Goal: Task Accomplishment & Management: Complete application form

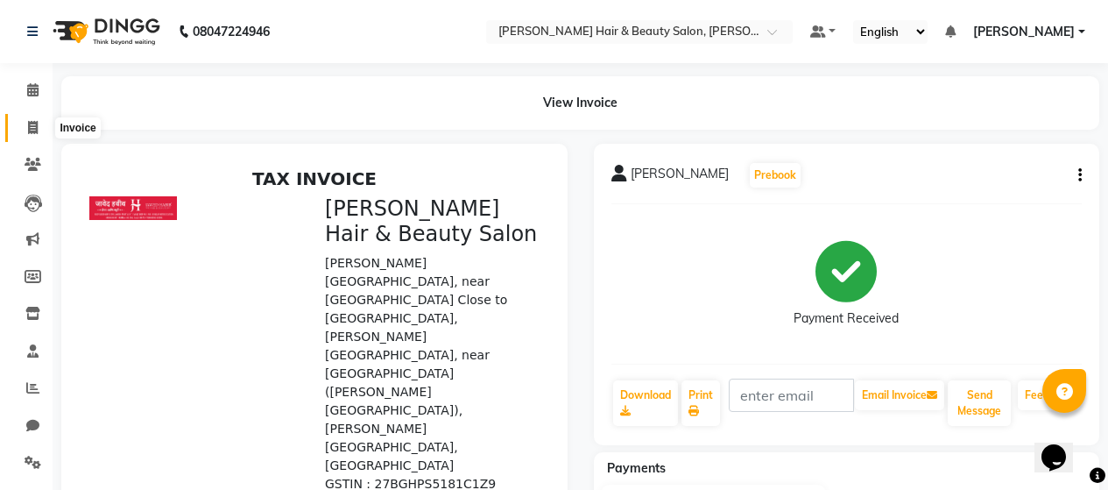
click at [35, 123] on icon at bounding box center [33, 127] width 10 height 13
select select "service"
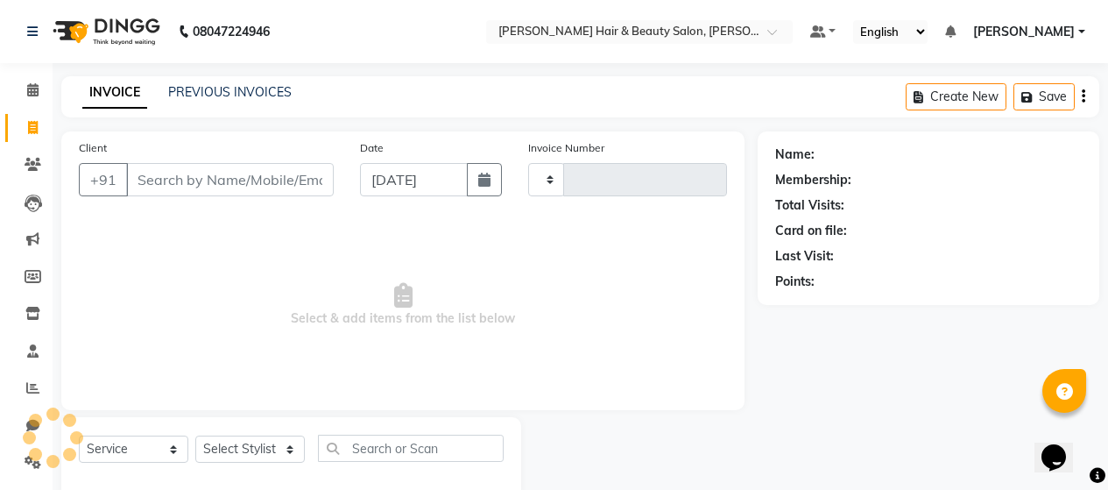
scroll to position [37, 0]
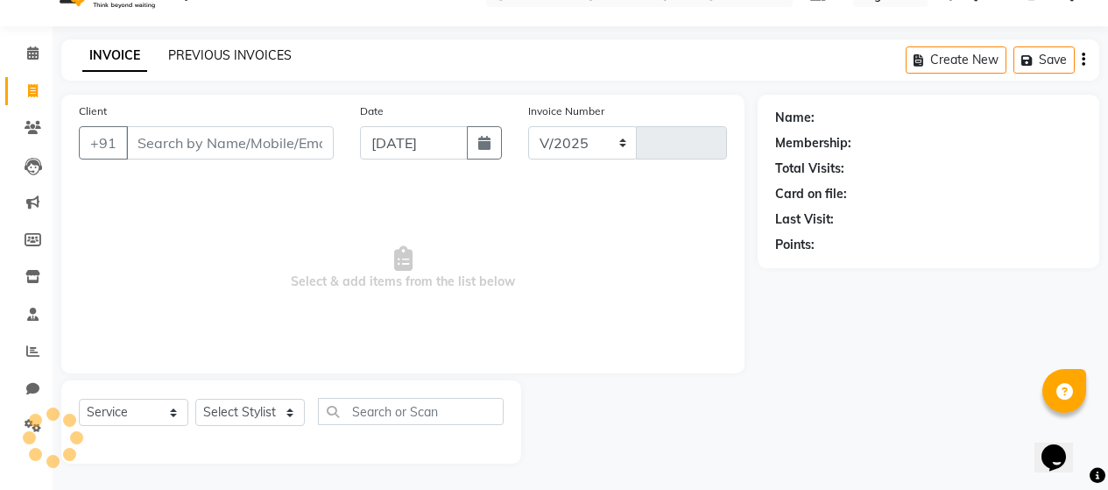
select select "7927"
type input "2703"
click at [251, 50] on link "PREVIOUS INVOICES" at bounding box center [230, 55] width 124 height 16
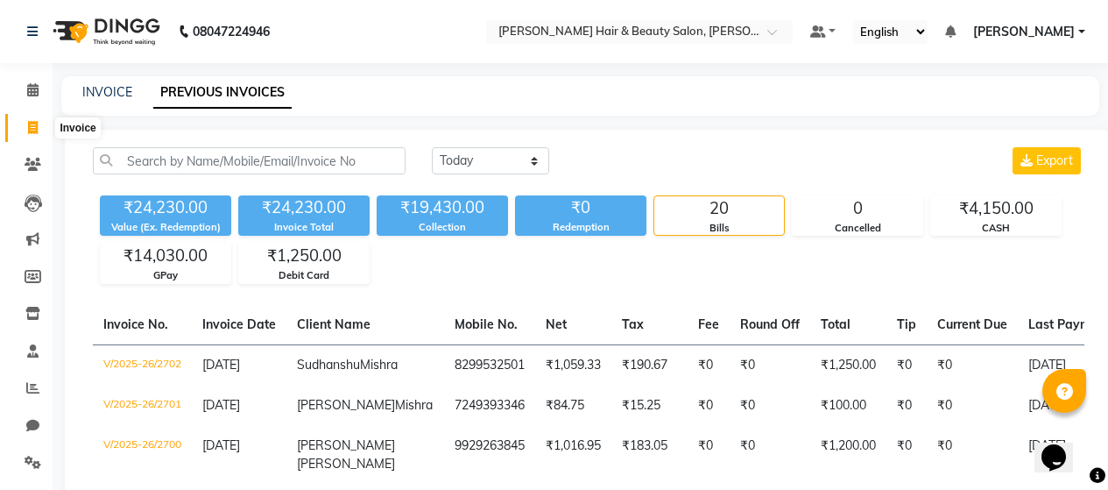
click at [37, 124] on icon at bounding box center [33, 127] width 10 height 13
select select "service"
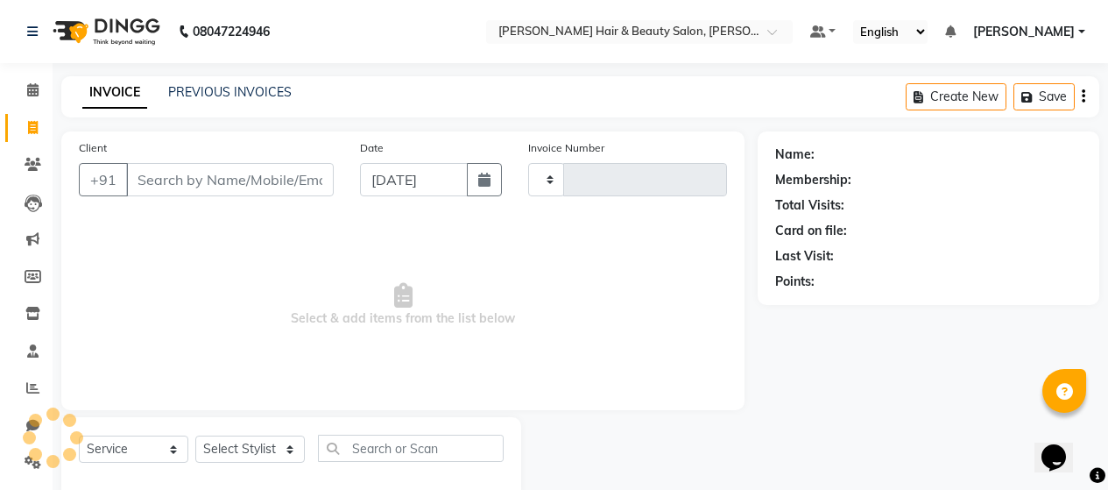
scroll to position [37, 0]
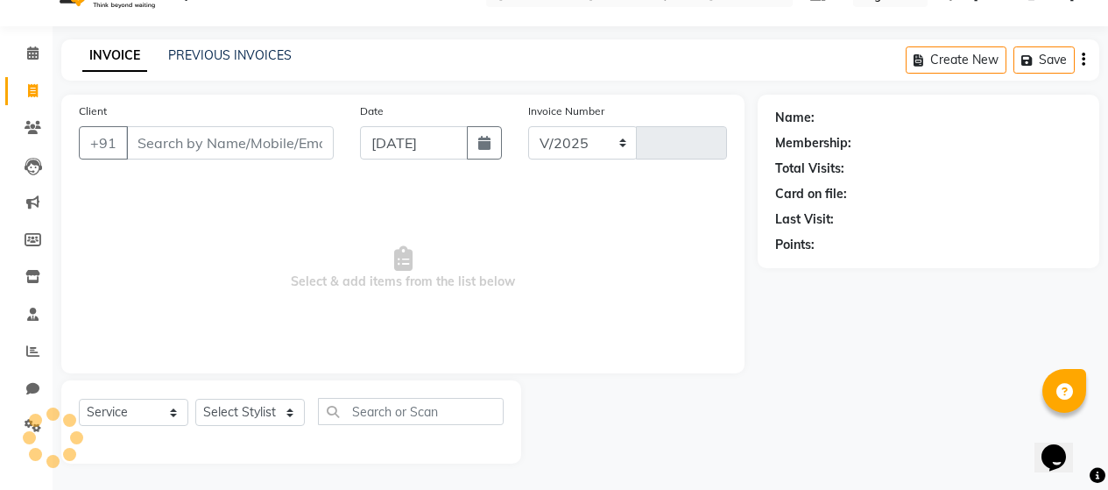
select select "7927"
type input "2703"
click at [190, 144] on input "Client" at bounding box center [230, 142] width 208 height 33
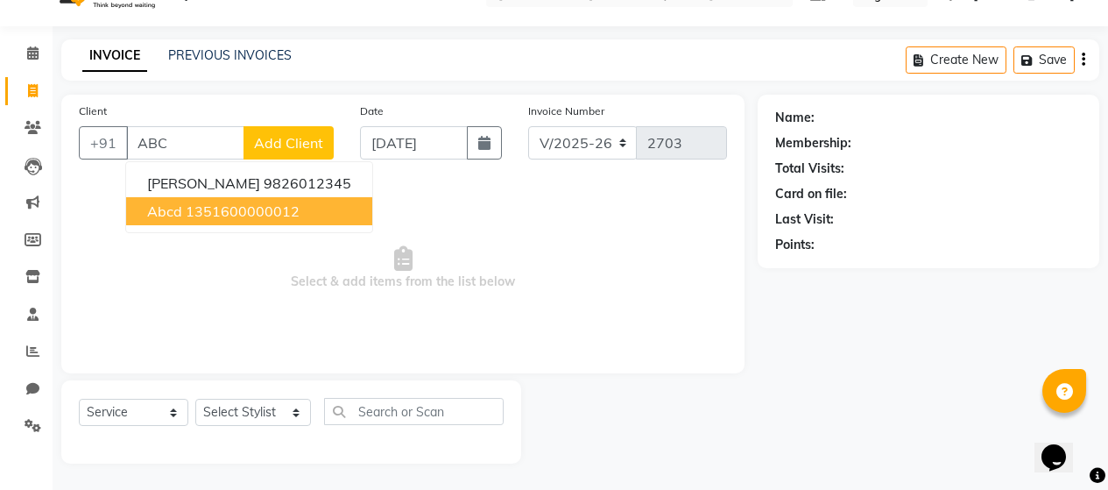
click at [210, 210] on ngb-highlight "1351600000012" at bounding box center [243, 211] width 114 height 18
type input "1351600000012"
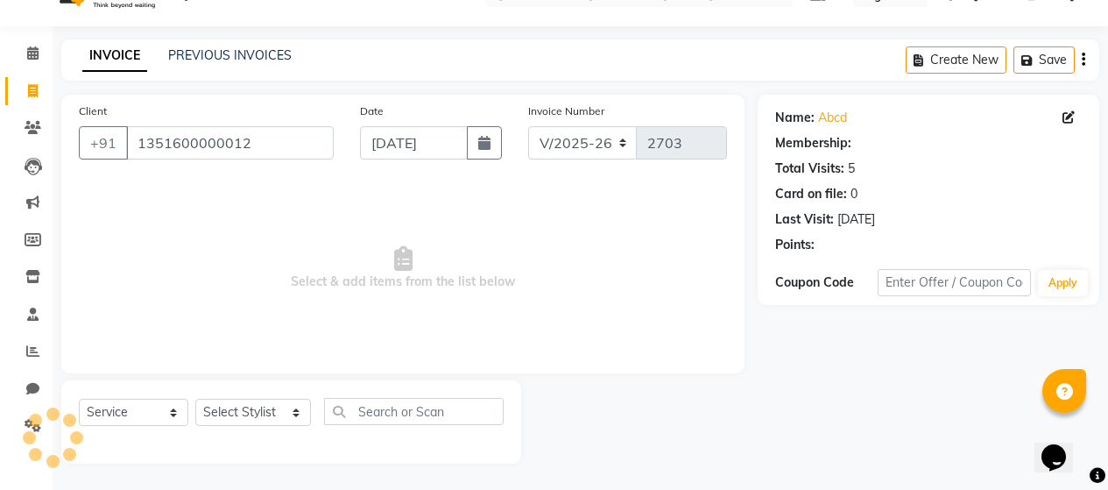
select select "1: Object"
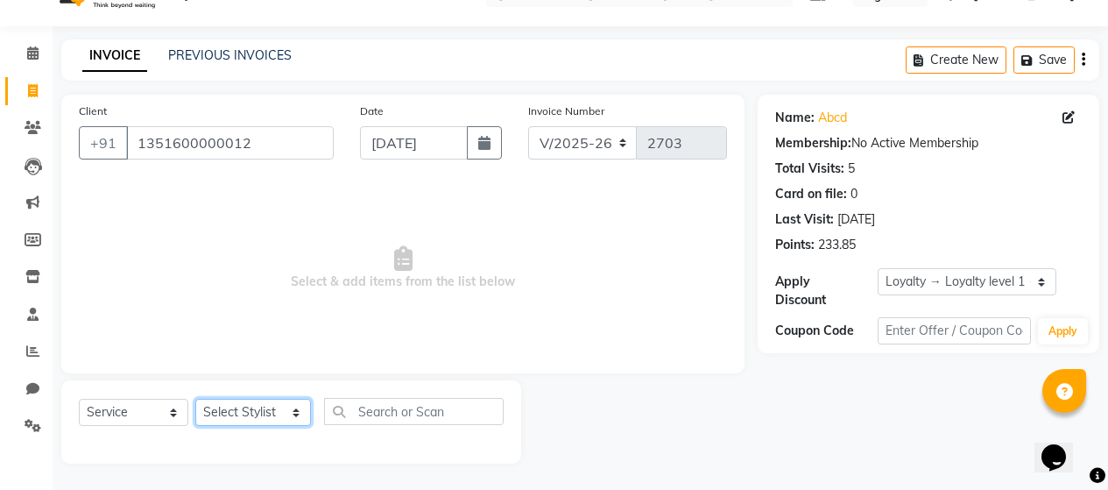
click at [290, 412] on select "Select Stylist [PERSON_NAME] Zibral [PERSON_NAME] [PERSON_NAME] [PERSON_NAME] […" at bounding box center [253, 412] width 116 height 27
select select "72244"
click at [195, 399] on select "Select Stylist [PERSON_NAME] Zibral [PERSON_NAME] [PERSON_NAME] [PERSON_NAME] […" at bounding box center [253, 412] width 116 height 27
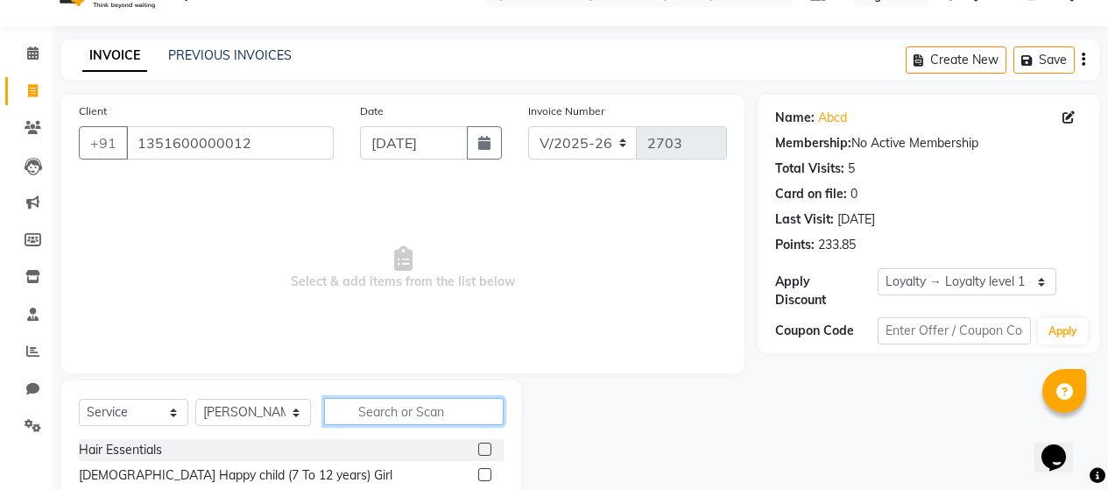
click at [402, 412] on input "text" at bounding box center [414, 411] width 180 height 27
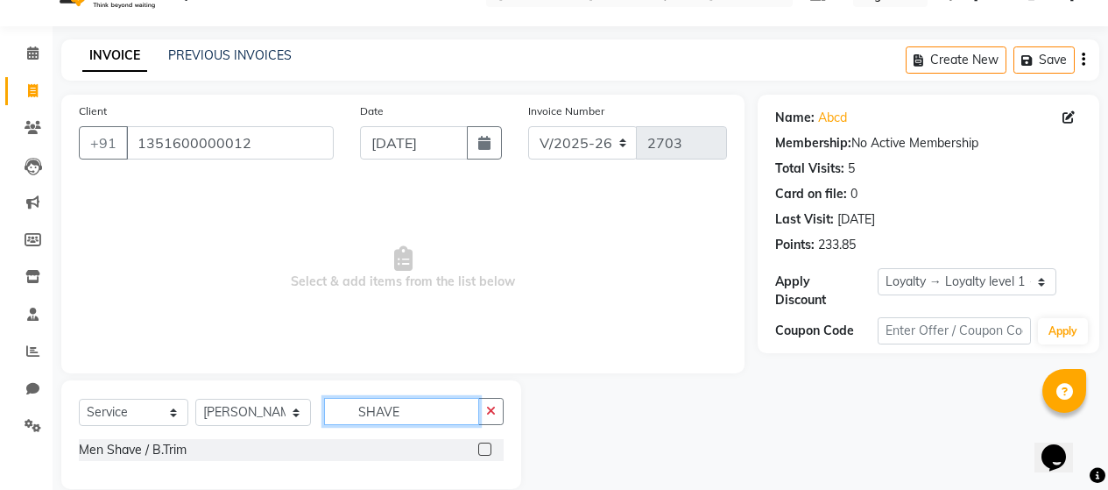
type input "SHAVE"
click at [483, 448] on label at bounding box center [484, 448] width 13 height 13
click at [483, 448] on input "checkbox" at bounding box center [483, 449] width 11 height 11
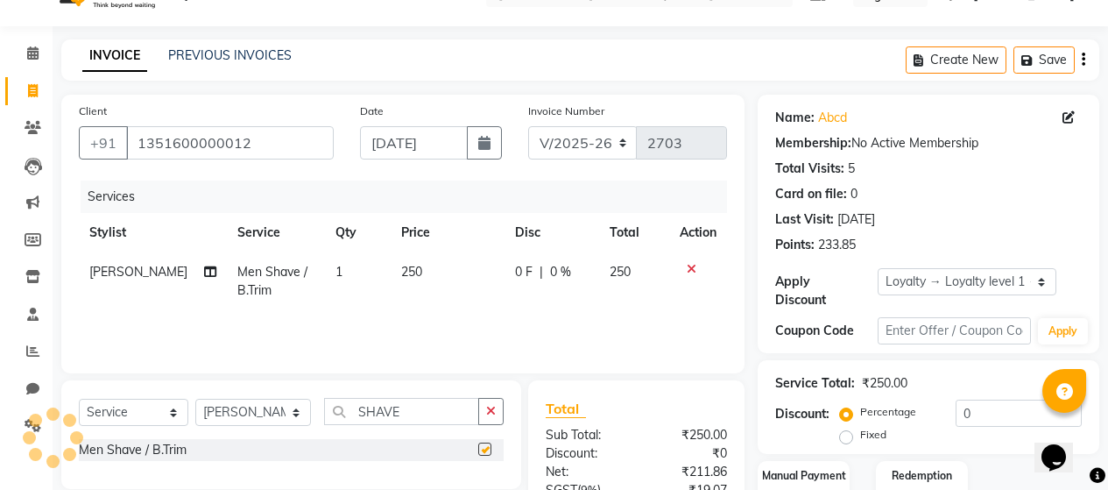
checkbox input "false"
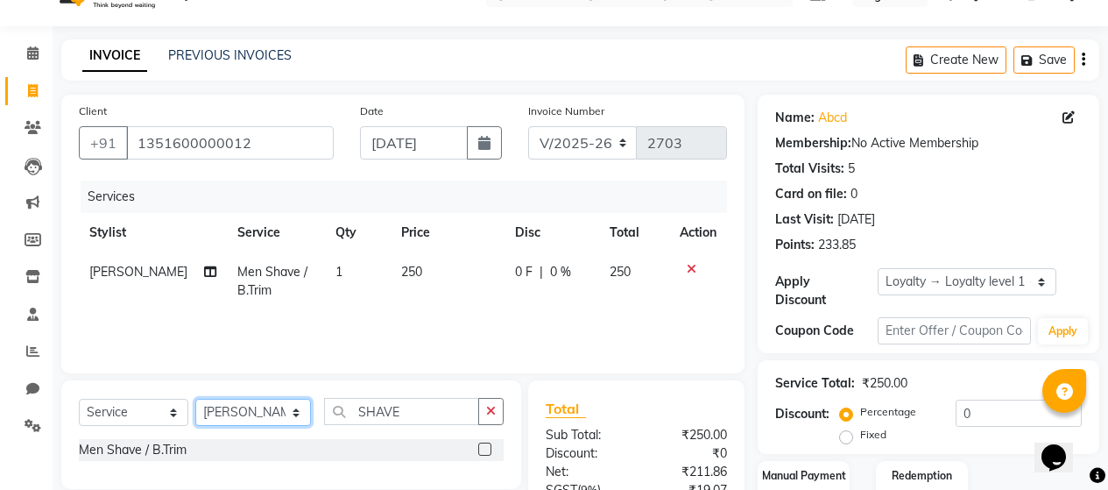
click at [294, 416] on select "Select Stylist [PERSON_NAME] Zibral [PERSON_NAME] [PERSON_NAME] [PERSON_NAME] […" at bounding box center [253, 412] width 116 height 27
select select "72248"
click at [195, 399] on select "Select Stylist [PERSON_NAME] Zibral [PERSON_NAME] [PERSON_NAME] [PERSON_NAME] […" at bounding box center [253, 412] width 116 height 27
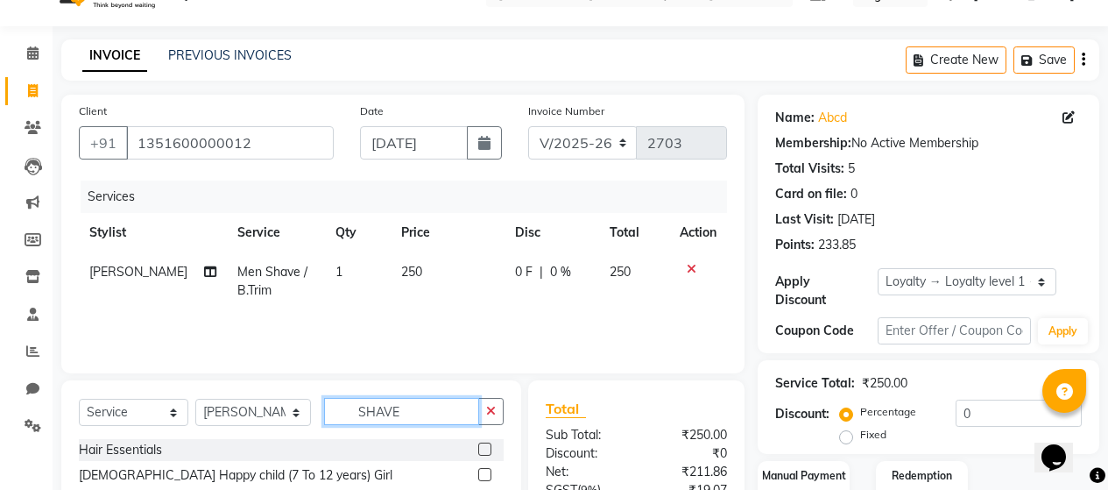
click at [441, 411] on input "SHAVE" at bounding box center [401, 411] width 155 height 27
type input "S"
type input "MANI"
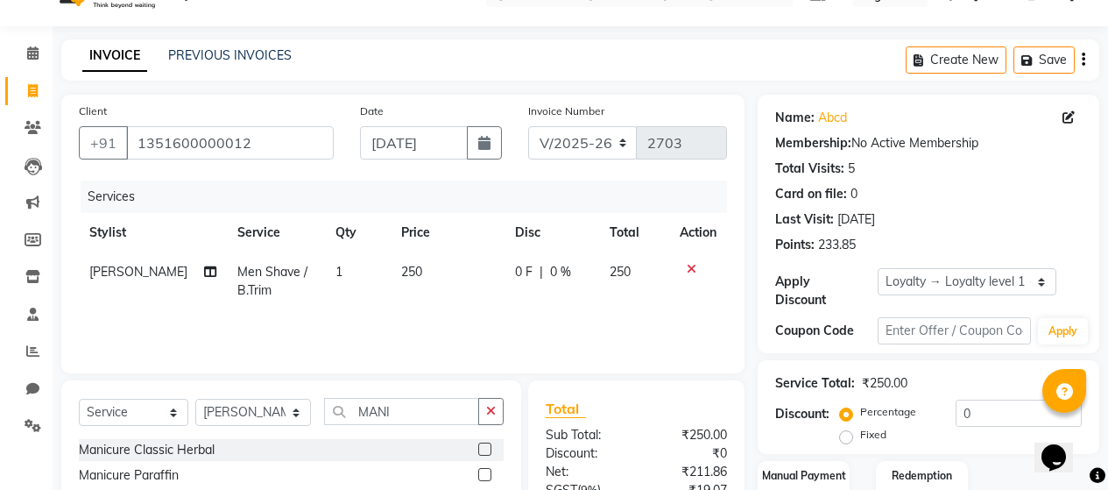
click at [478, 452] on label at bounding box center [484, 448] width 13 height 13
click at [478, 452] on input "checkbox" at bounding box center [483, 449] width 11 height 11
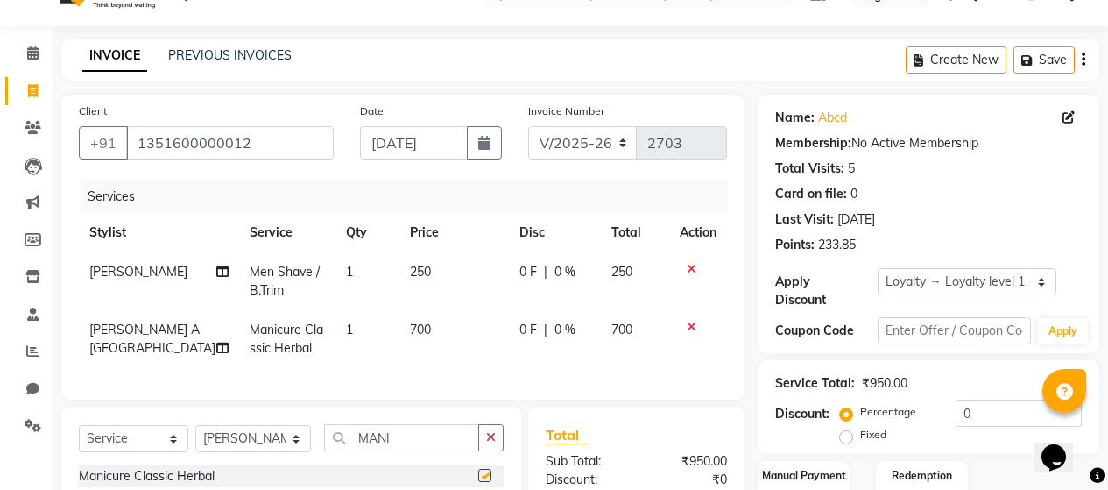
checkbox input "false"
click at [415, 338] on td "700" at bounding box center [453, 339] width 109 height 58
select select "72248"
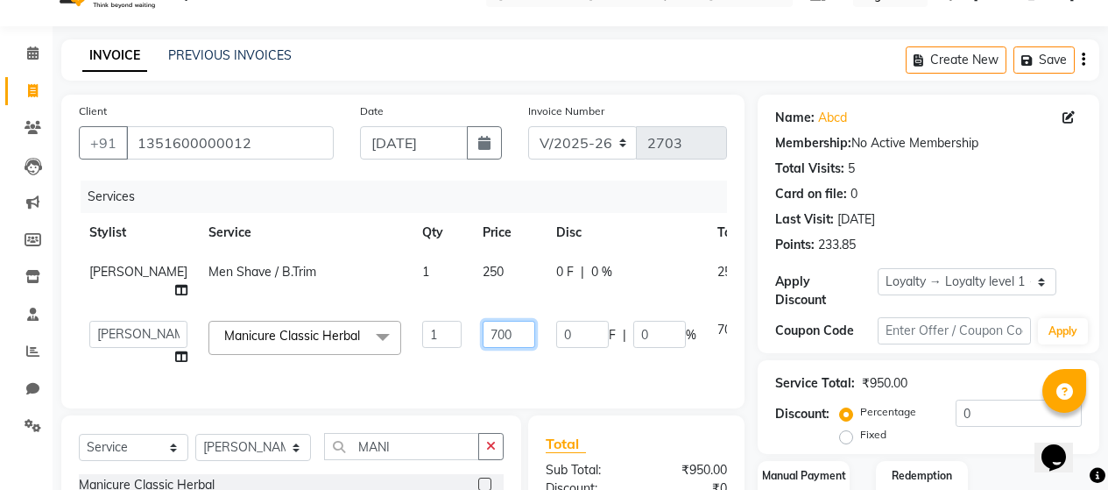
click at [483, 348] on input "700" at bounding box center [509, 334] width 53 height 27
type input "800"
click at [492, 376] on div "Services Stylist Service Qty Price Disc Total Action [PERSON_NAME] Men Shave / …" at bounding box center [403, 285] width 648 height 210
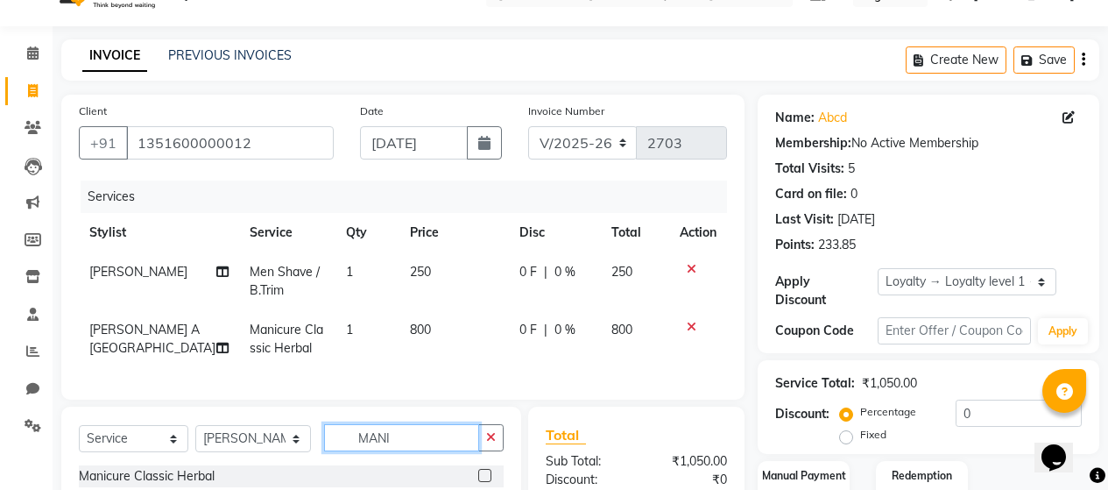
click at [390, 443] on input "MANI" at bounding box center [401, 437] width 155 height 27
type input "M"
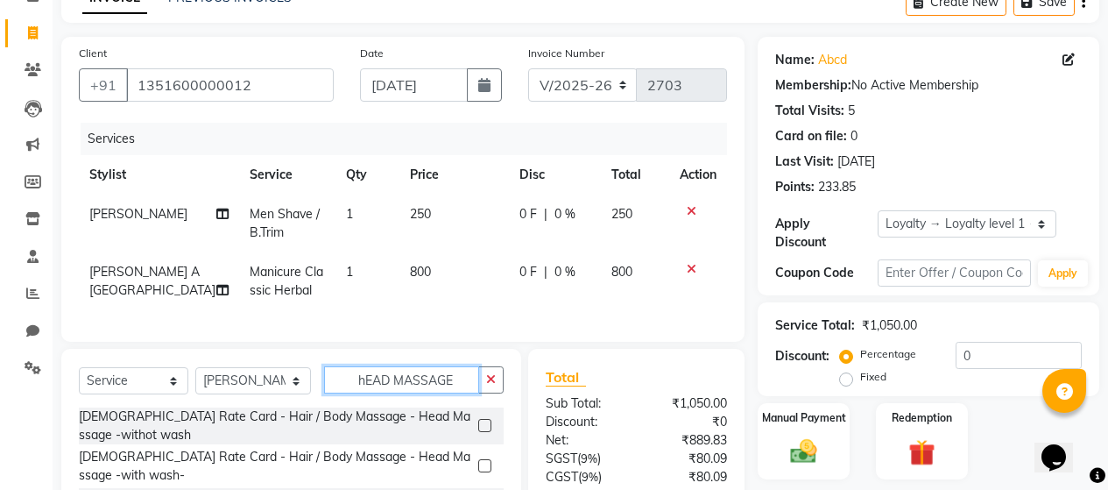
scroll to position [251, 0]
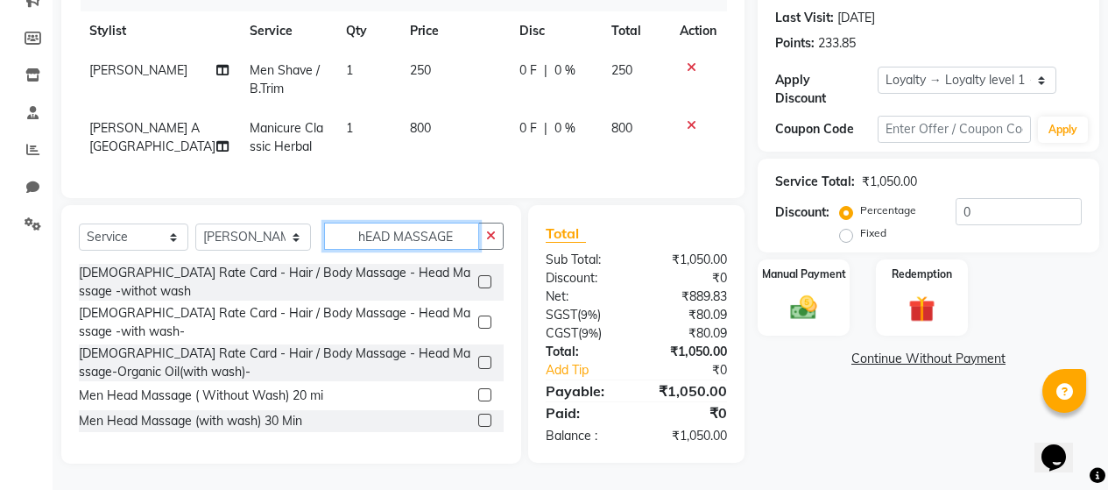
type input "hEAD MASSAGE"
click at [478, 420] on label at bounding box center [484, 419] width 13 height 13
click at [478, 420] on input "checkbox" at bounding box center [483, 420] width 11 height 11
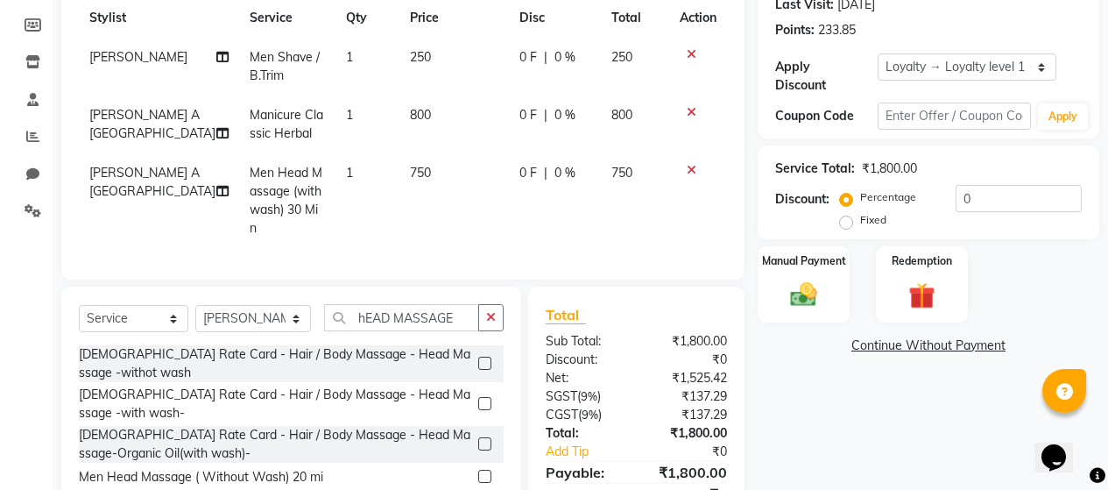
checkbox input "false"
click at [432, 175] on td "750" at bounding box center [453, 200] width 109 height 95
select select "72248"
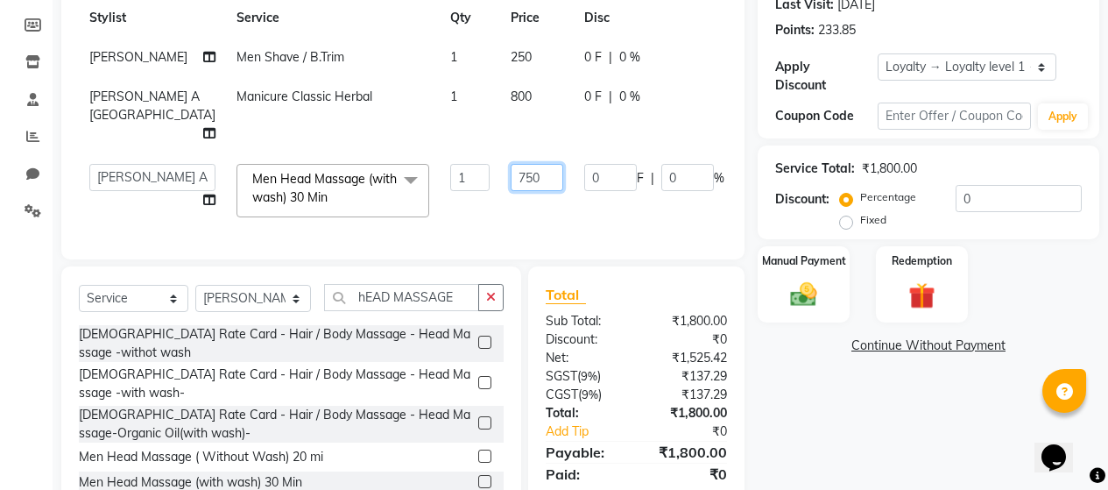
click at [511, 191] on input "750" at bounding box center [537, 177] width 53 height 27
type input "7"
type input "600"
click at [554, 242] on div "Services Stylist Service Qty Price Disc Total Action [PERSON_NAME] Men Shave / …" at bounding box center [403, 104] width 648 height 276
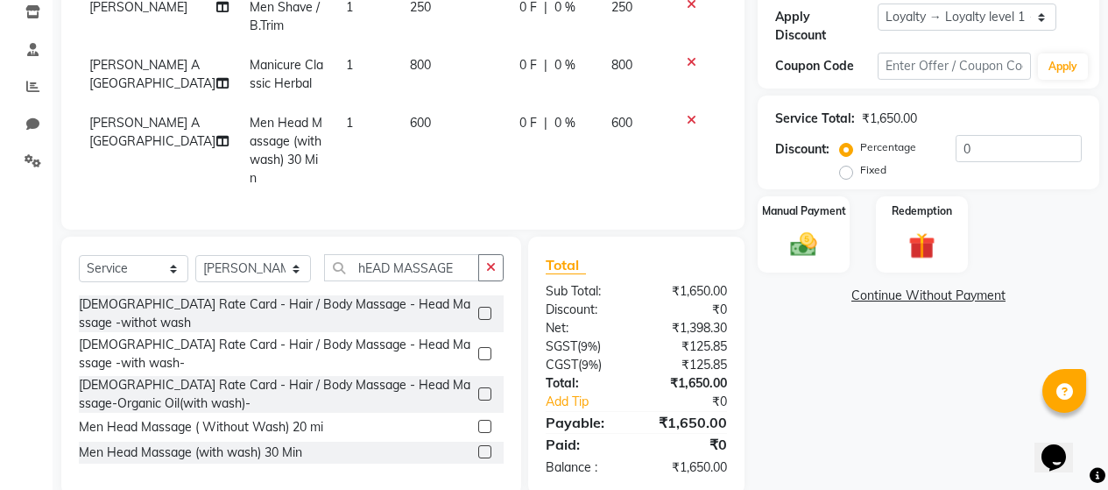
scroll to position [328, 0]
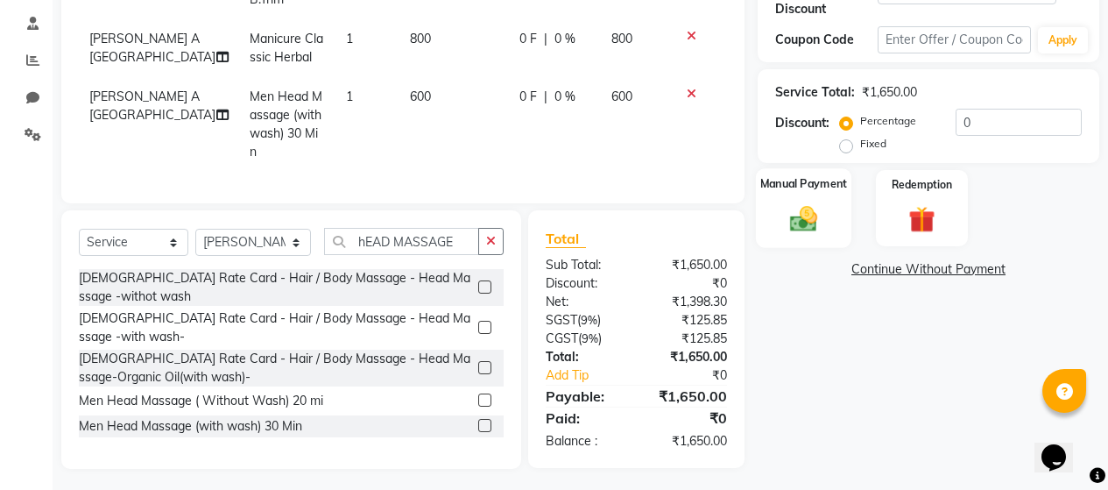
click at [805, 202] on img at bounding box center [803, 218] width 45 height 32
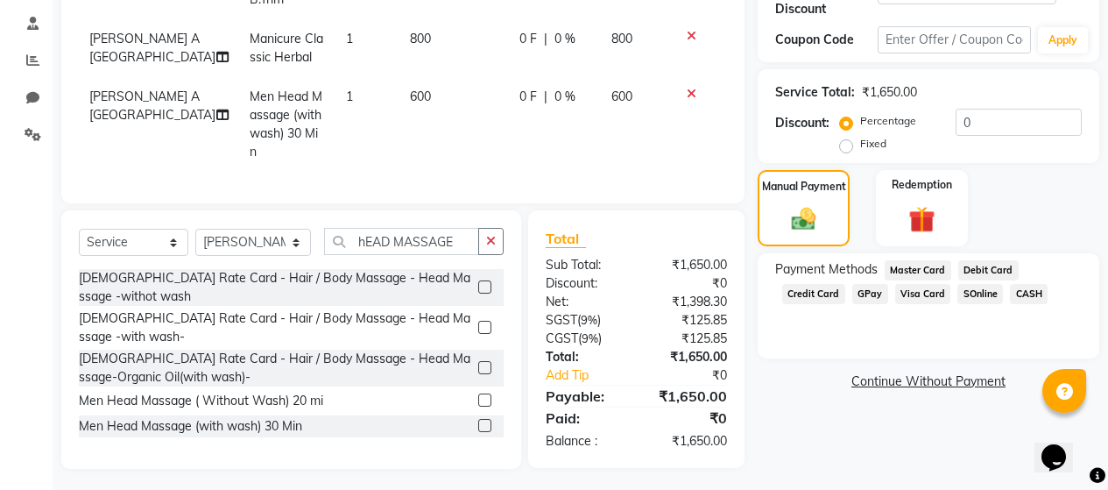
click at [1017, 284] on span "CASH" at bounding box center [1029, 294] width 38 height 20
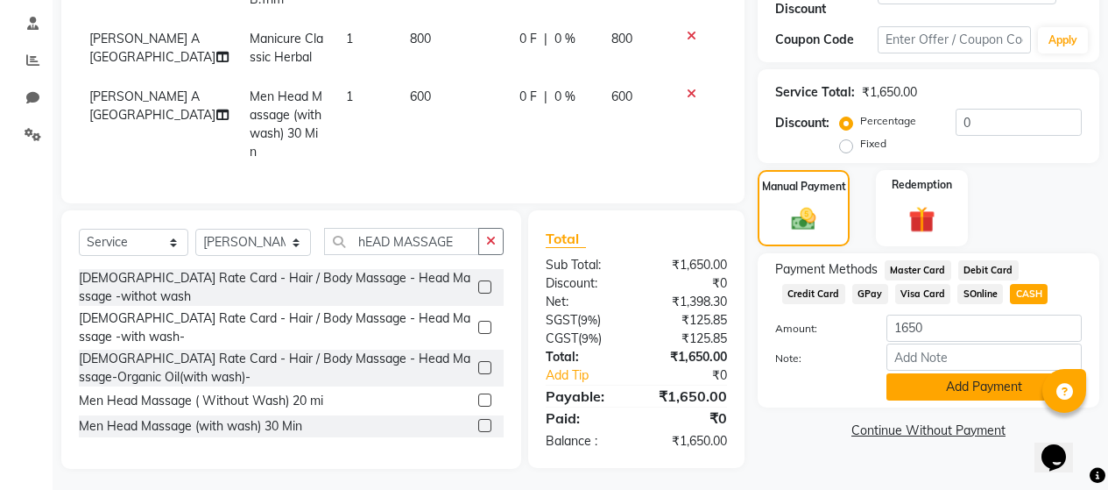
click at [916, 373] on button "Add Payment" at bounding box center [983, 386] width 195 height 27
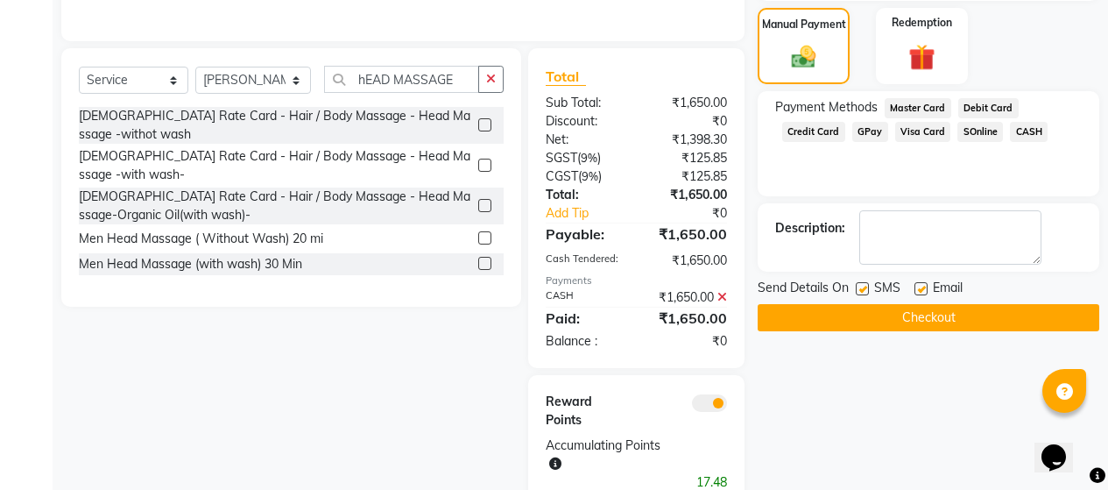
scroll to position [503, 0]
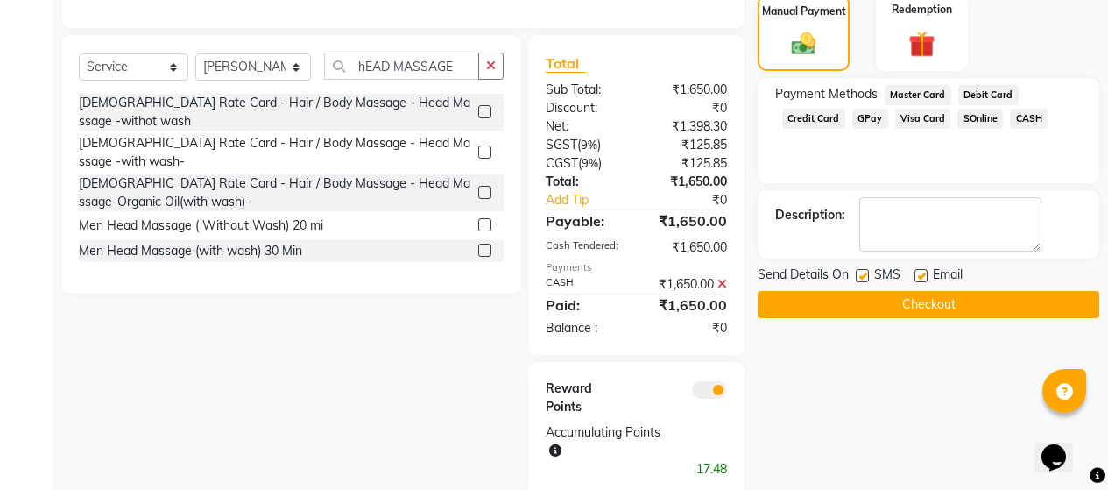
click at [861, 269] on label at bounding box center [862, 275] width 13 height 13
click at [861, 271] on input "checkbox" at bounding box center [861, 276] width 11 height 11
checkbox input "false"
click at [919, 269] on label at bounding box center [920, 275] width 13 height 13
click at [919, 271] on input "checkbox" at bounding box center [919, 276] width 11 height 11
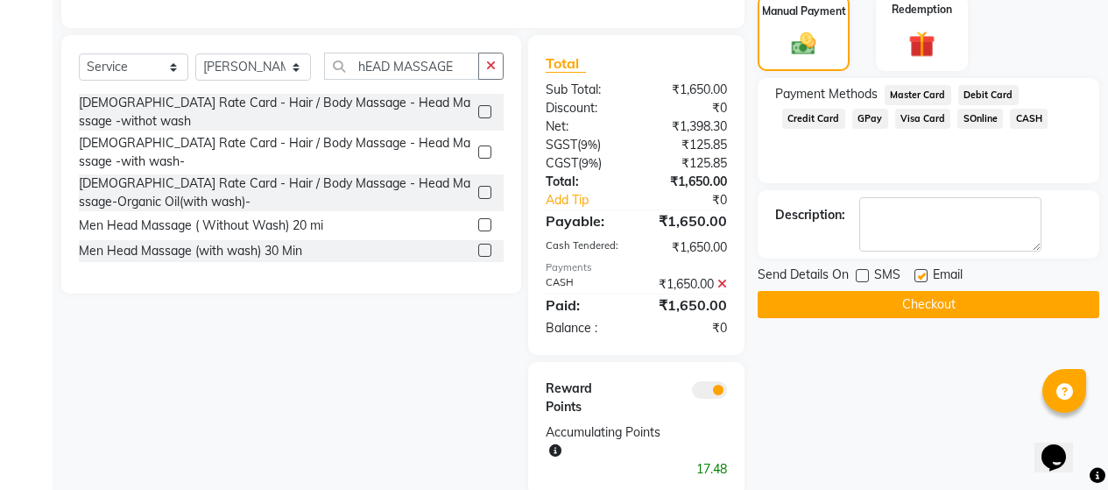
checkbox input "false"
click at [919, 291] on button "Checkout" at bounding box center [929, 304] width 342 height 27
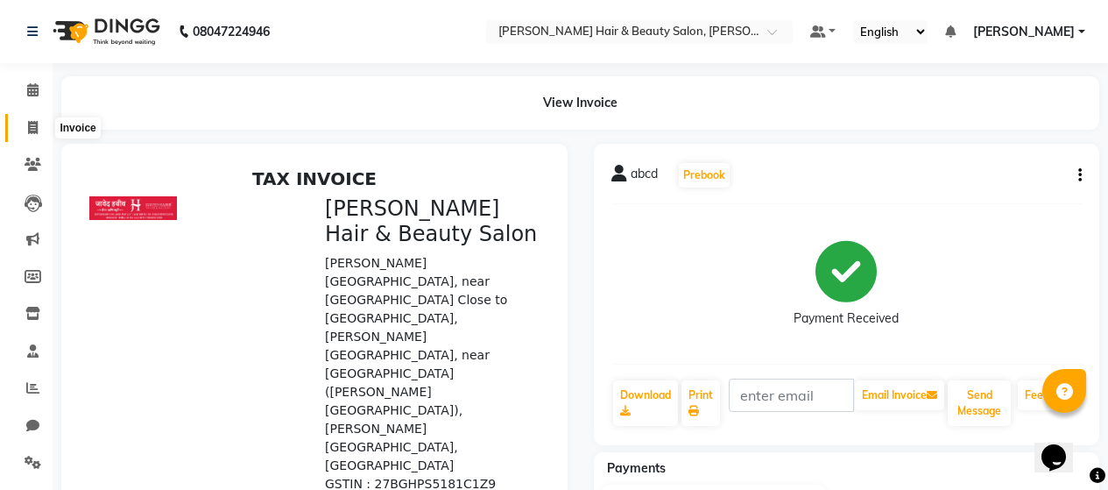
click at [33, 128] on icon at bounding box center [33, 127] width 10 height 13
select select "service"
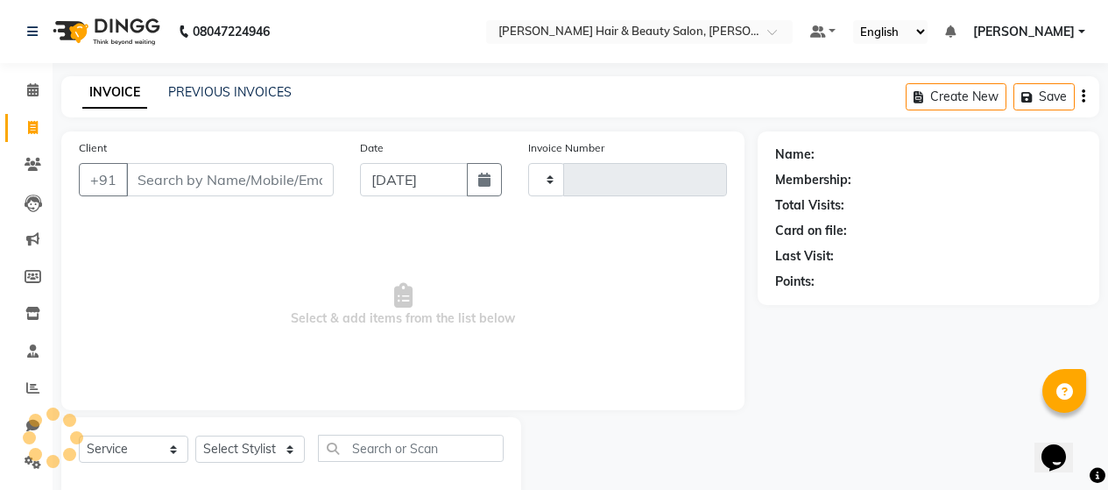
scroll to position [37, 0]
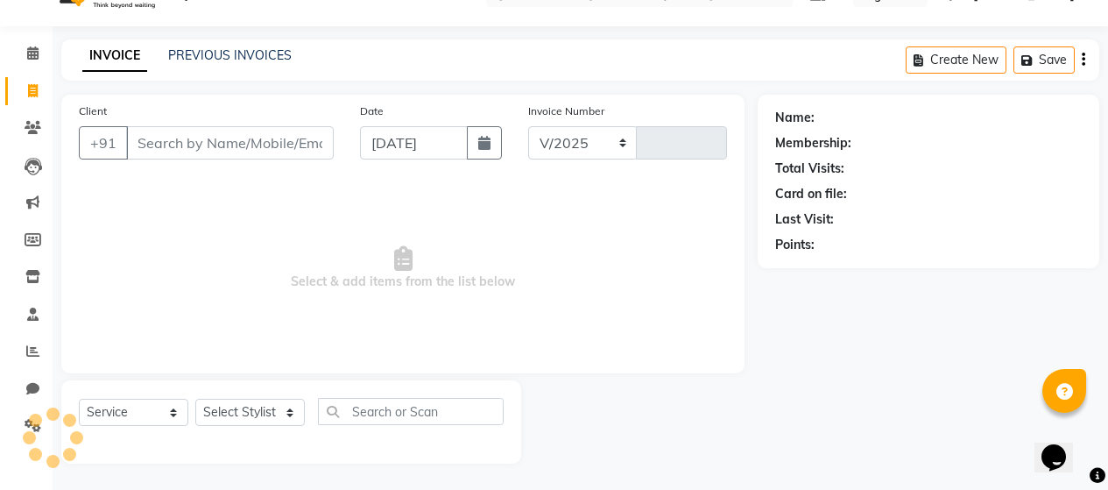
select select "7927"
type input "2704"
click at [181, 147] on input "Client" at bounding box center [230, 142] width 208 height 33
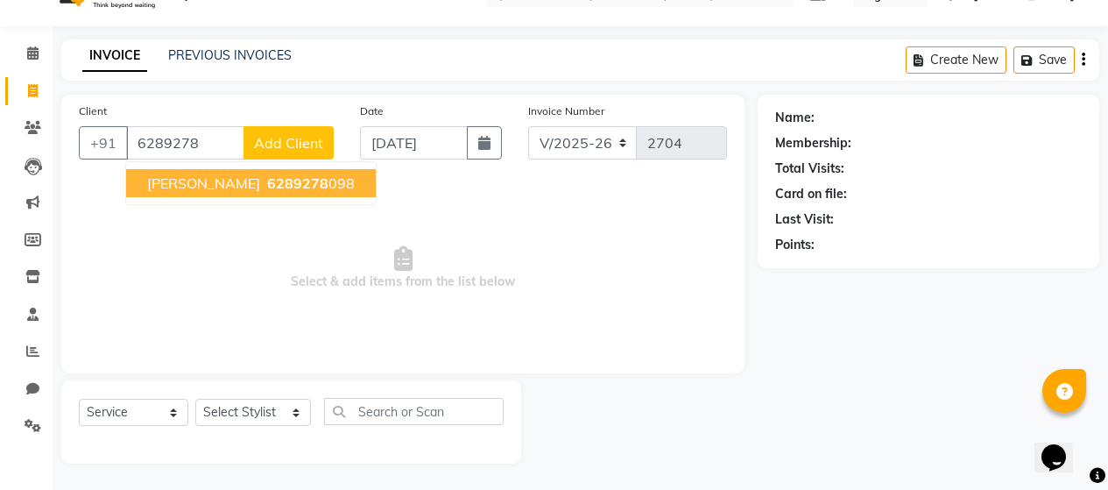
click at [202, 177] on span "[PERSON_NAME]" at bounding box center [203, 183] width 113 height 18
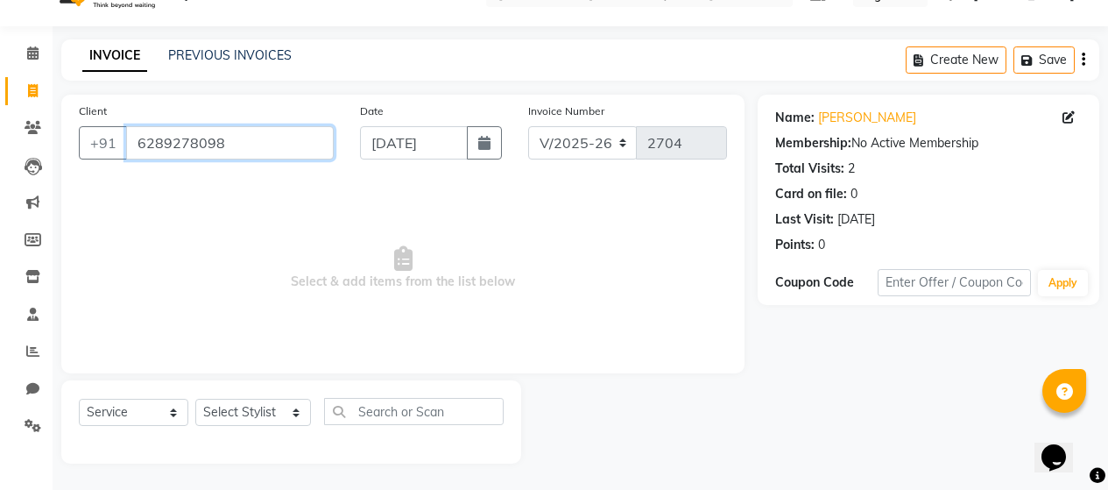
click at [254, 135] on input "6289278098" at bounding box center [230, 142] width 208 height 33
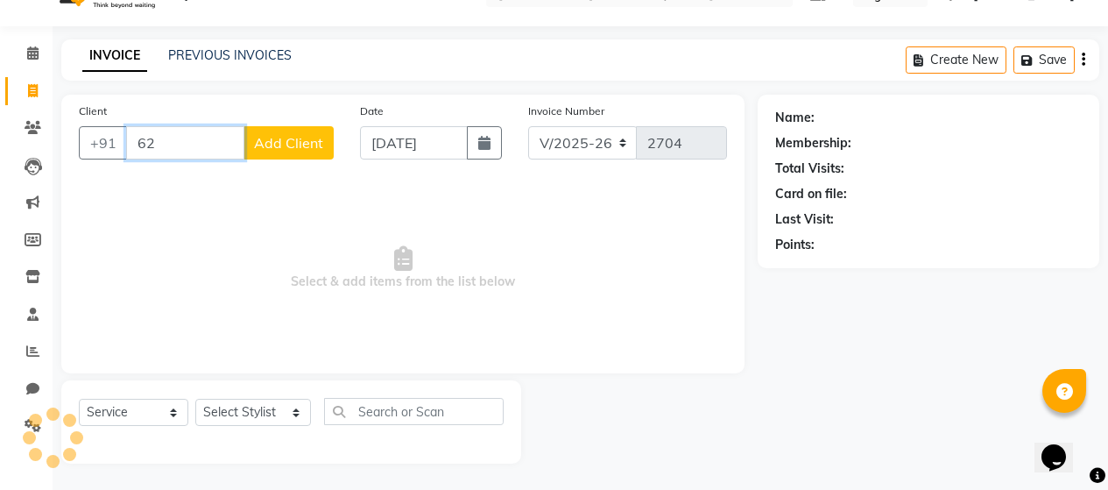
type input "6"
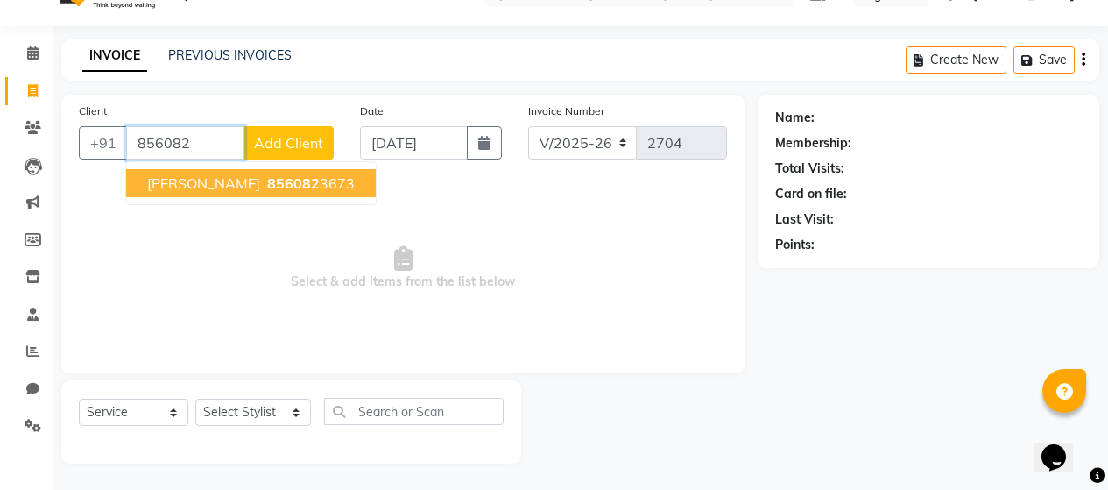
click at [264, 185] on ngb-highlight "856082 3673" at bounding box center [309, 183] width 91 height 18
type input "8560823673"
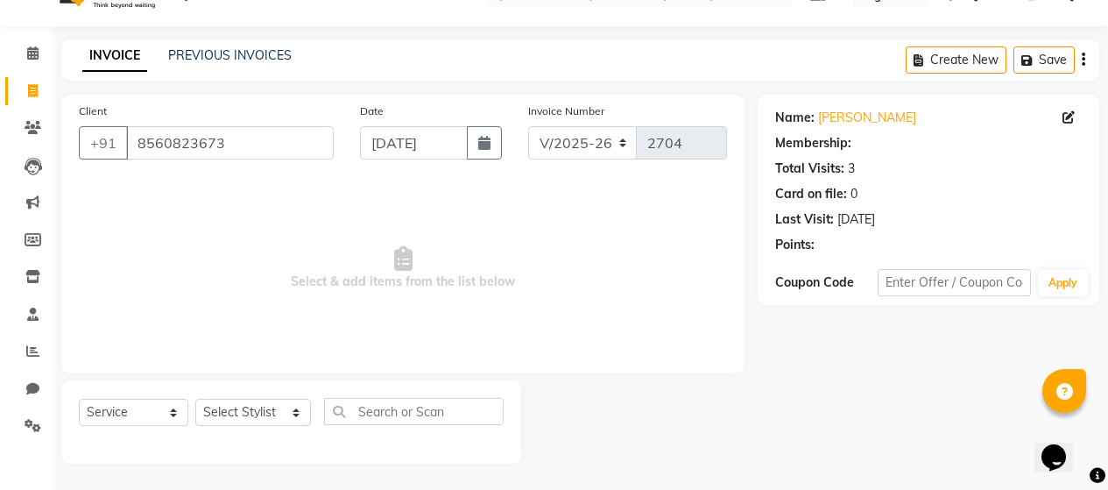
select select "1: Object"
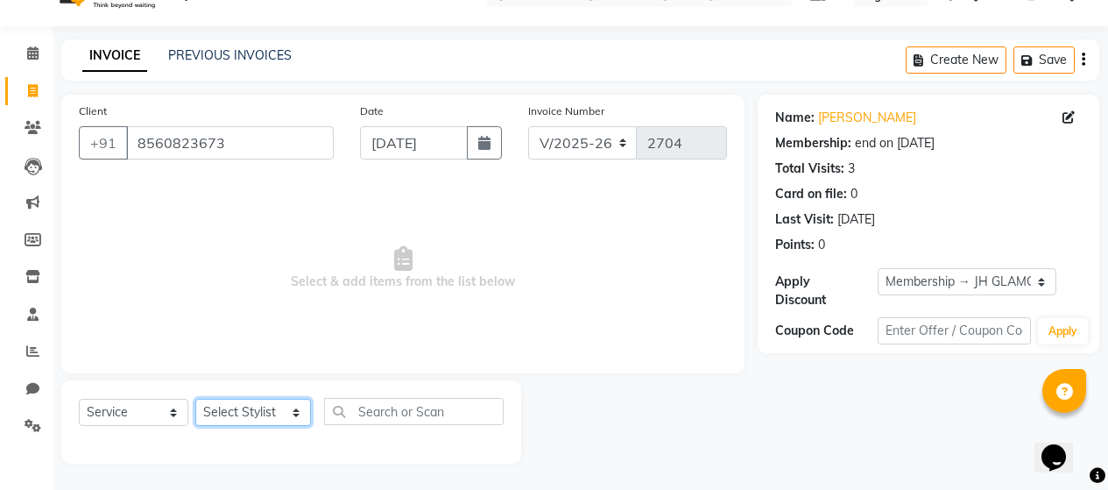
click at [286, 413] on select "Select Stylist [PERSON_NAME] Zibral [PERSON_NAME] [PERSON_NAME] [PERSON_NAME] […" at bounding box center [253, 412] width 116 height 27
select select "72242"
click at [195, 399] on select "Select Stylist [PERSON_NAME] Zibral [PERSON_NAME] [PERSON_NAME] [PERSON_NAME] […" at bounding box center [253, 412] width 116 height 27
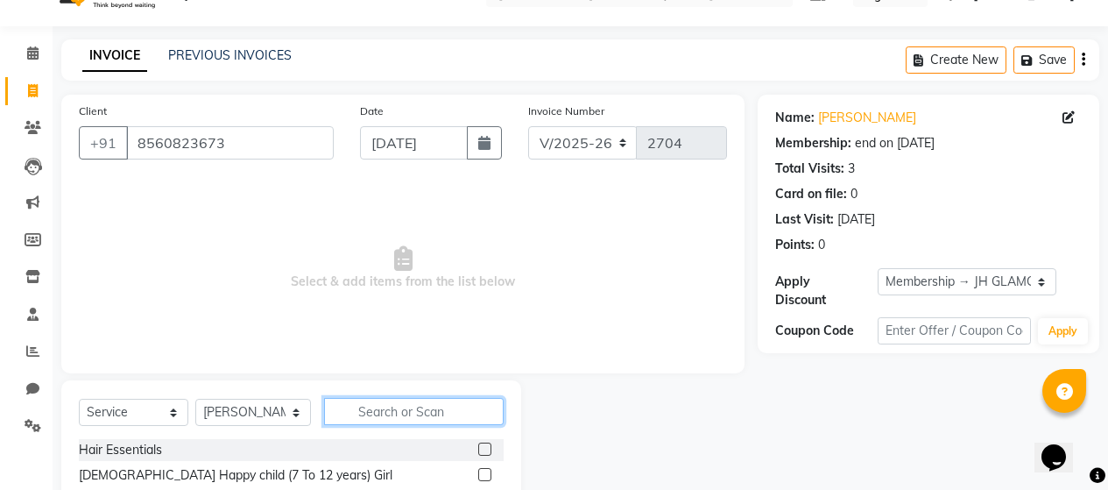
click at [420, 403] on input "text" at bounding box center [414, 411] width 180 height 27
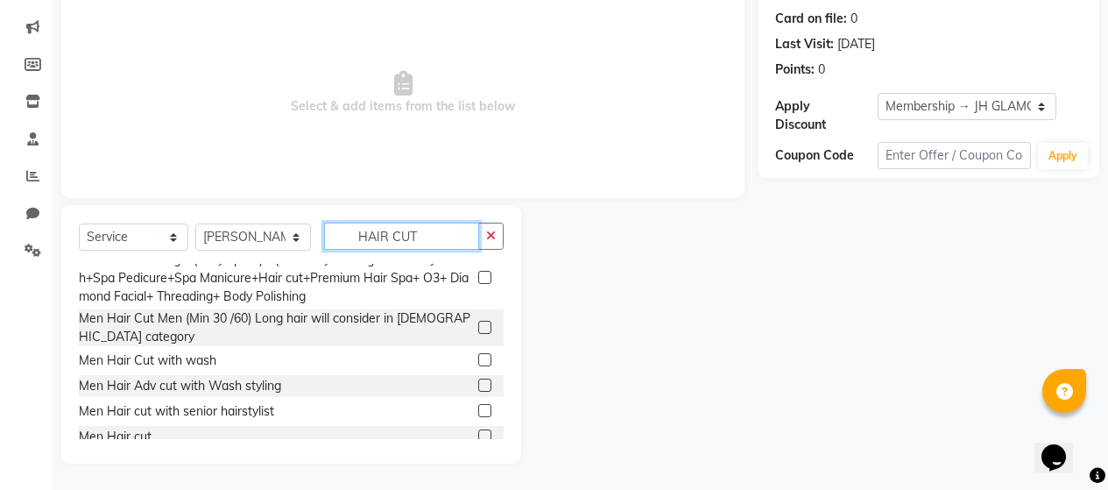
scroll to position [350, 0]
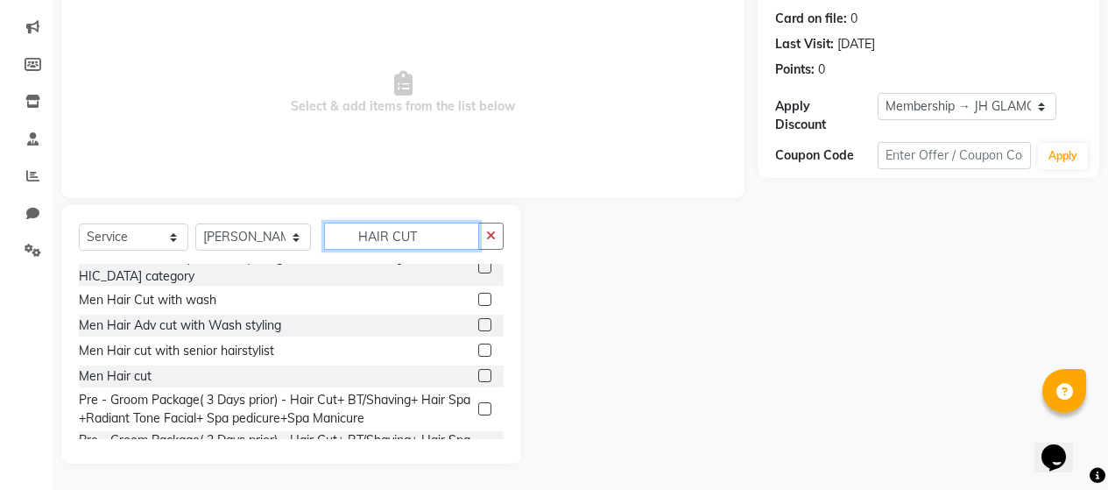
type input "HAIR CUT"
click at [478, 369] on label at bounding box center [484, 375] width 13 height 13
click at [478, 371] on input "checkbox" at bounding box center [483, 376] width 11 height 11
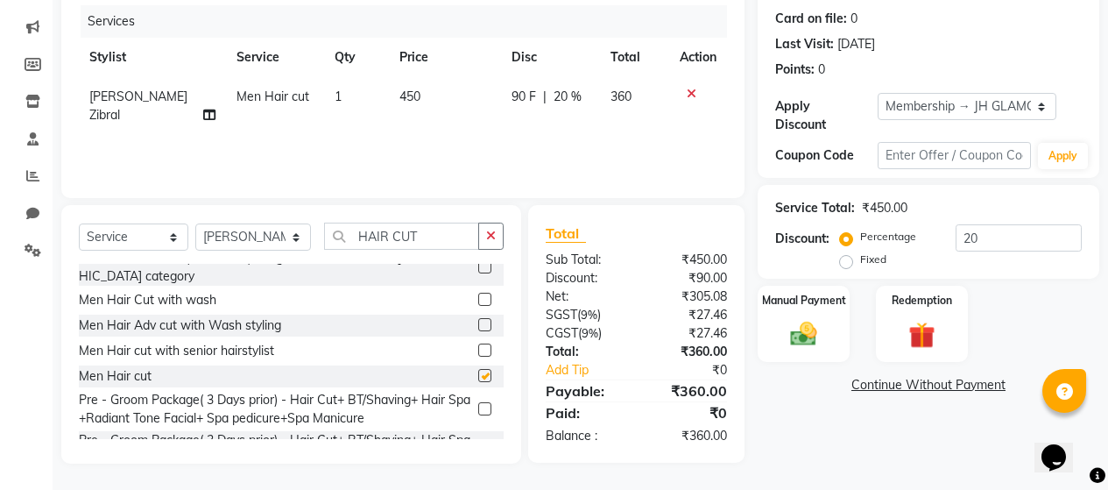
checkbox input "false"
click at [430, 237] on input "HAIR CUT" at bounding box center [401, 235] width 155 height 27
type input "H"
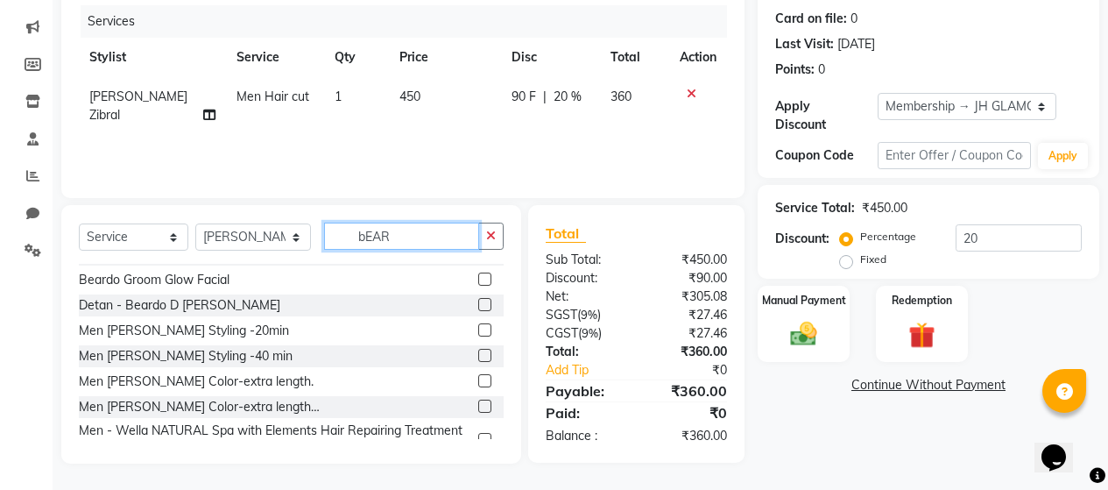
scroll to position [71, 0]
type input "[PERSON_NAME]"
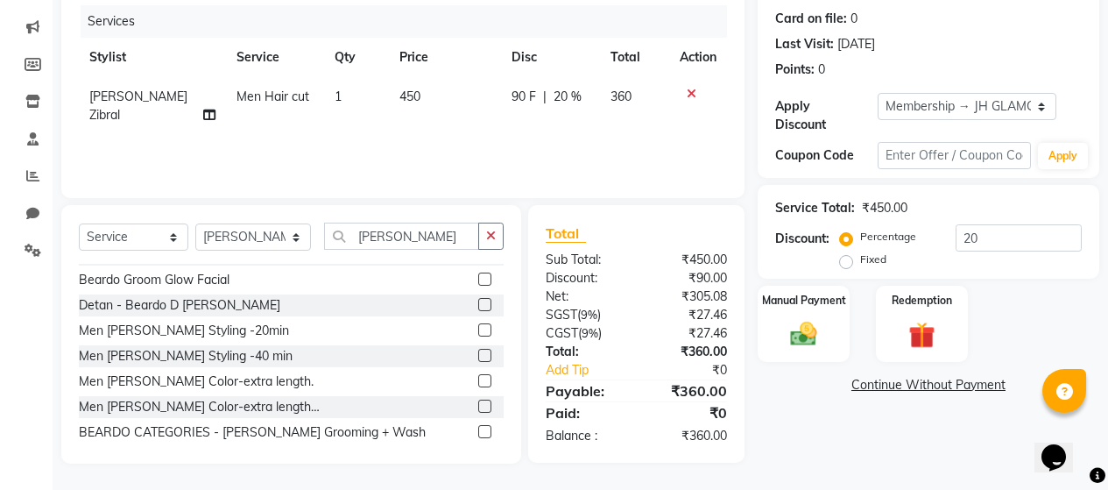
click at [478, 325] on label at bounding box center [484, 329] width 13 height 13
click at [478, 325] on input "checkbox" at bounding box center [483, 330] width 11 height 11
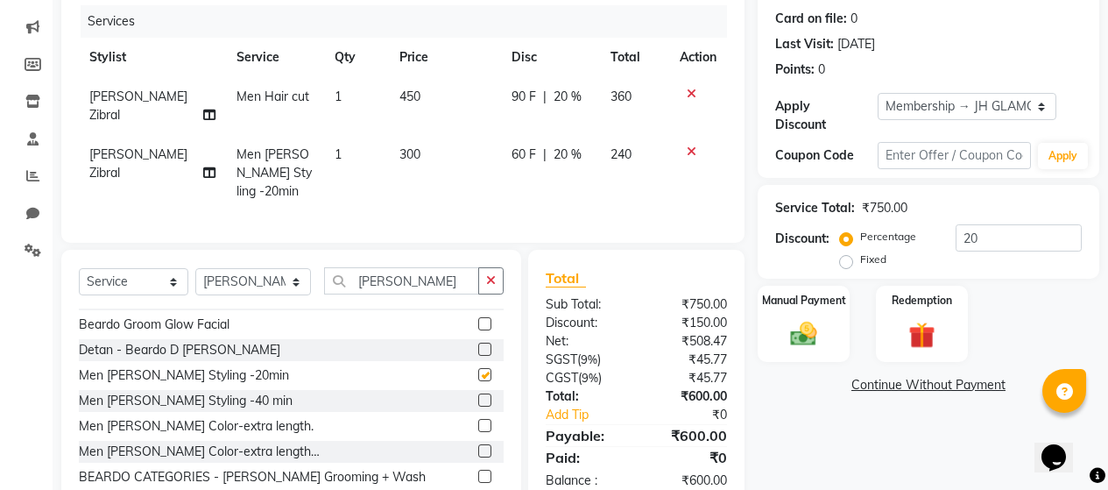
checkbox input "false"
click at [809, 321] on img at bounding box center [803, 334] width 45 height 32
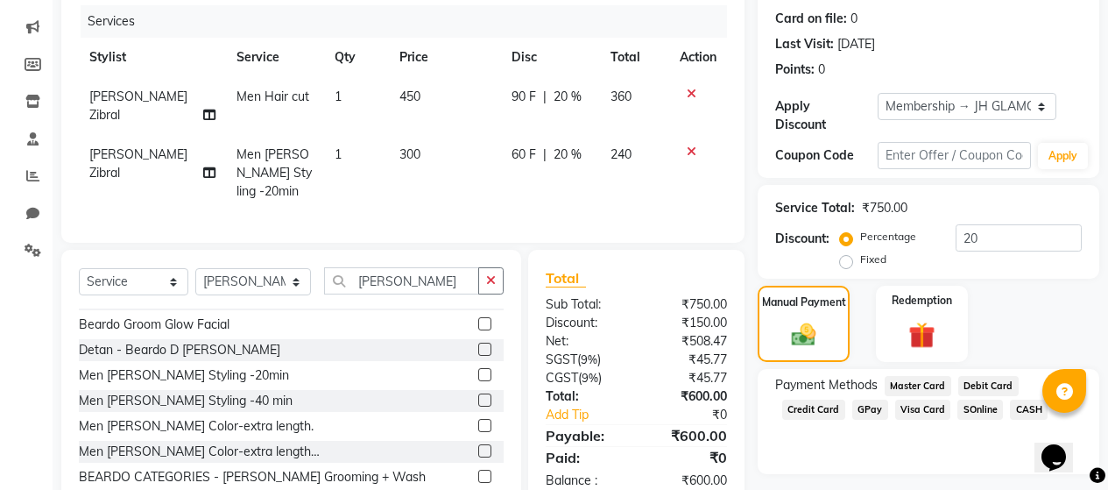
click at [974, 376] on span "Debit Card" at bounding box center [988, 386] width 60 height 20
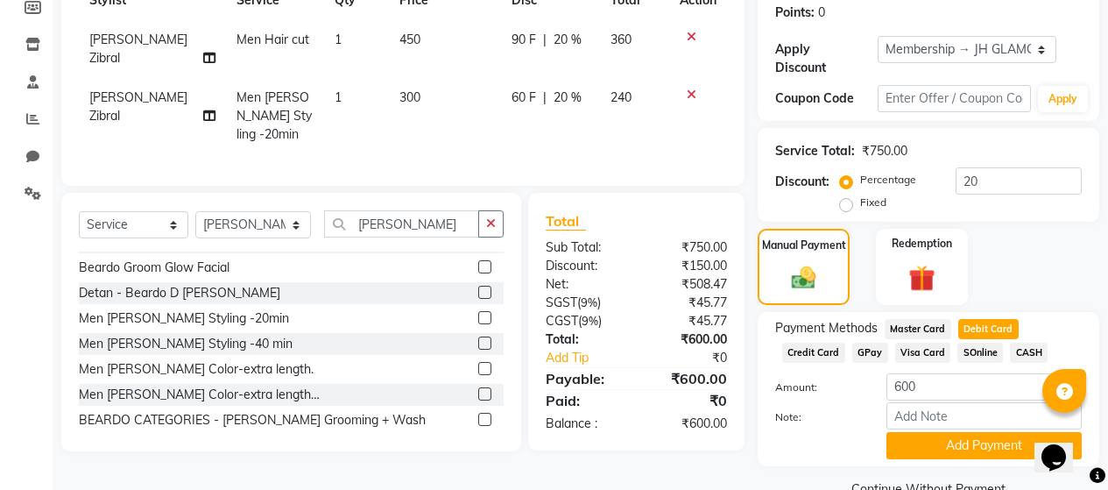
scroll to position [293, 0]
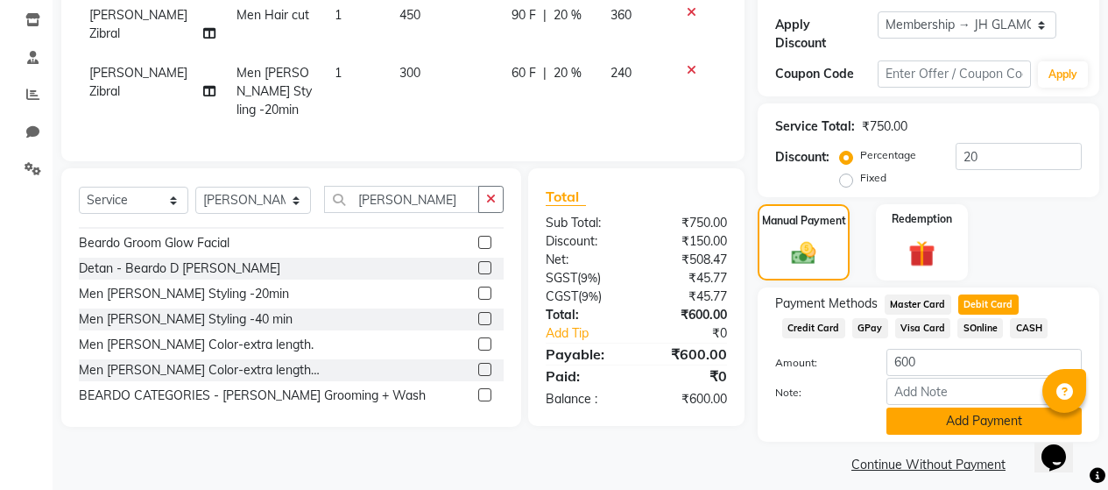
click at [916, 414] on button "Add Payment" at bounding box center [983, 420] width 195 height 27
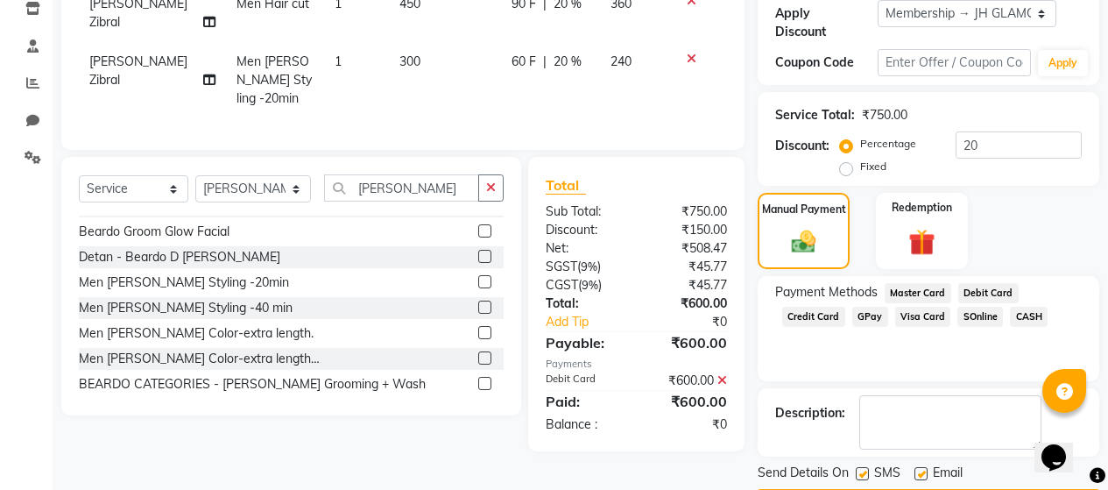
scroll to position [343, 0]
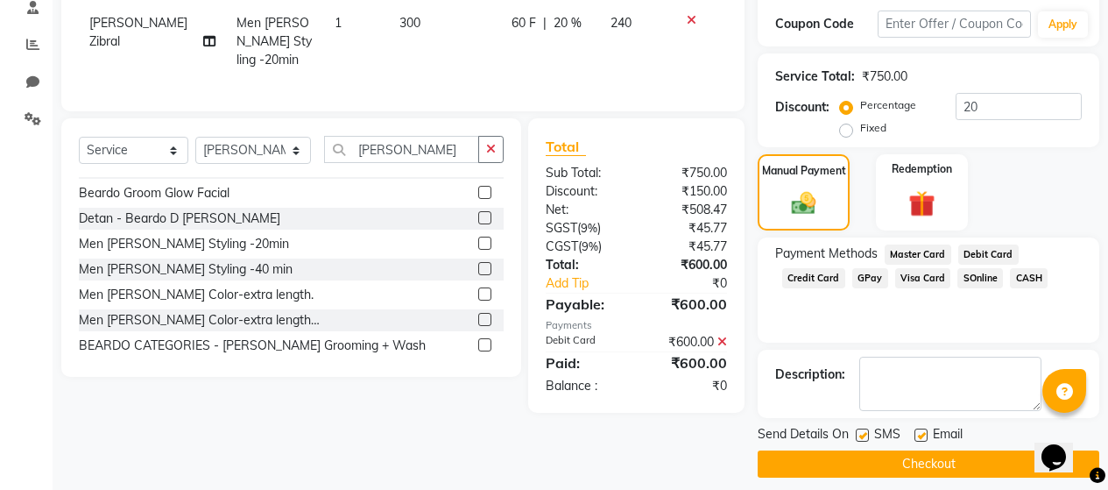
click at [865, 428] on label at bounding box center [862, 434] width 13 height 13
click at [865, 430] on input "checkbox" at bounding box center [861, 435] width 11 height 11
checkbox input "false"
click at [921, 428] on label at bounding box center [920, 434] width 13 height 13
click at [921, 430] on input "checkbox" at bounding box center [919, 435] width 11 height 11
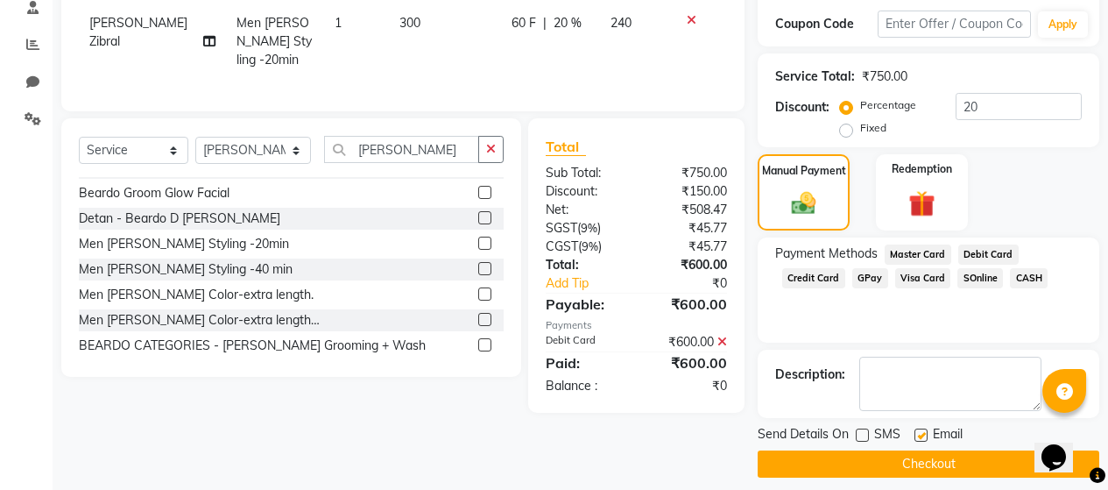
checkbox input "false"
click at [914, 450] on button "Checkout" at bounding box center [929, 463] width 342 height 27
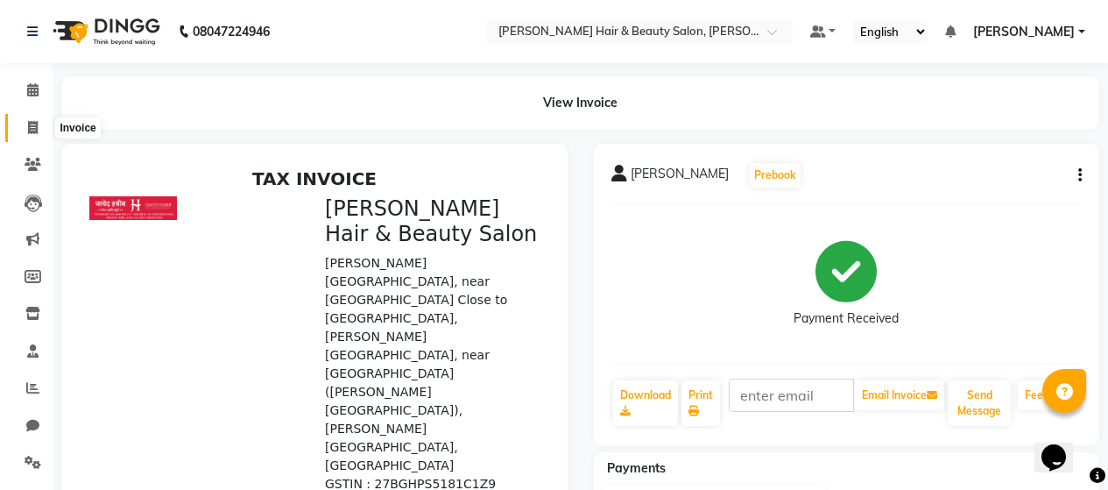
click at [37, 125] on icon at bounding box center [33, 127] width 10 height 13
select select "service"
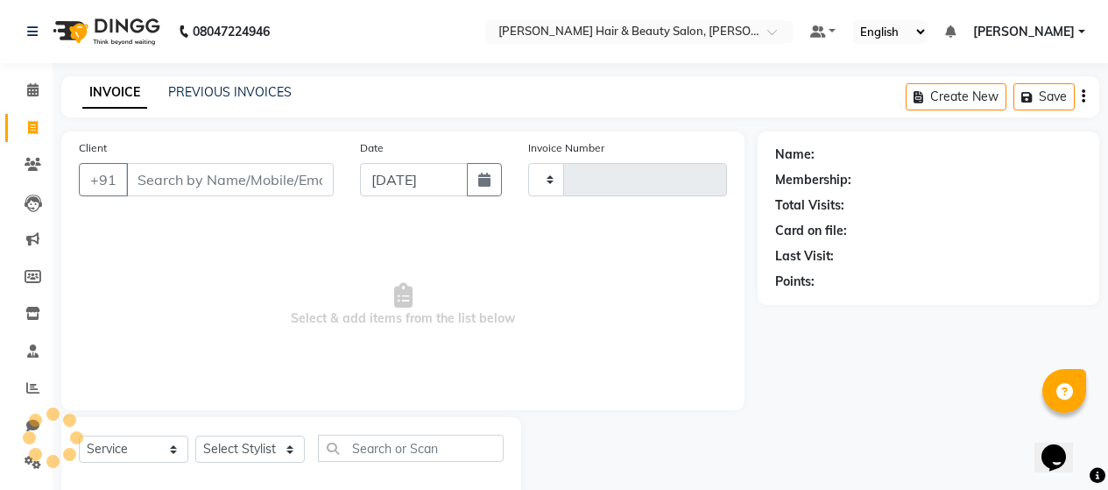
scroll to position [37, 0]
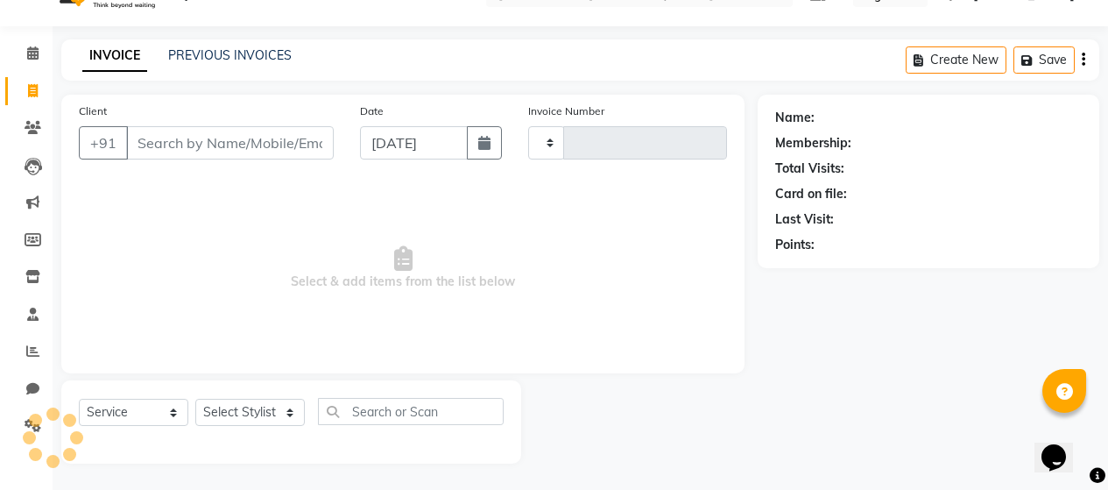
type input "2705"
select select "7927"
click at [220, 59] on link "PREVIOUS INVOICES" at bounding box center [230, 55] width 124 height 16
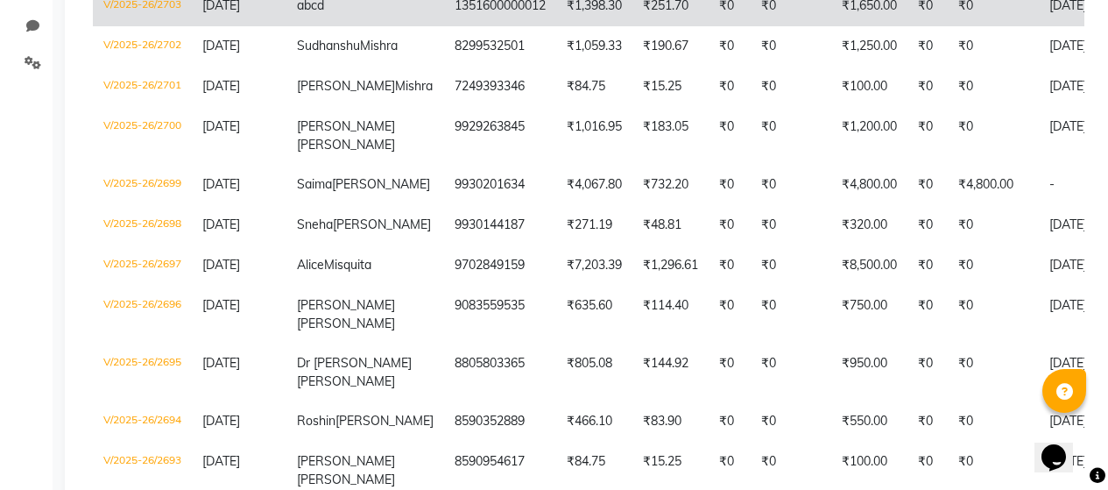
scroll to position [438, 0]
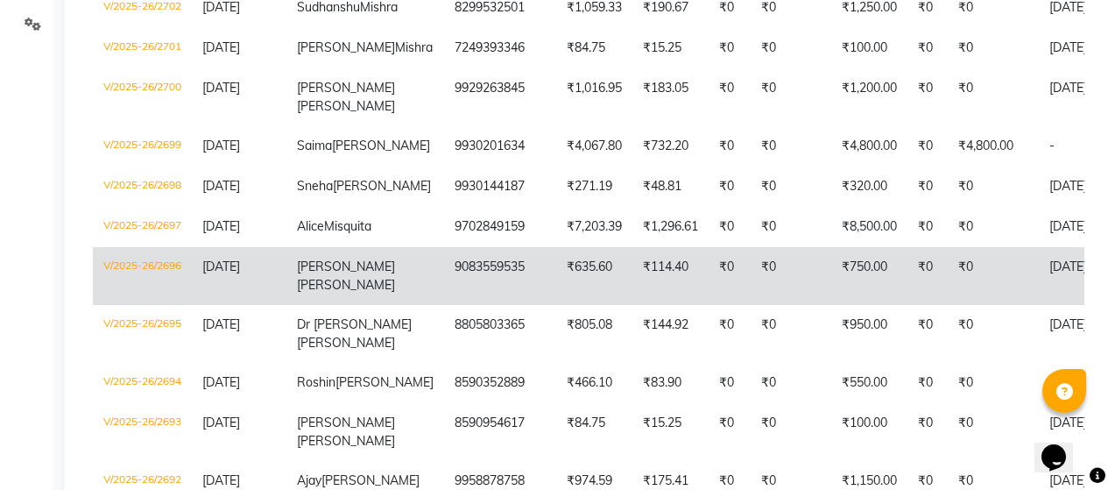
click at [371, 305] on td "[PERSON_NAME]" at bounding box center [365, 276] width 158 height 58
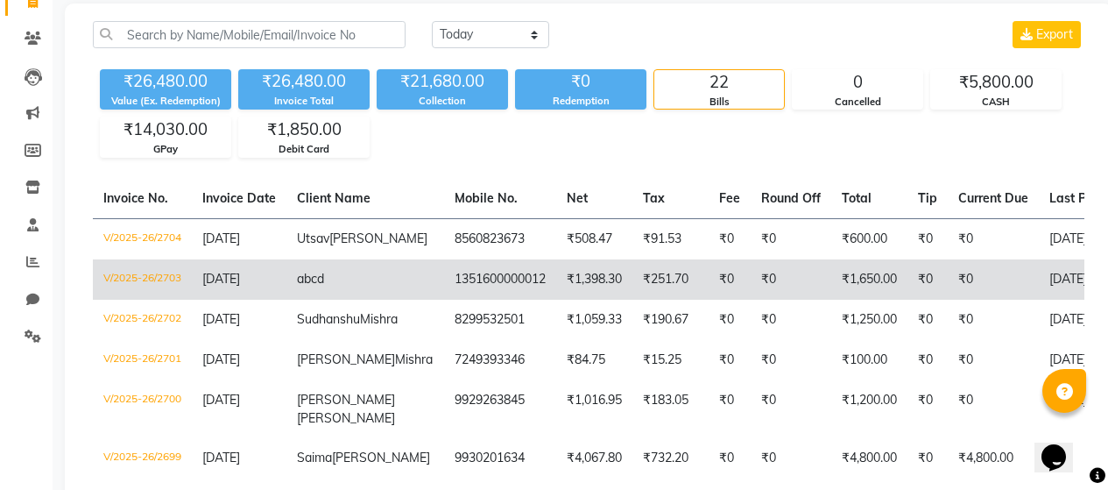
scroll to position [0, 0]
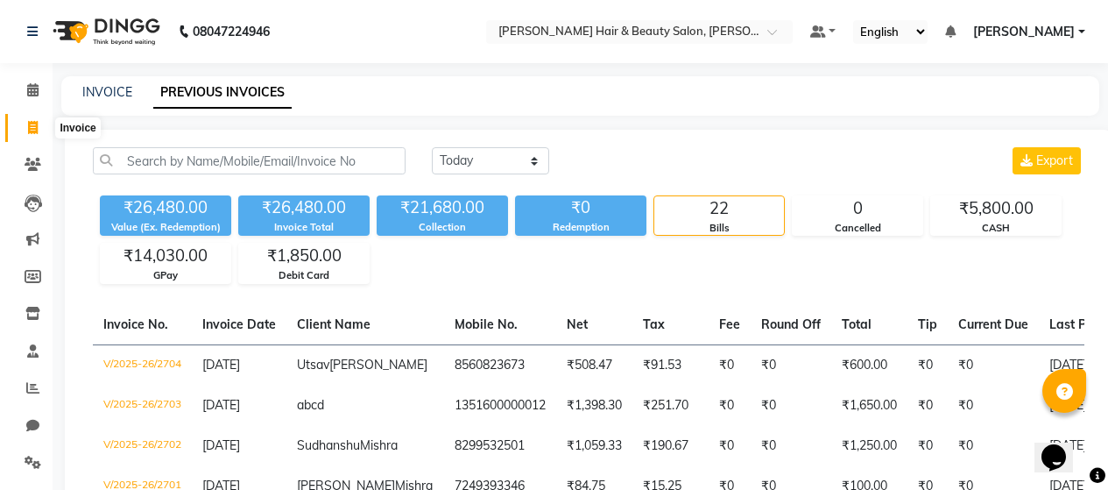
click at [38, 129] on icon at bounding box center [33, 127] width 10 height 13
select select "service"
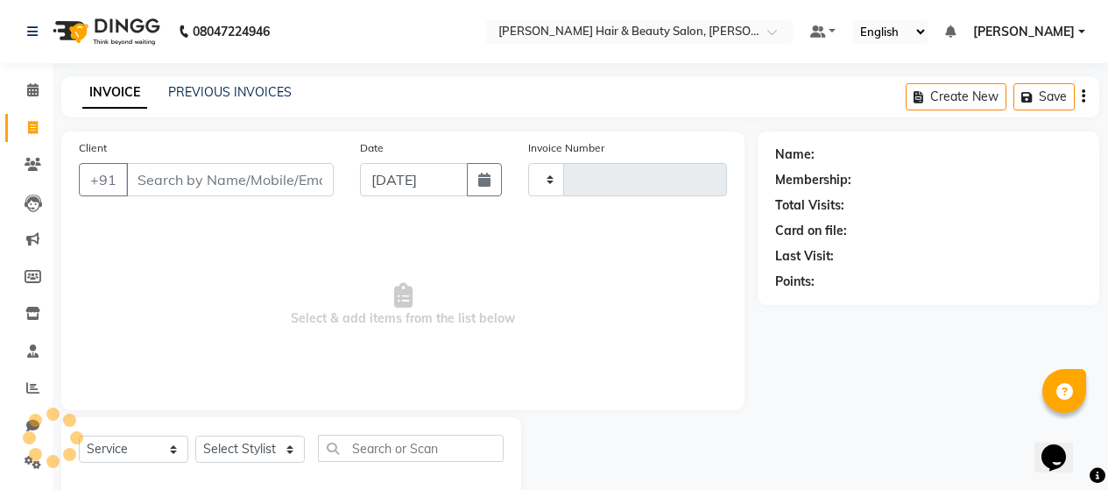
scroll to position [37, 0]
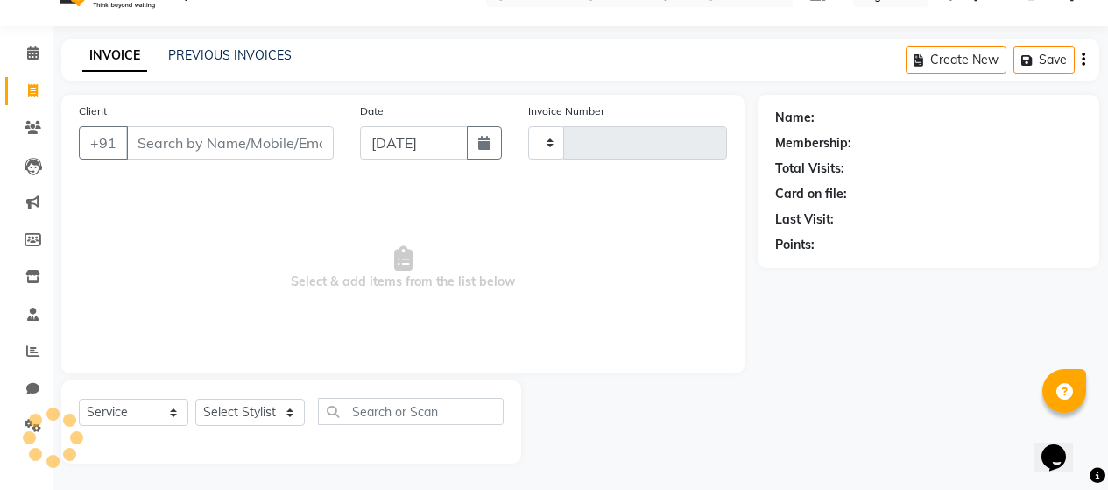
click at [153, 143] on input "Client" at bounding box center [230, 142] width 208 height 33
type input "2705"
select select "7927"
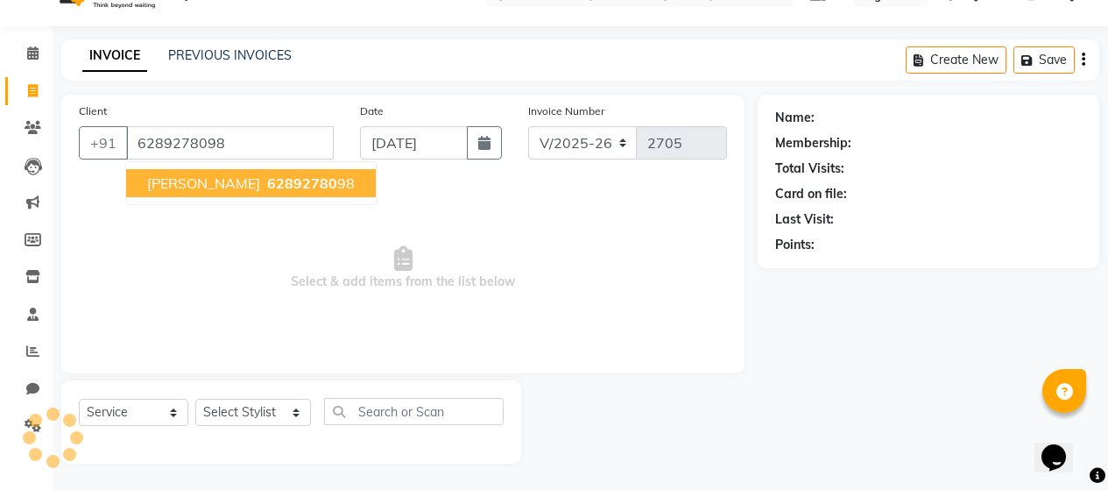
type input "6289278098"
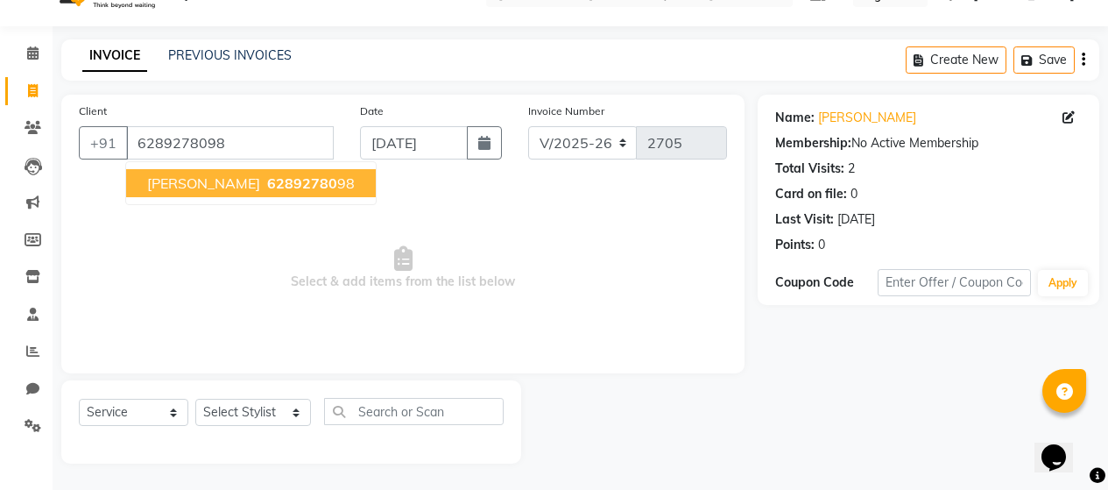
click at [249, 191] on span "[PERSON_NAME]" at bounding box center [203, 183] width 113 height 18
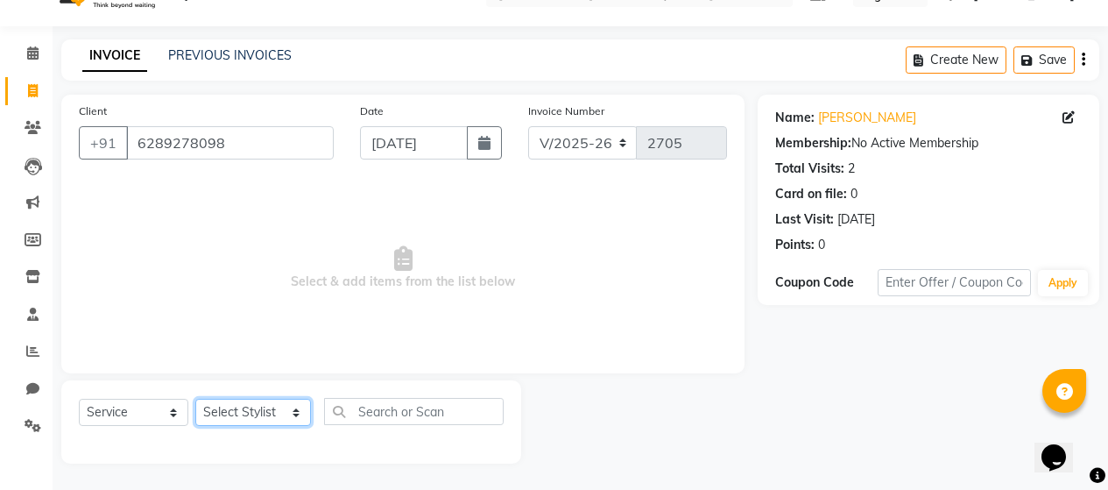
click at [293, 412] on select "Select Stylist [PERSON_NAME] Zibral [PERSON_NAME] [PERSON_NAME] [PERSON_NAME] […" at bounding box center [253, 412] width 116 height 27
select select "72243"
click at [195, 399] on select "Select Stylist [PERSON_NAME] Zibral [PERSON_NAME] [PERSON_NAME] [PERSON_NAME] […" at bounding box center [253, 412] width 116 height 27
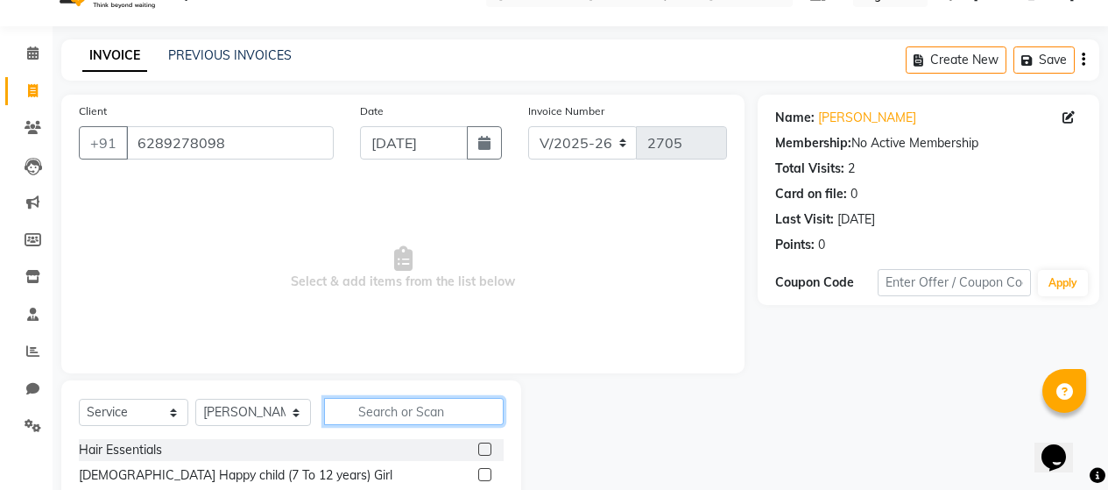
click at [461, 399] on input "text" at bounding box center [414, 411] width 180 height 27
type input "CHIN"
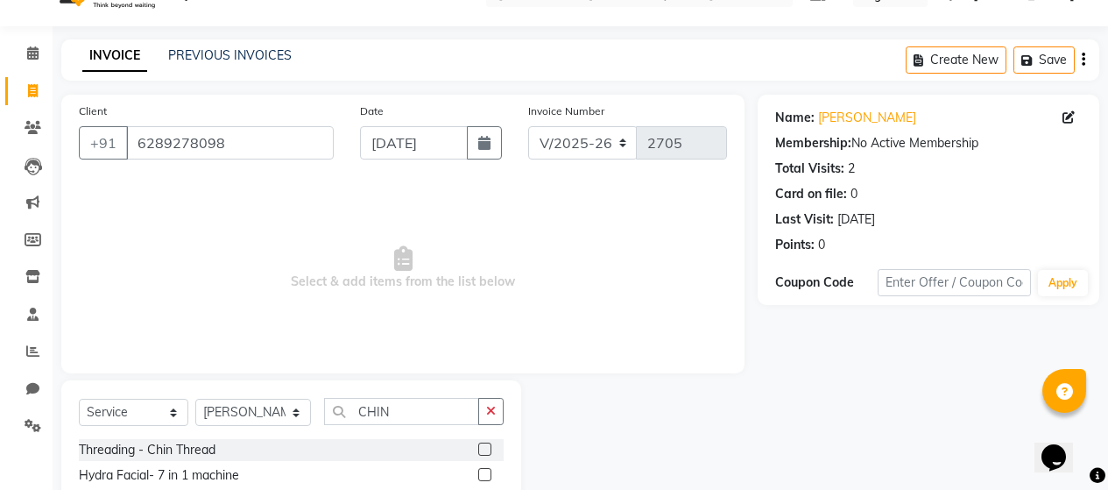
click at [489, 443] on label at bounding box center [484, 448] width 13 height 13
click at [489, 444] on input "checkbox" at bounding box center [483, 449] width 11 height 11
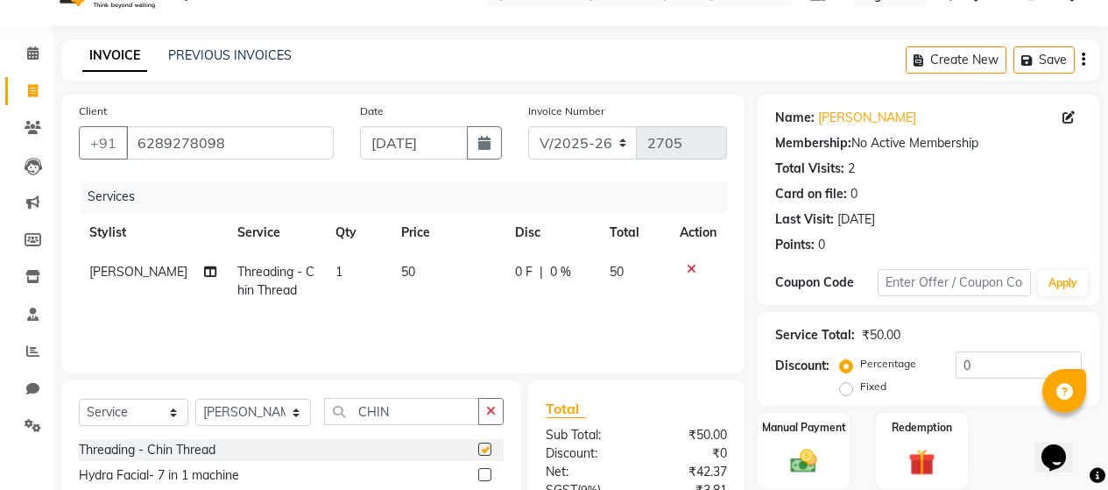
checkbox input "false"
click at [413, 279] on td "50" at bounding box center [448, 281] width 114 height 58
select select "72243"
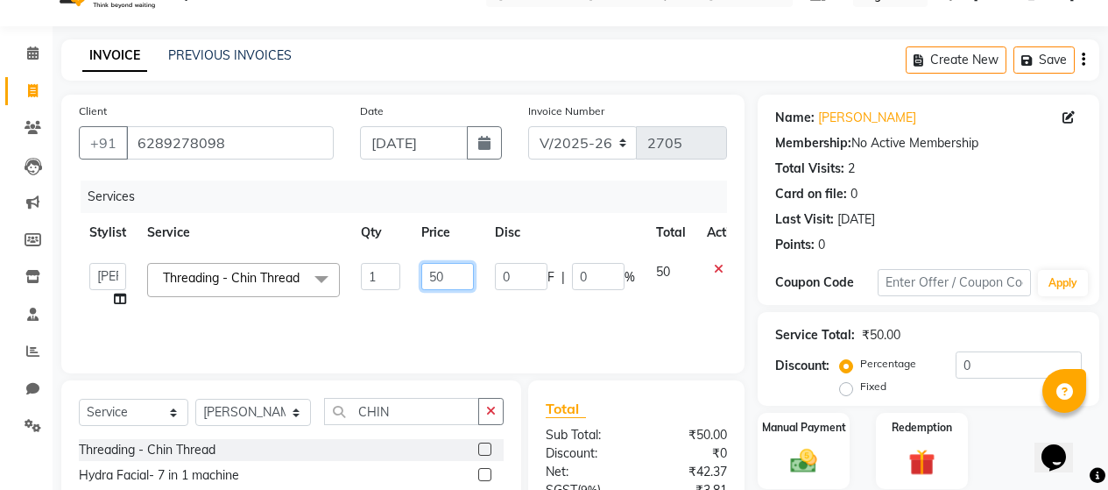
click at [452, 278] on input "50" at bounding box center [447, 276] width 53 height 27
type input "5"
type input "100"
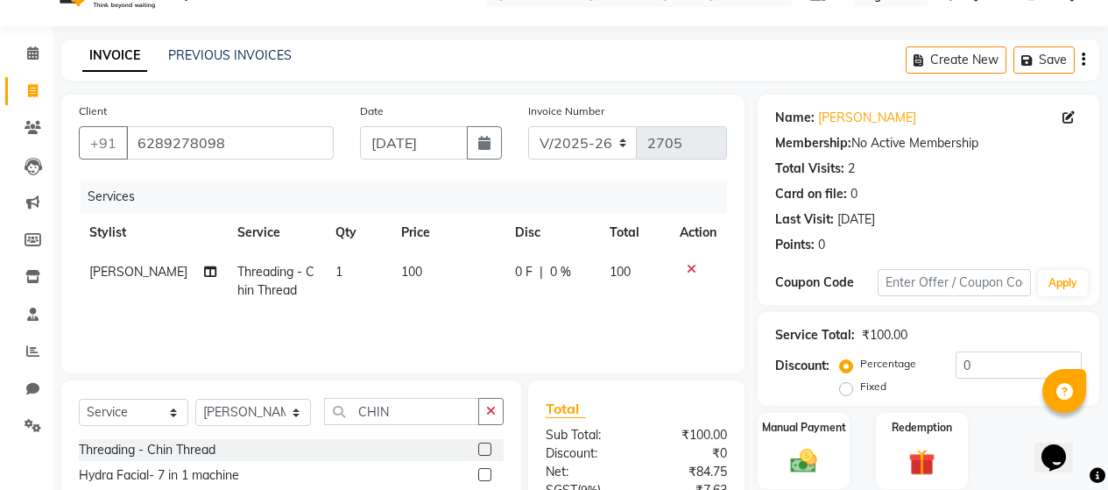
click at [594, 315] on div "Services Stylist Service Qty Price Disc Total Action Kiran Tak Threading - Chin…" at bounding box center [403, 267] width 648 height 175
click at [293, 415] on select "Select Stylist [PERSON_NAME] Zibral [PERSON_NAME] [PERSON_NAME] [PERSON_NAME] […" at bounding box center [253, 412] width 116 height 27
select select "72242"
click at [195, 399] on select "Select Stylist [PERSON_NAME] Zibral [PERSON_NAME] [PERSON_NAME] [PERSON_NAME] […" at bounding box center [253, 412] width 116 height 27
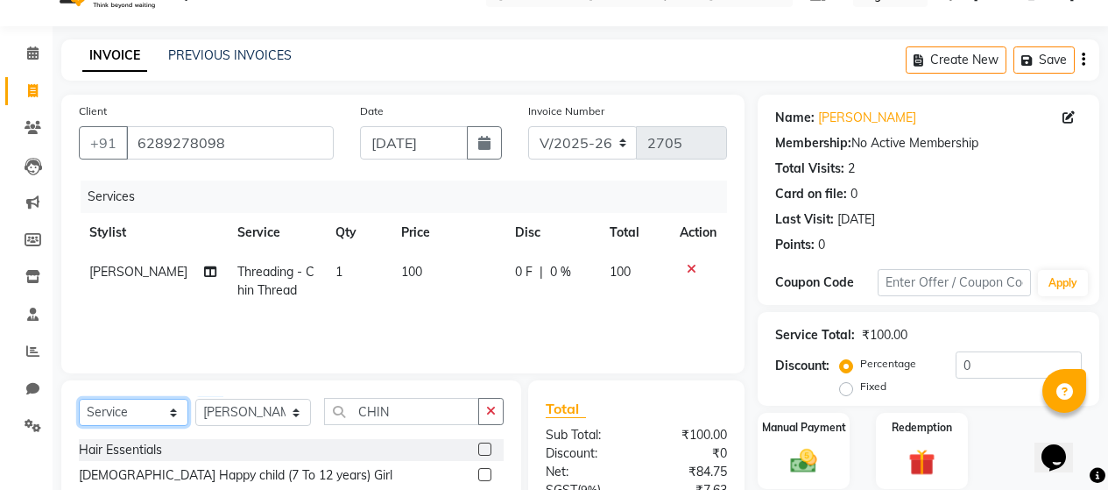
click at [171, 409] on select "Select Service Product Membership Package Voucher Prepaid Gift Card" at bounding box center [133, 412] width 109 height 27
select select "package"
click at [79, 399] on select "Select Service Product Membership Package Voucher Prepaid Gift Card" at bounding box center [133, 412] width 109 height 27
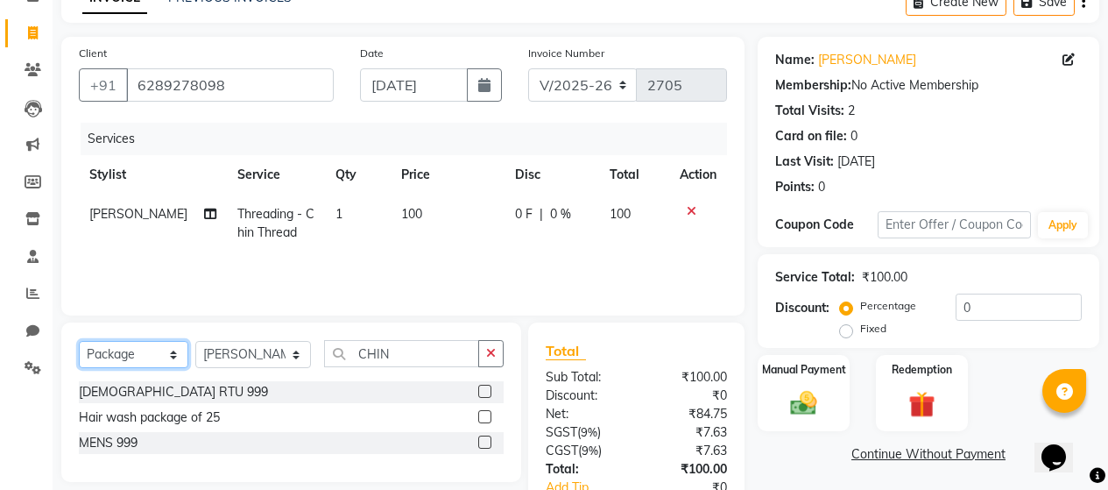
scroll to position [124, 0]
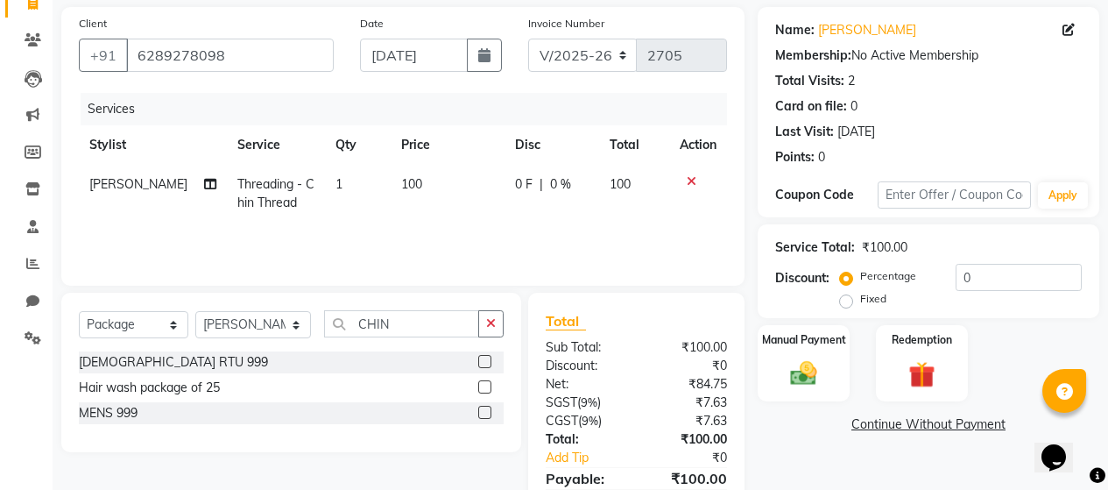
click at [478, 361] on label at bounding box center [484, 361] width 13 height 13
click at [478, 361] on input "checkbox" at bounding box center [483, 362] width 11 height 11
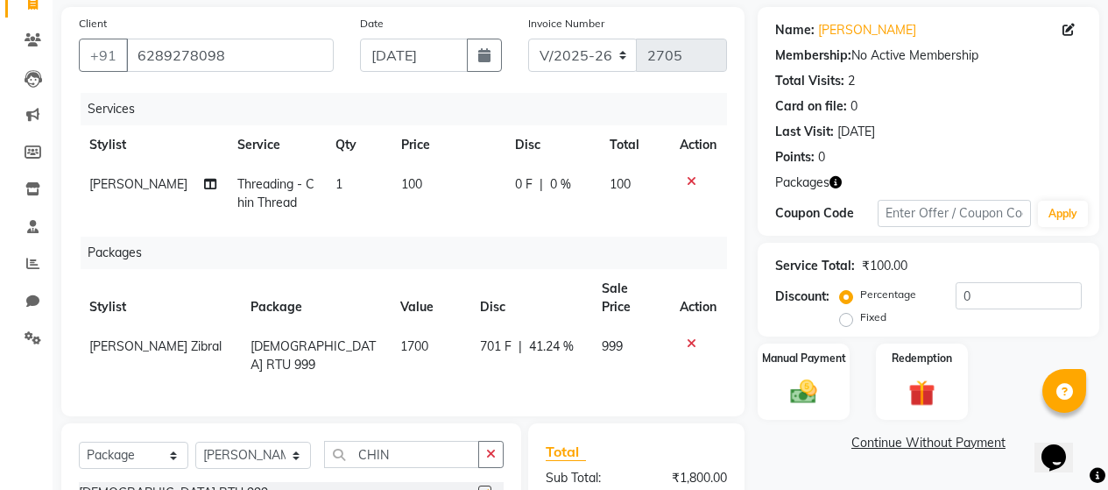
checkbox input "false"
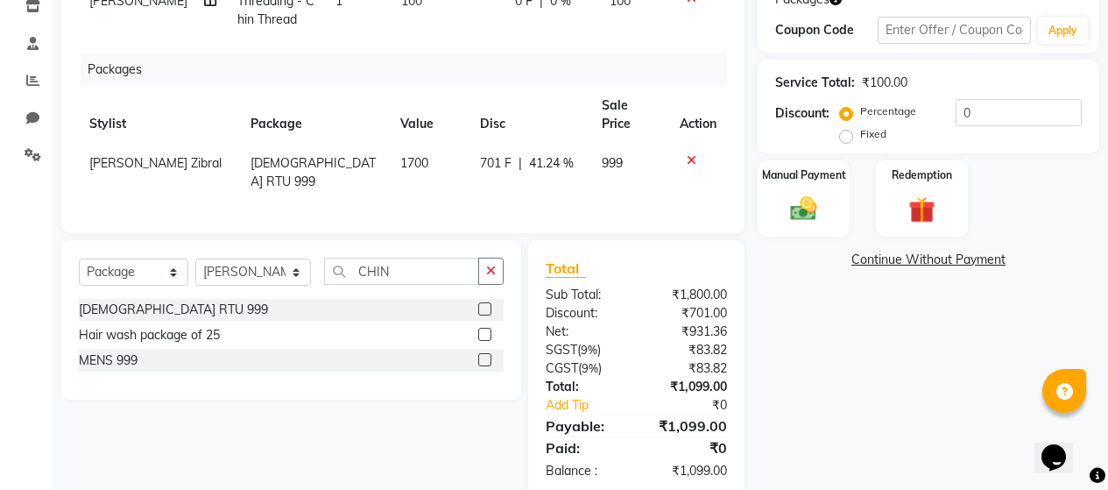
scroll to position [318, 0]
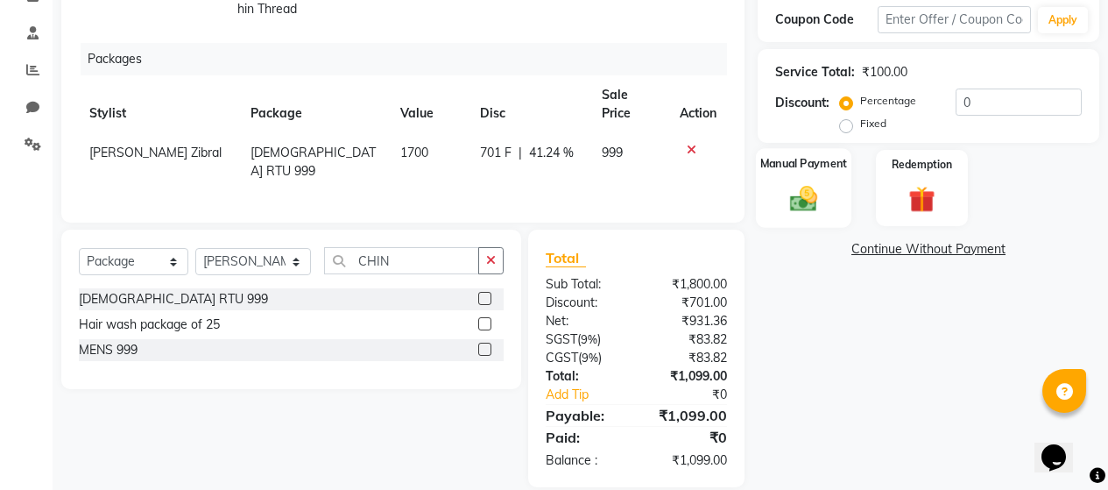
click at [810, 207] on img at bounding box center [803, 198] width 45 height 32
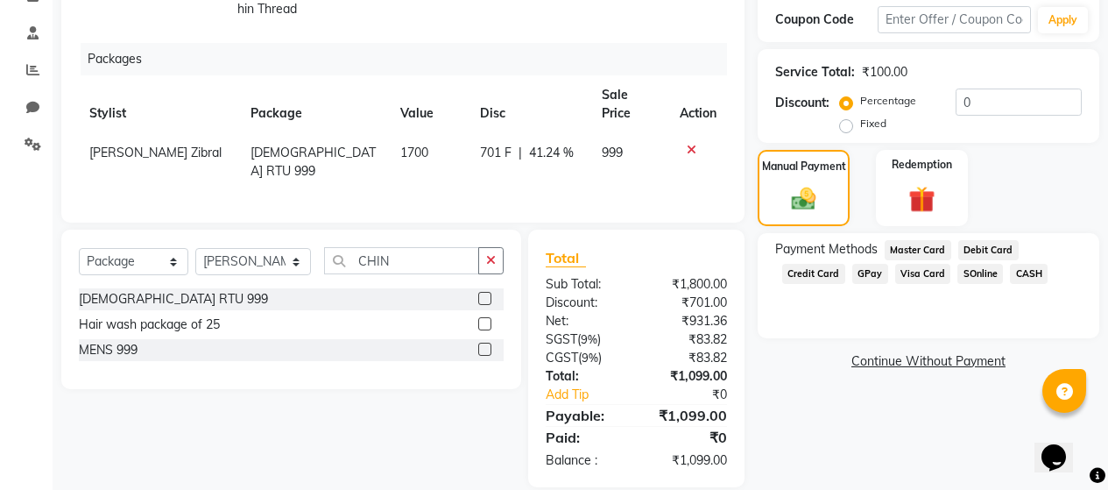
click at [1025, 272] on span "CASH" at bounding box center [1029, 274] width 38 height 20
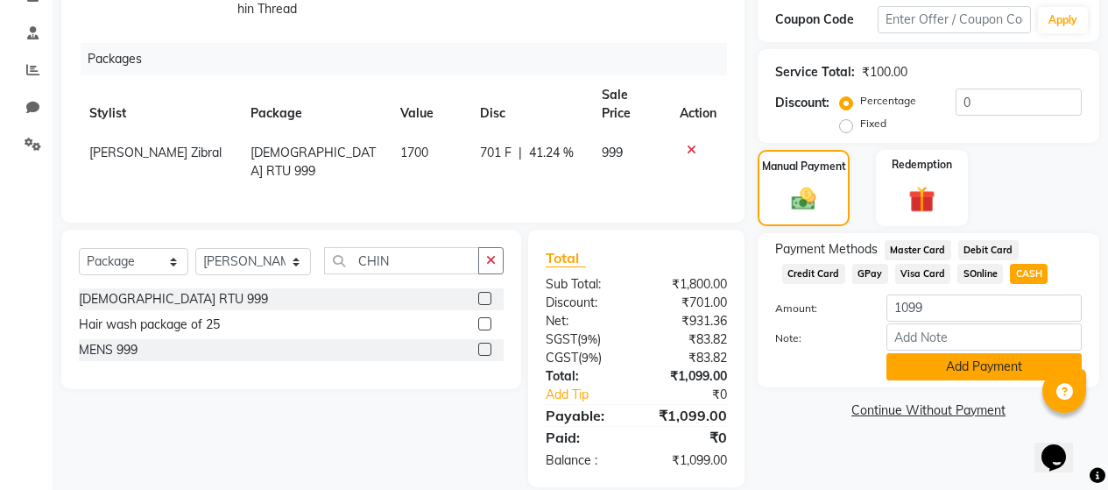
click at [960, 371] on button "Add Payment" at bounding box center [983, 366] width 195 height 27
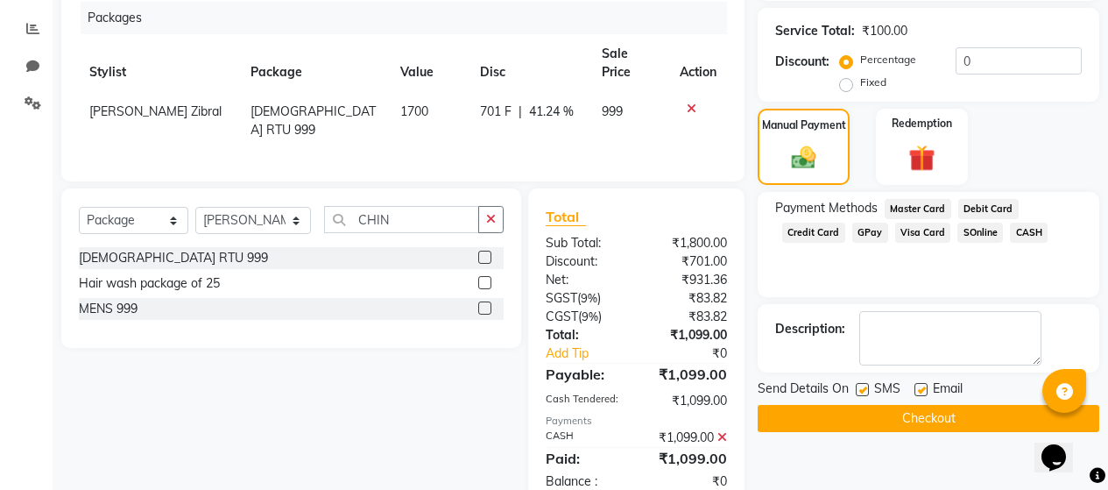
scroll to position [380, 0]
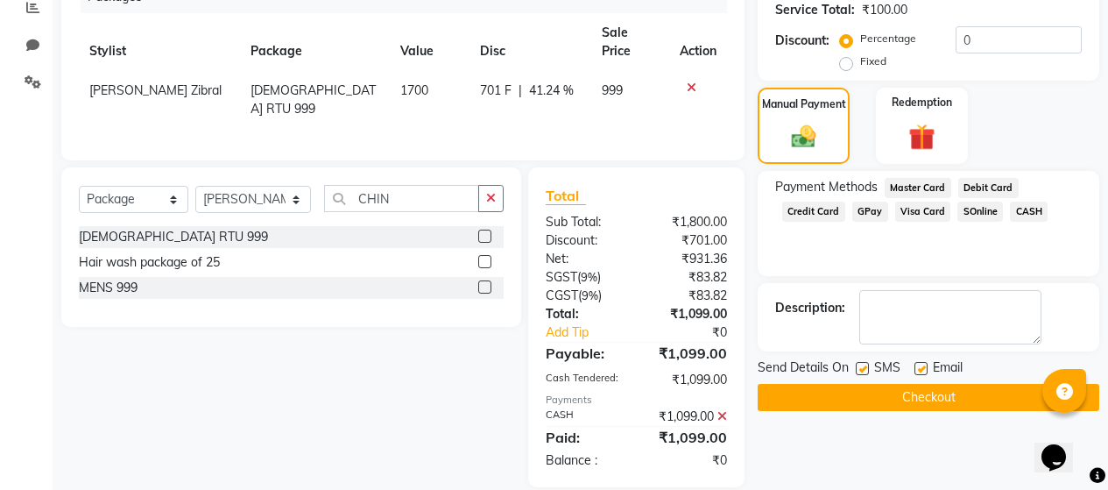
click at [862, 369] on label at bounding box center [862, 368] width 13 height 13
click at [862, 369] on input "checkbox" at bounding box center [861, 369] width 11 height 11
checkbox input "false"
click at [923, 364] on label at bounding box center [920, 368] width 13 height 13
click at [923, 364] on input "checkbox" at bounding box center [919, 369] width 11 height 11
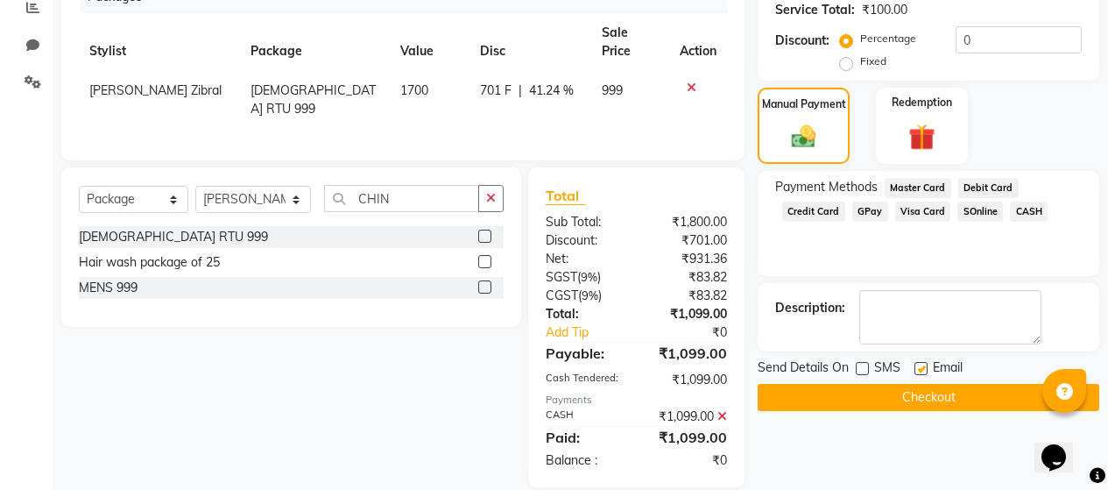
checkbox input "false"
click at [906, 392] on button "Checkout" at bounding box center [929, 397] width 342 height 27
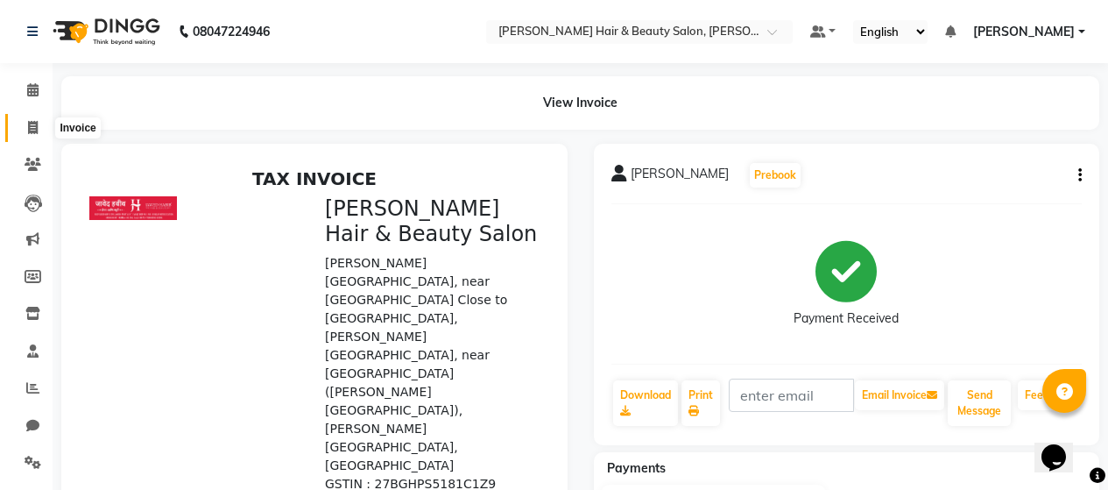
click at [39, 127] on span at bounding box center [33, 128] width 31 height 20
select select "service"
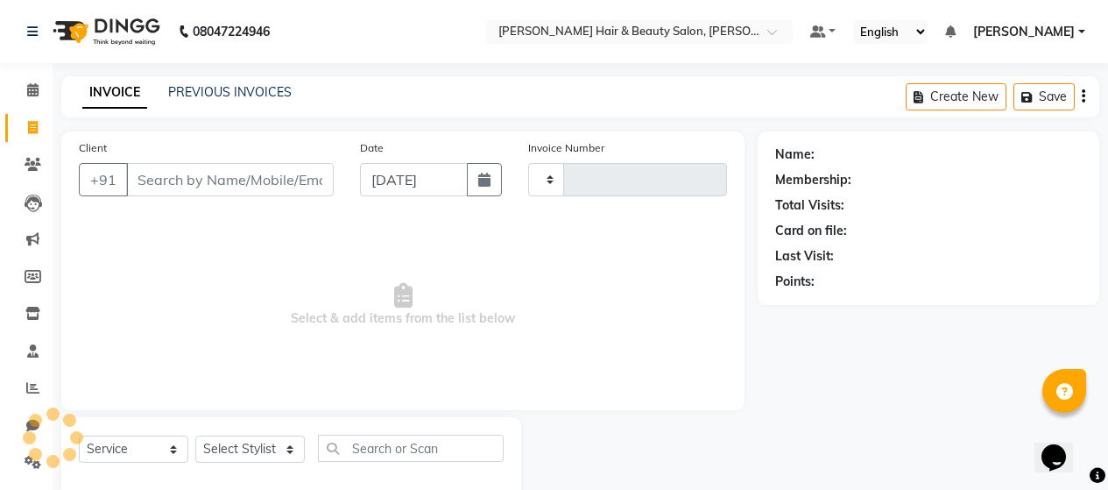
scroll to position [37, 0]
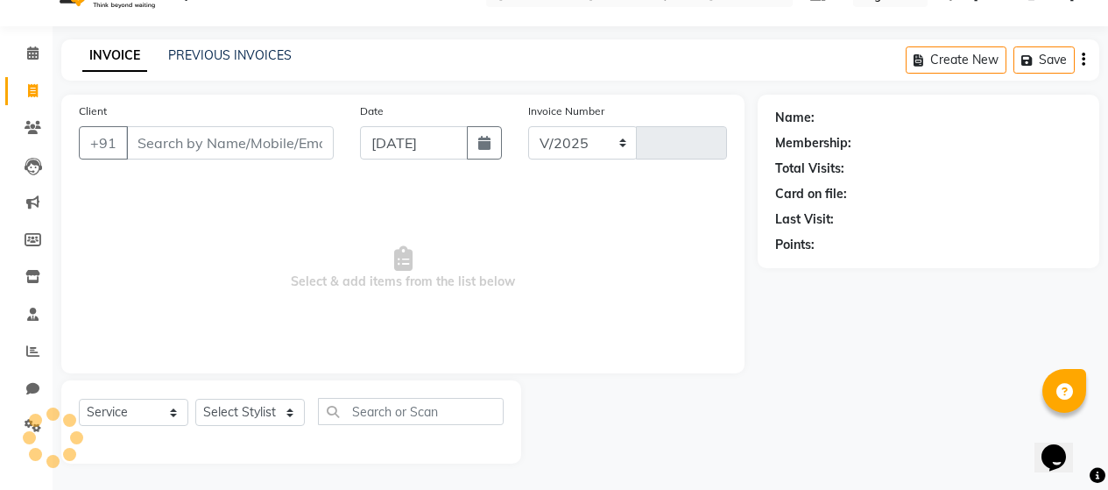
select select "7927"
type input "2706"
click at [187, 145] on input "Client" at bounding box center [230, 142] width 208 height 33
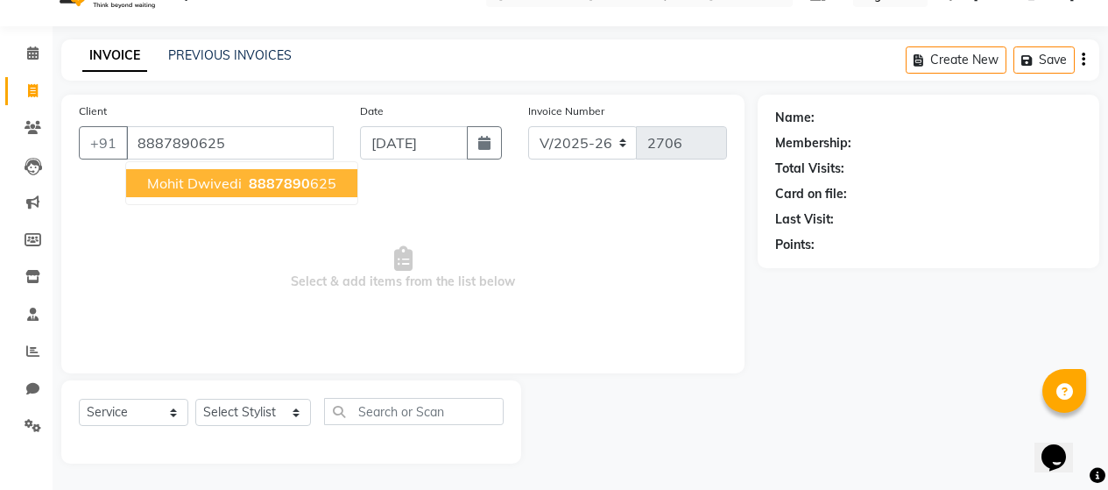
type input "8887890625"
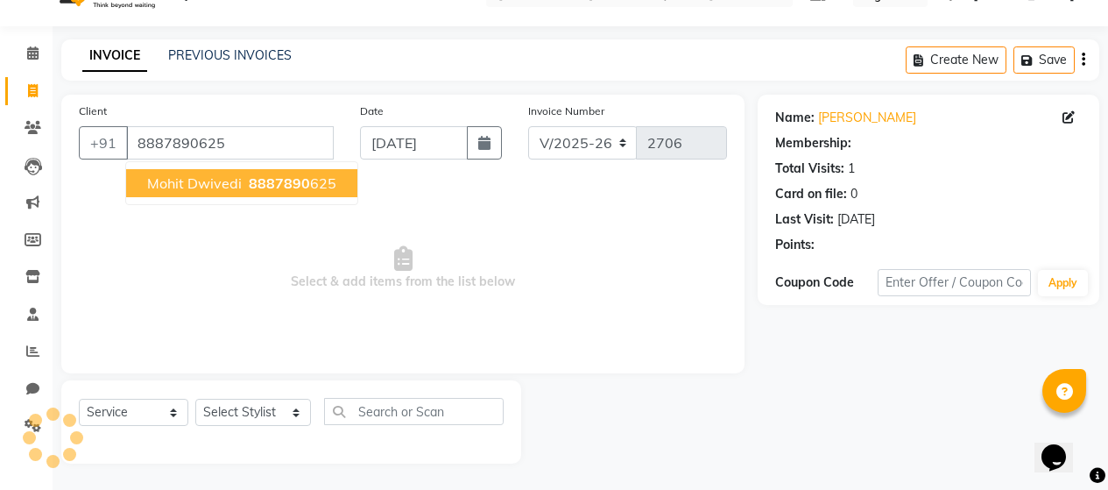
select select "1: Object"
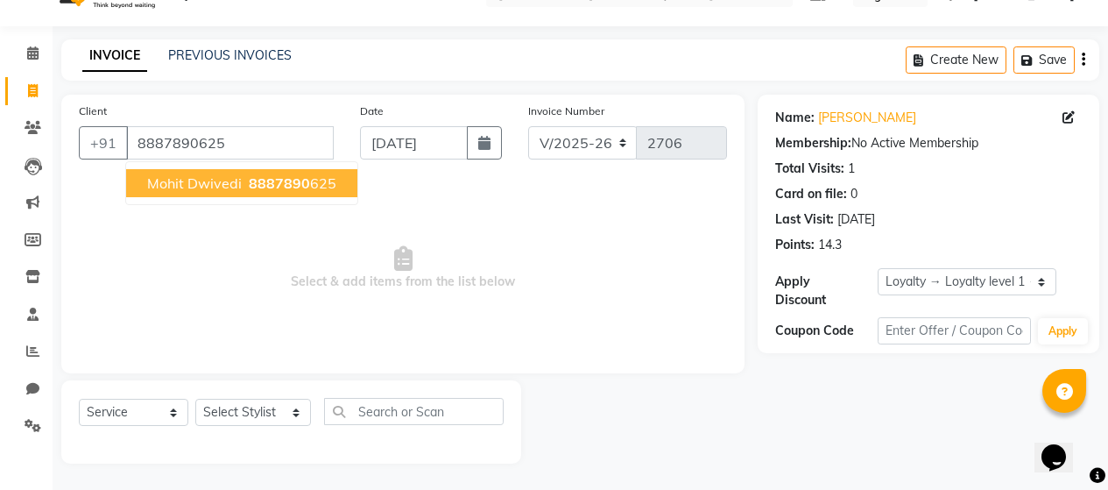
click at [192, 191] on span "Mohit dwivedi" at bounding box center [194, 183] width 95 height 18
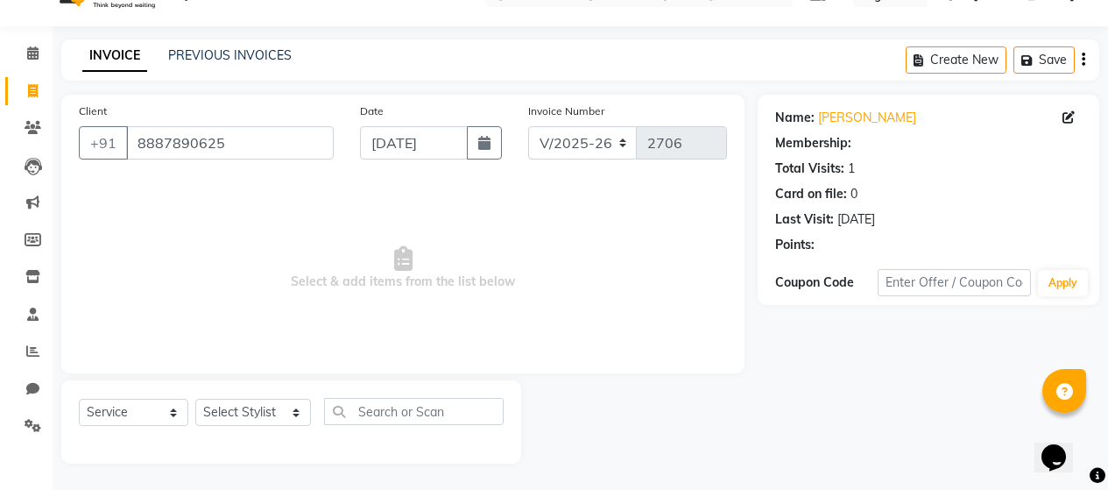
select select "1: Object"
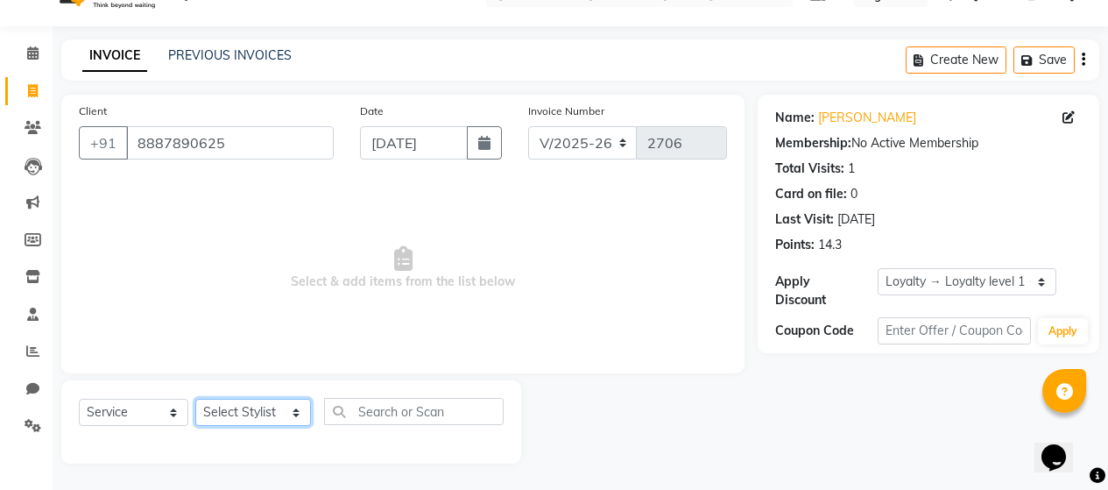
click at [285, 412] on select "Select Stylist [PERSON_NAME] Zibral [PERSON_NAME] [PERSON_NAME] [PERSON_NAME] […" at bounding box center [253, 412] width 116 height 27
select select "74422"
click at [195, 399] on select "Select Stylist [PERSON_NAME] Zibral [PERSON_NAME] [PERSON_NAME] [PERSON_NAME] […" at bounding box center [253, 412] width 116 height 27
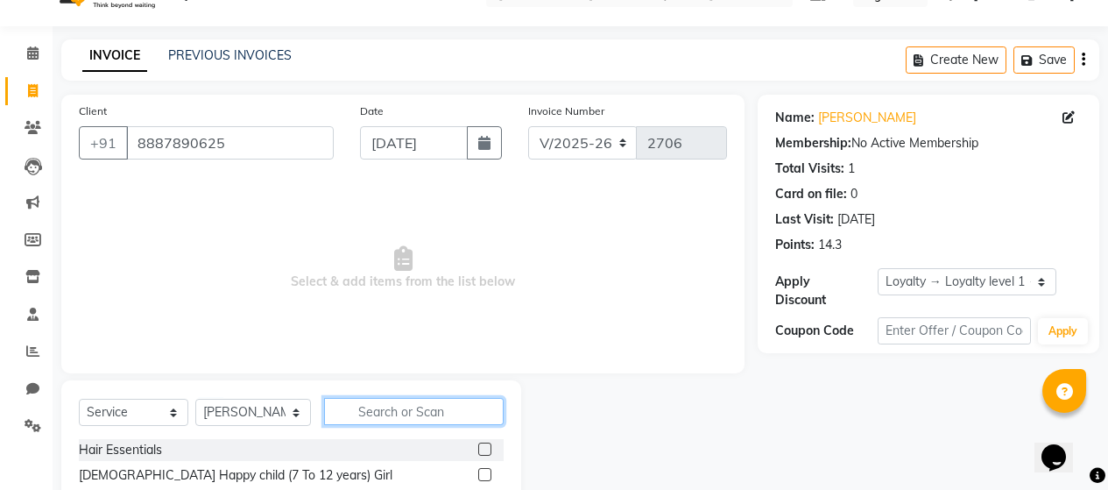
click at [391, 401] on input "text" at bounding box center [414, 411] width 180 height 27
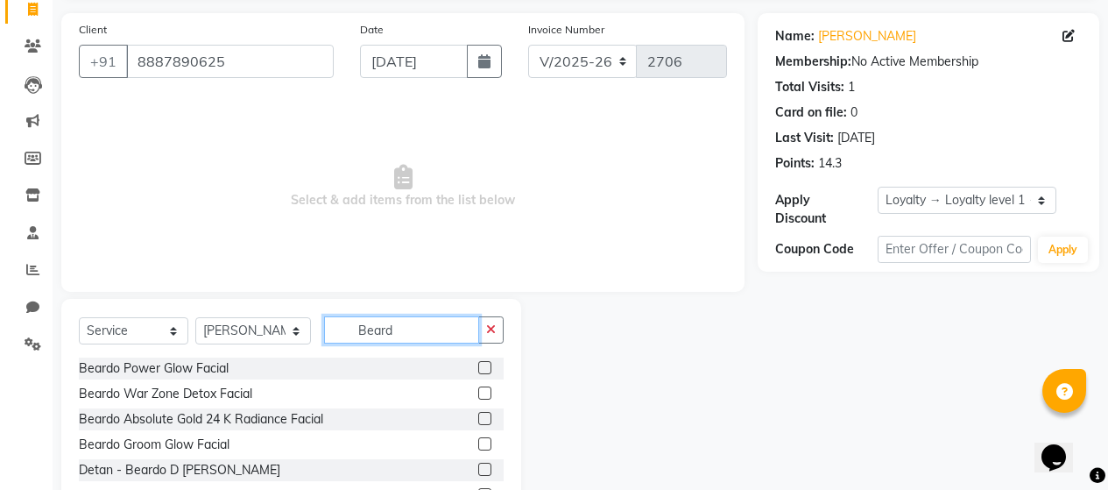
scroll to position [212, 0]
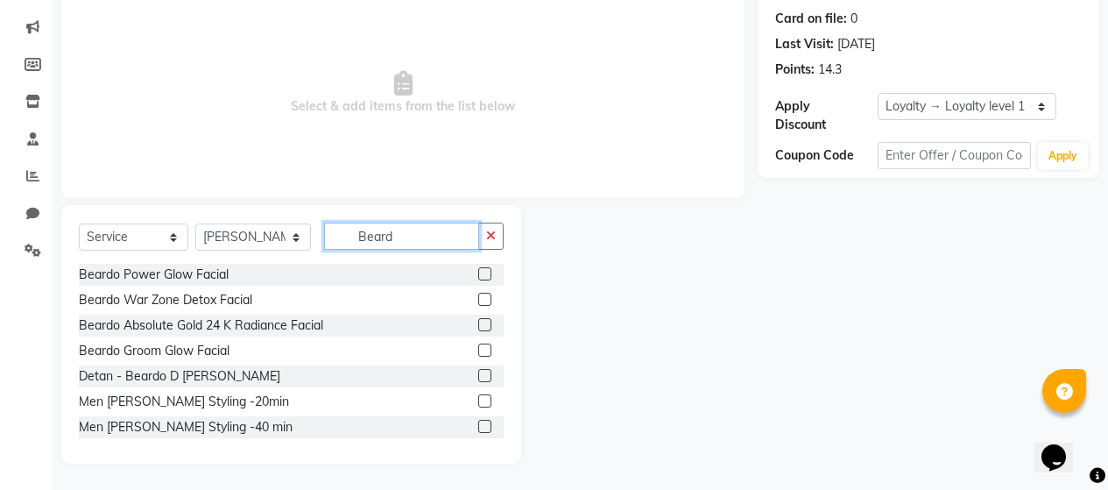
type input "Beard"
click at [478, 394] on label at bounding box center [484, 400] width 13 height 13
click at [478, 396] on input "checkbox" at bounding box center [483, 401] width 11 height 11
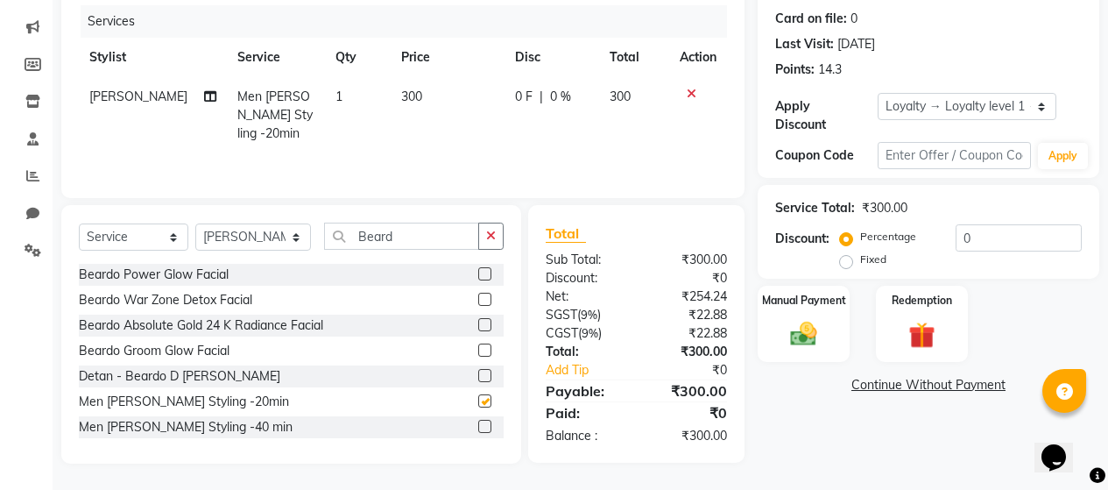
checkbox input "false"
click at [289, 233] on select "Select Stylist [PERSON_NAME] Zibral [PERSON_NAME] [PERSON_NAME] [PERSON_NAME] […" at bounding box center [253, 236] width 116 height 27
select select "72241"
click at [195, 223] on select "Select Stylist [PERSON_NAME] Zibral [PERSON_NAME] [PERSON_NAME] [PERSON_NAME] […" at bounding box center [253, 236] width 116 height 27
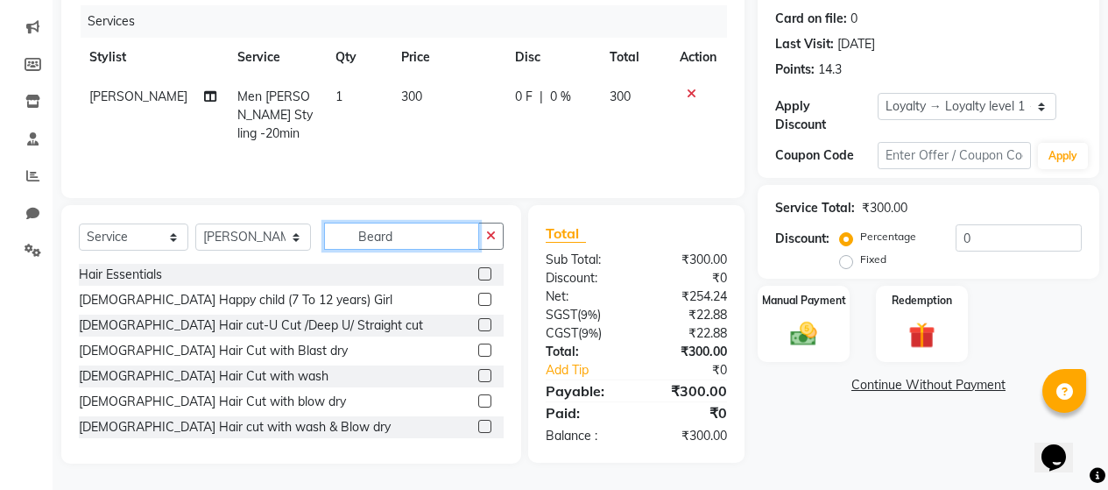
click at [429, 231] on input "Beard" at bounding box center [401, 235] width 155 height 27
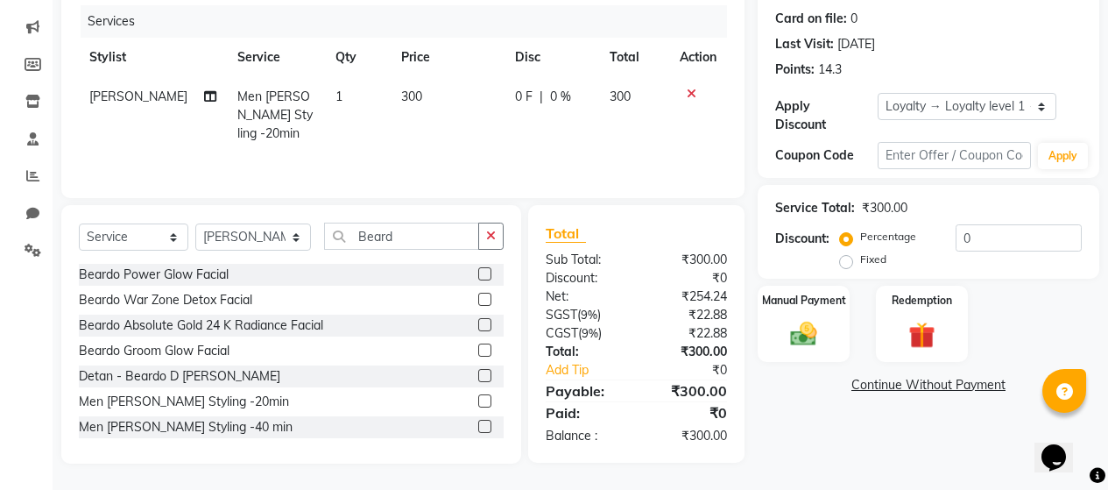
click at [478, 399] on label at bounding box center [484, 400] width 13 height 13
click at [478, 399] on input "checkbox" at bounding box center [483, 401] width 11 height 11
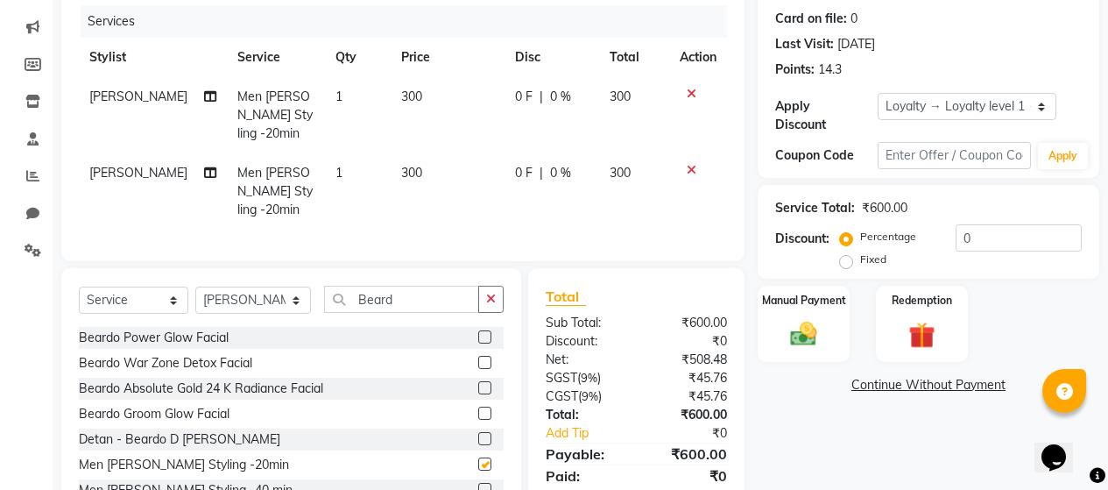
checkbox input "false"
click at [412, 286] on input "Beard" at bounding box center [401, 299] width 155 height 27
type input "B"
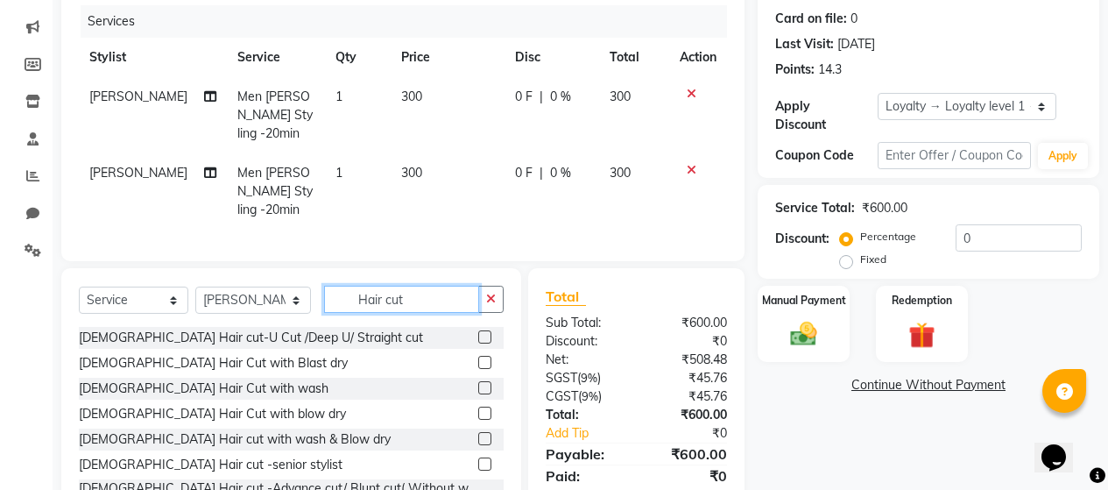
type input "Hair cut"
click at [406, 352] on div "[DEMOGRAPHIC_DATA] Hair Cut with Blast dry" at bounding box center [291, 363] width 425 height 22
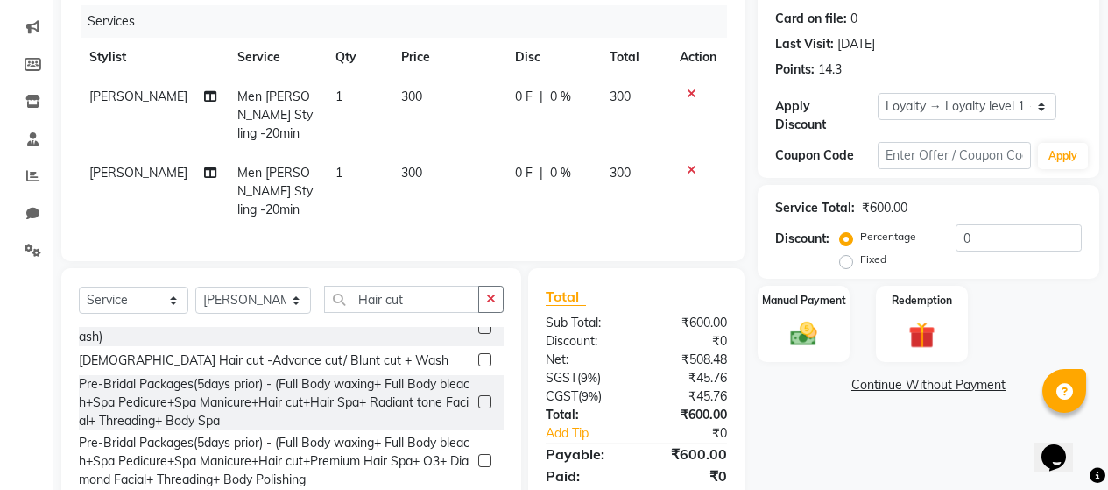
scroll to position [350, 0]
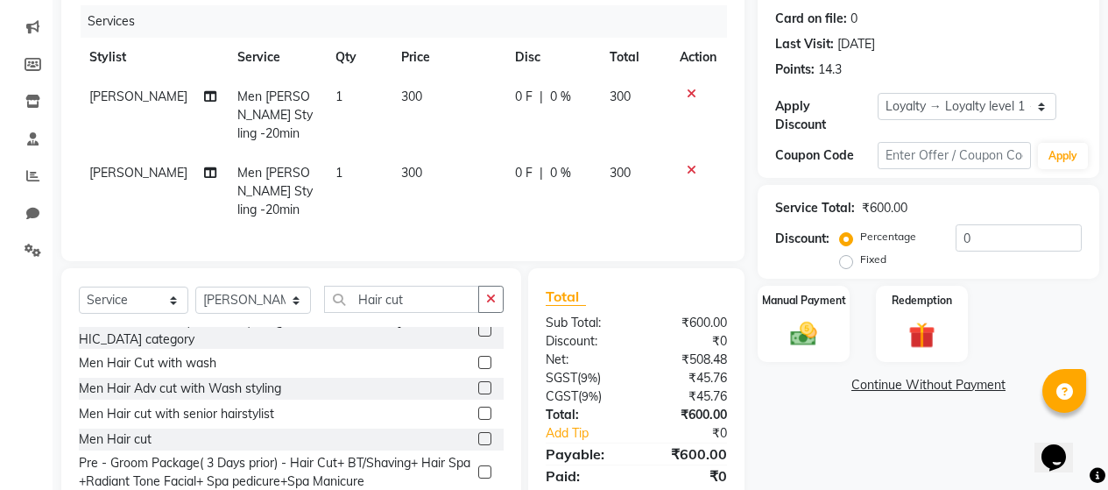
click at [478, 432] on label at bounding box center [484, 438] width 13 height 13
click at [478, 434] on input "checkbox" at bounding box center [483, 439] width 11 height 11
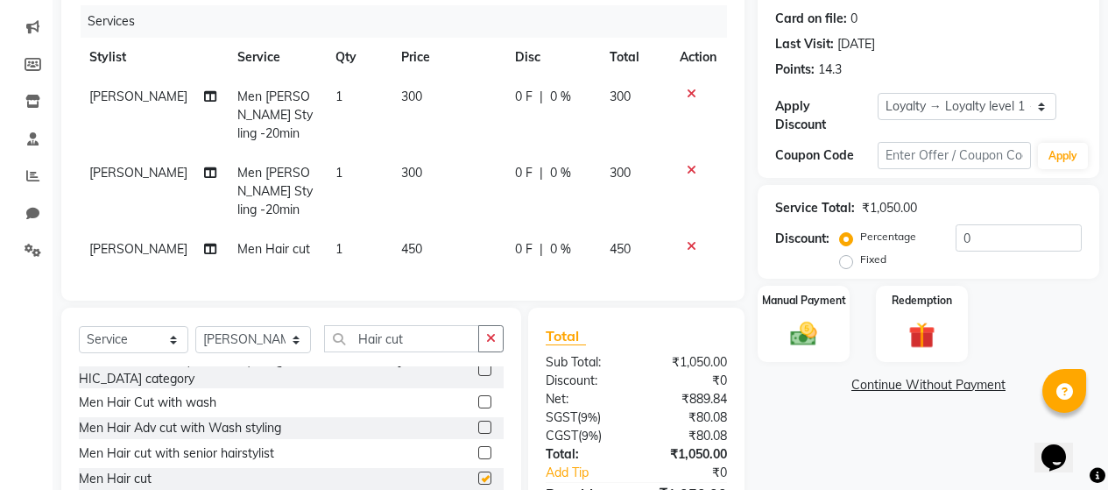
checkbox input "false"
click at [809, 323] on img at bounding box center [803, 334] width 45 height 32
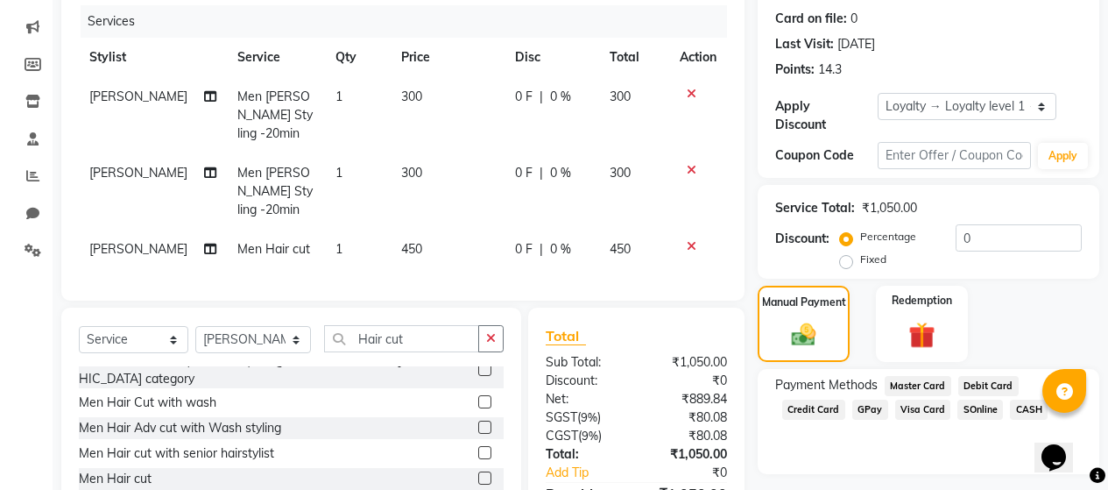
click at [867, 399] on span "GPay" at bounding box center [870, 409] width 36 height 20
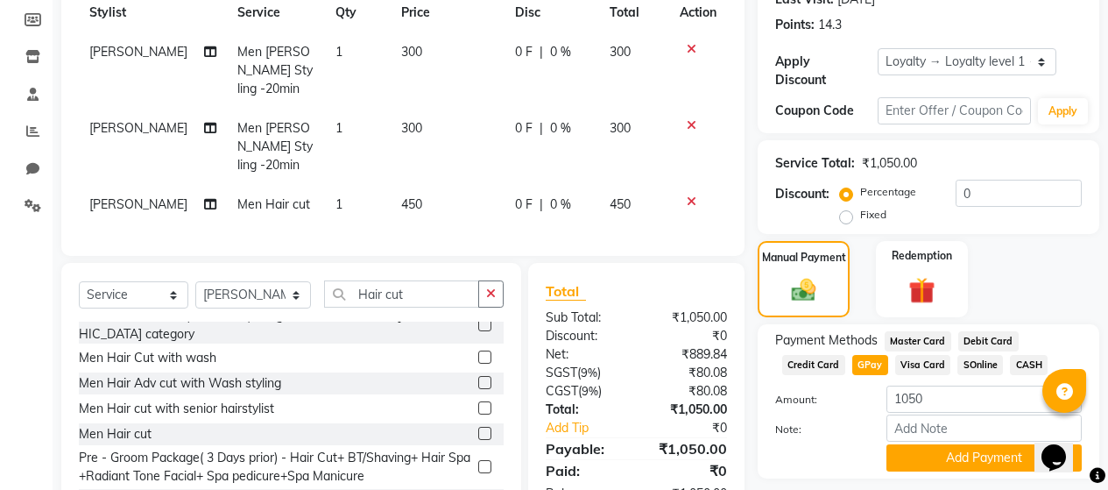
scroll to position [293, 0]
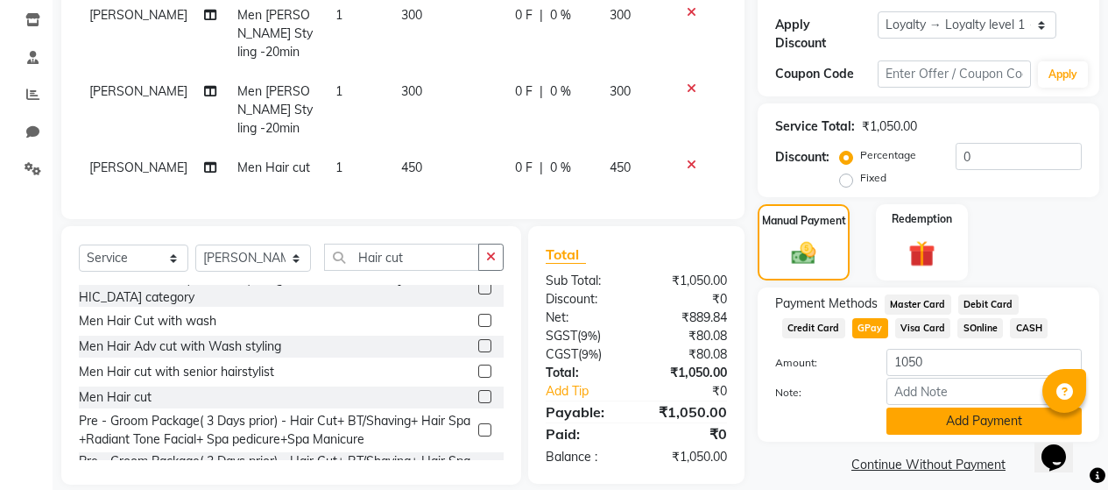
click at [915, 407] on button "Add Payment" at bounding box center [983, 420] width 195 height 27
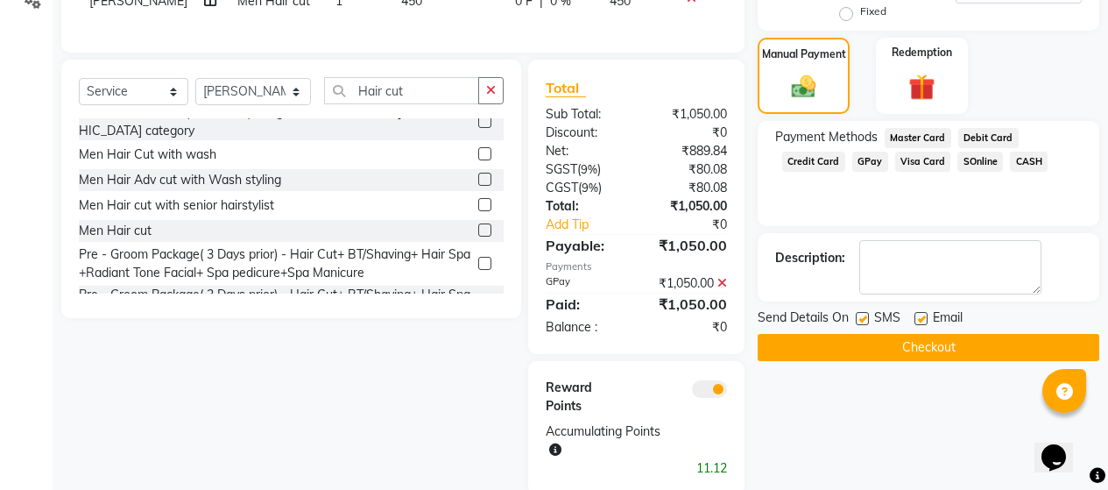
scroll to position [468, 0]
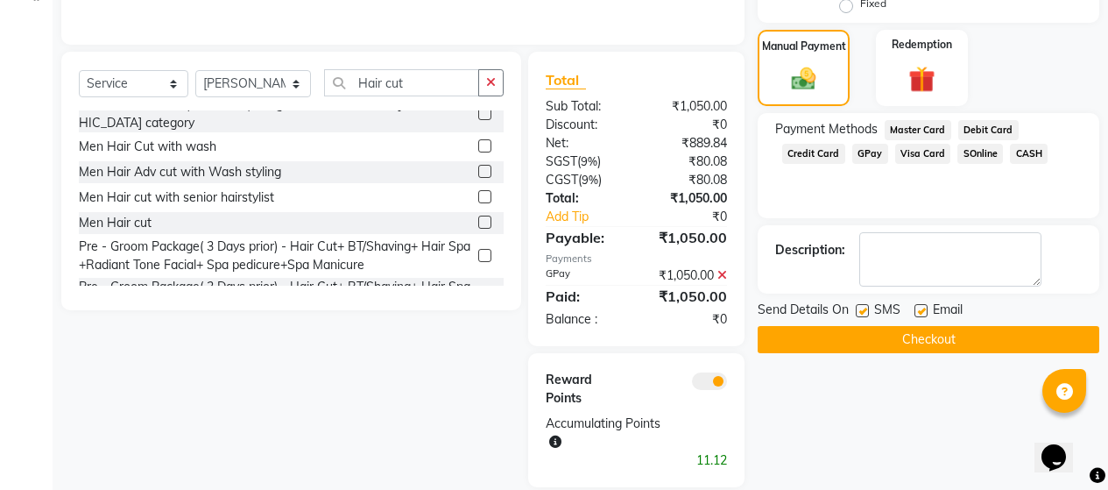
click at [868, 304] on label at bounding box center [862, 310] width 13 height 13
click at [867, 306] on input "checkbox" at bounding box center [861, 311] width 11 height 11
checkbox input "false"
click at [921, 304] on label at bounding box center [920, 310] width 13 height 13
click at [921, 306] on input "checkbox" at bounding box center [919, 311] width 11 height 11
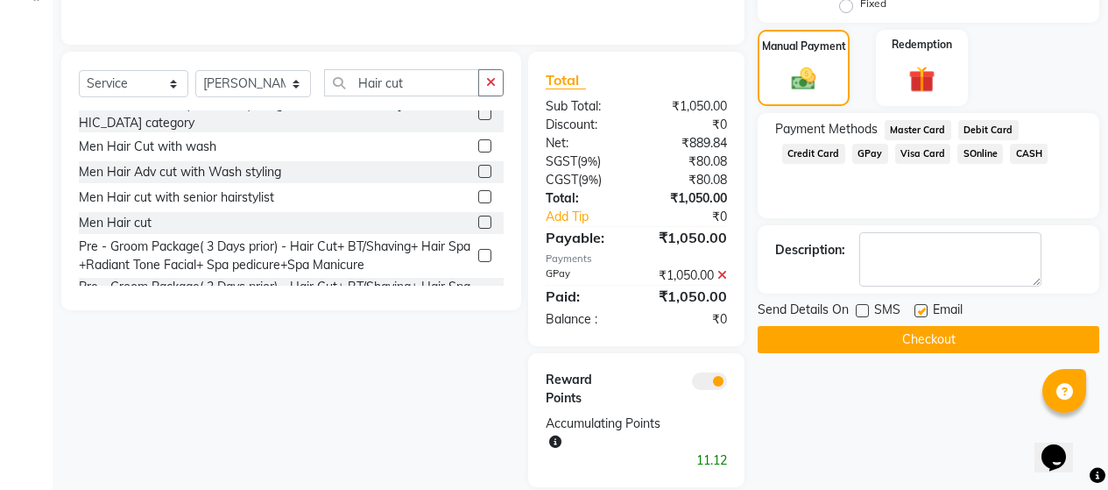
checkbox input "false"
click at [923, 326] on button "Checkout" at bounding box center [929, 339] width 342 height 27
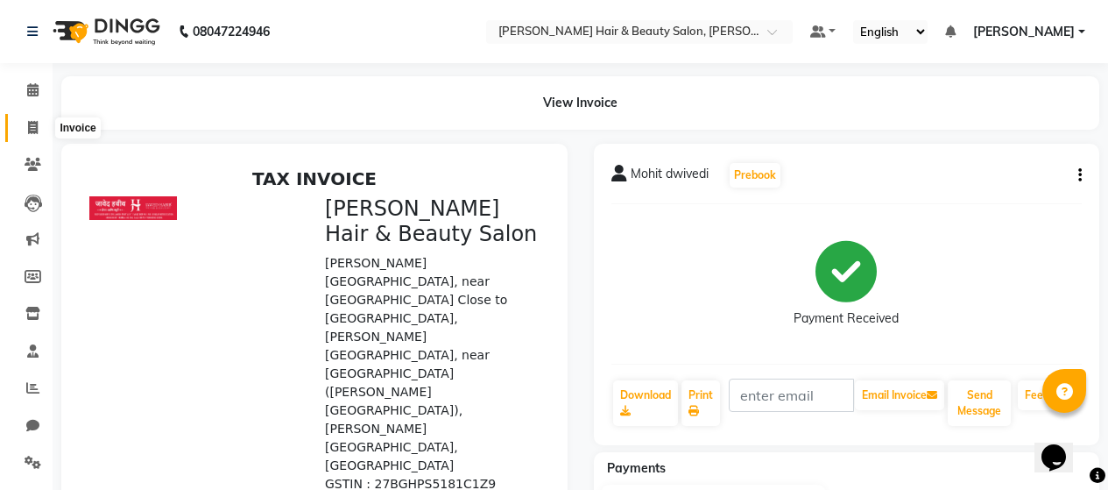
click at [28, 124] on icon at bounding box center [33, 127] width 10 height 13
select select "service"
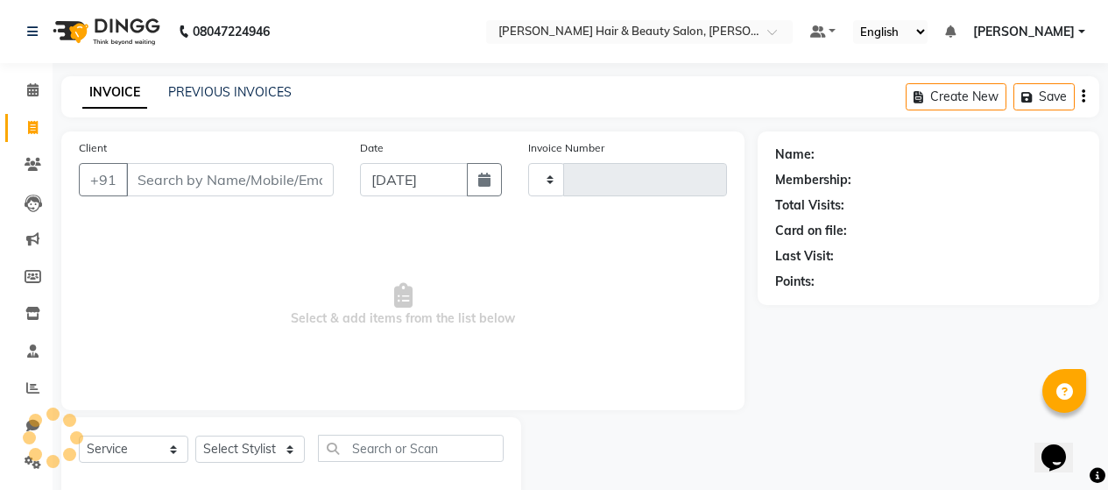
click at [190, 163] on input "Client" at bounding box center [230, 179] width 208 height 33
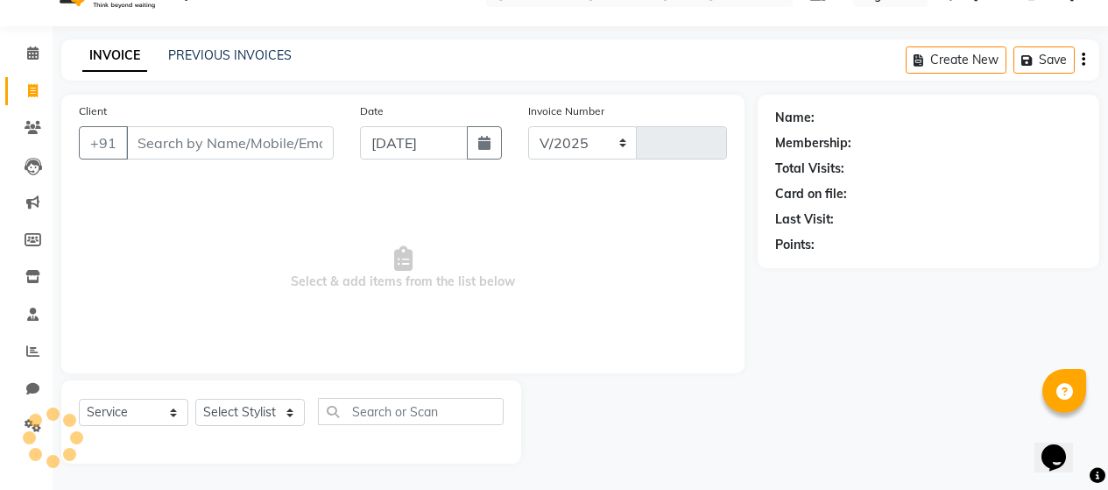
select select "7927"
type input "2707"
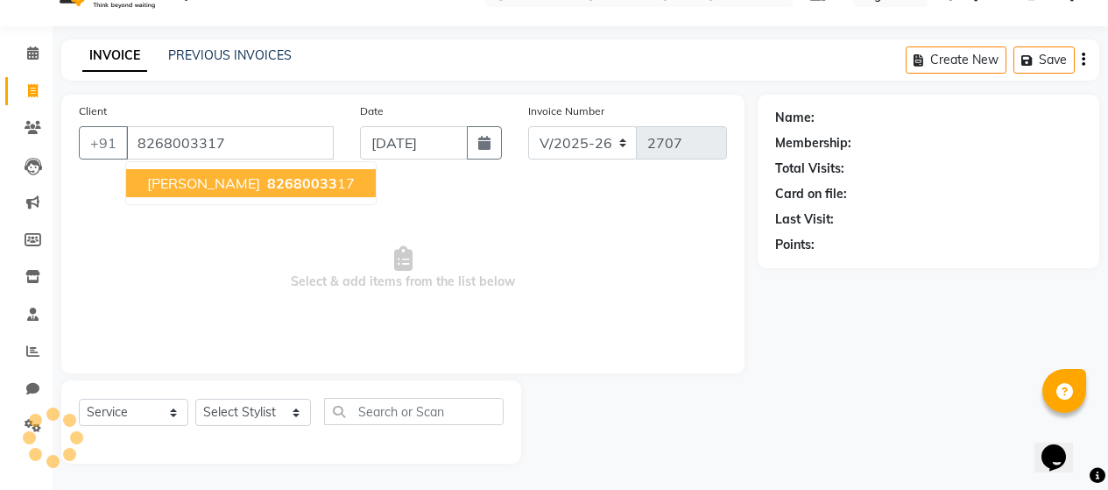
type input "8268003317"
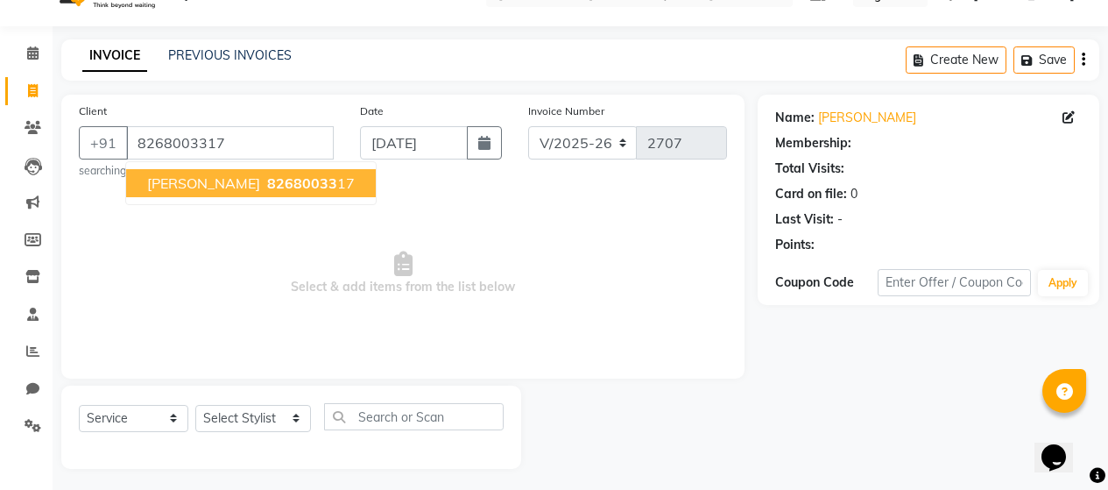
select select "1: Object"
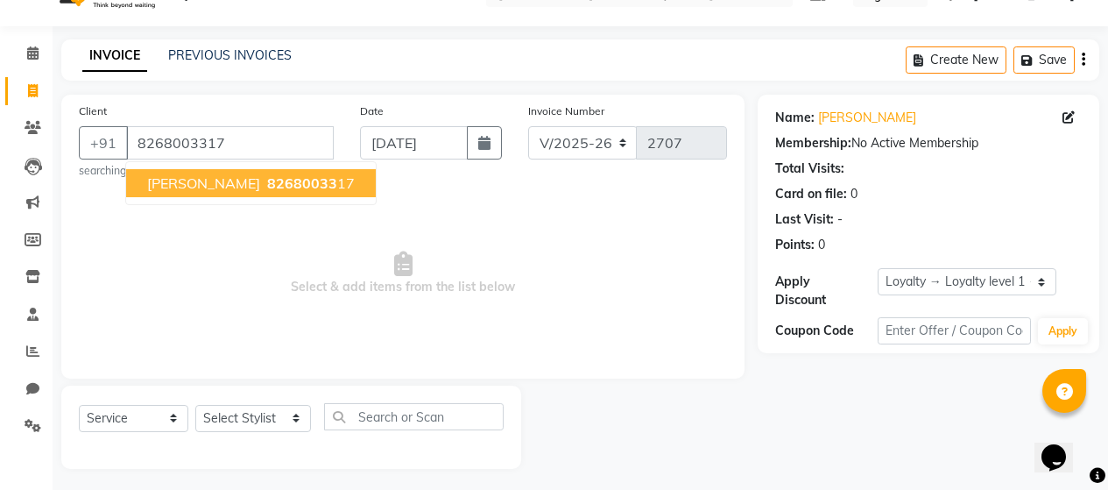
click at [201, 187] on span "[PERSON_NAME]" at bounding box center [203, 183] width 113 height 18
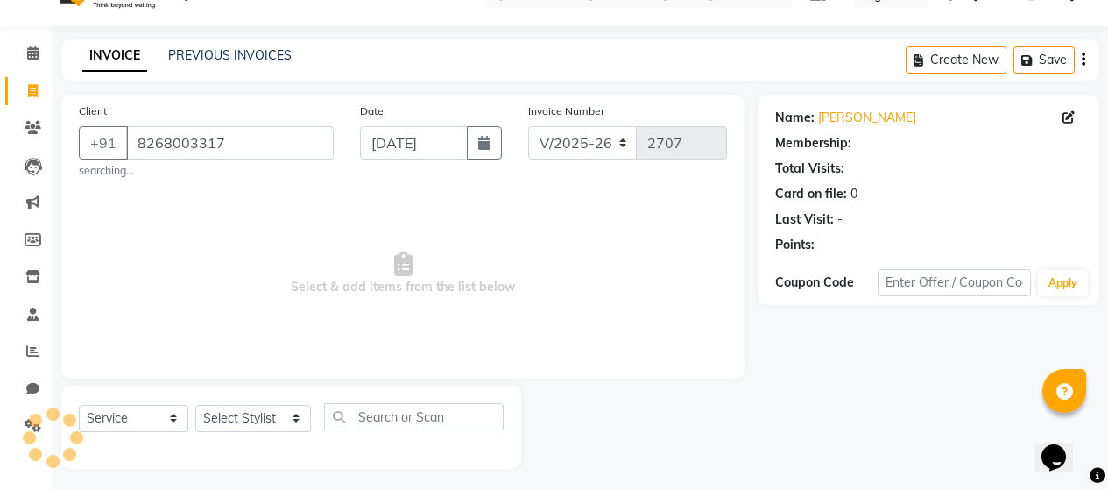
select select "1: Object"
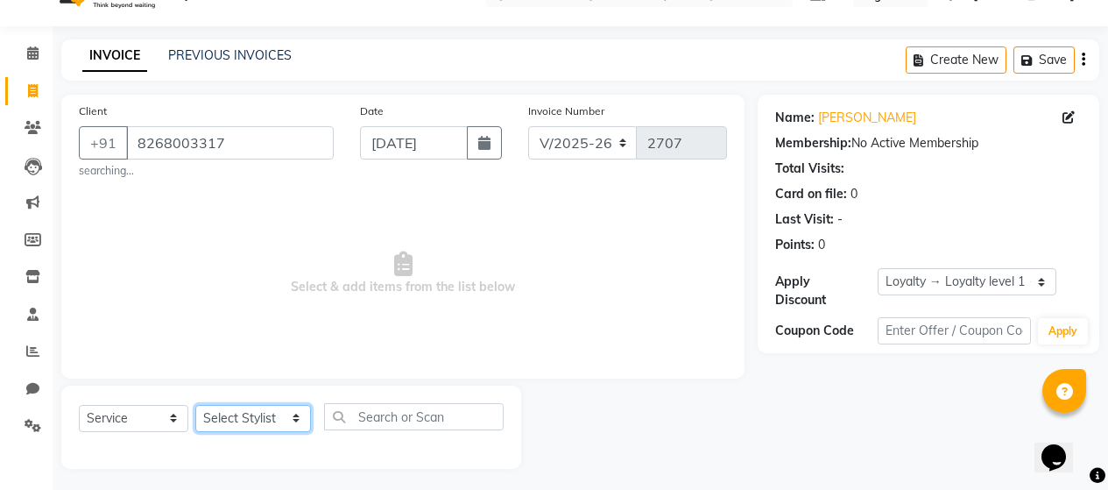
click at [287, 423] on select "Select Stylist [PERSON_NAME] Zibral [PERSON_NAME] [PERSON_NAME] [PERSON_NAME] […" at bounding box center [253, 418] width 116 height 27
select select "72244"
click at [195, 405] on select "Select Stylist [PERSON_NAME] Zibral [PERSON_NAME] [PERSON_NAME] [PERSON_NAME] […" at bounding box center [253, 418] width 116 height 27
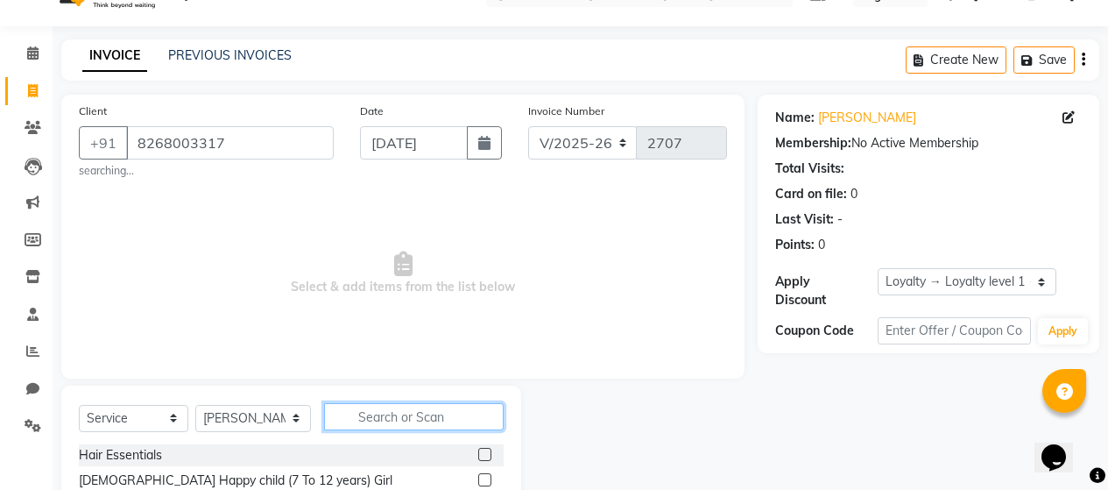
click at [410, 414] on input "text" at bounding box center [414, 416] width 180 height 27
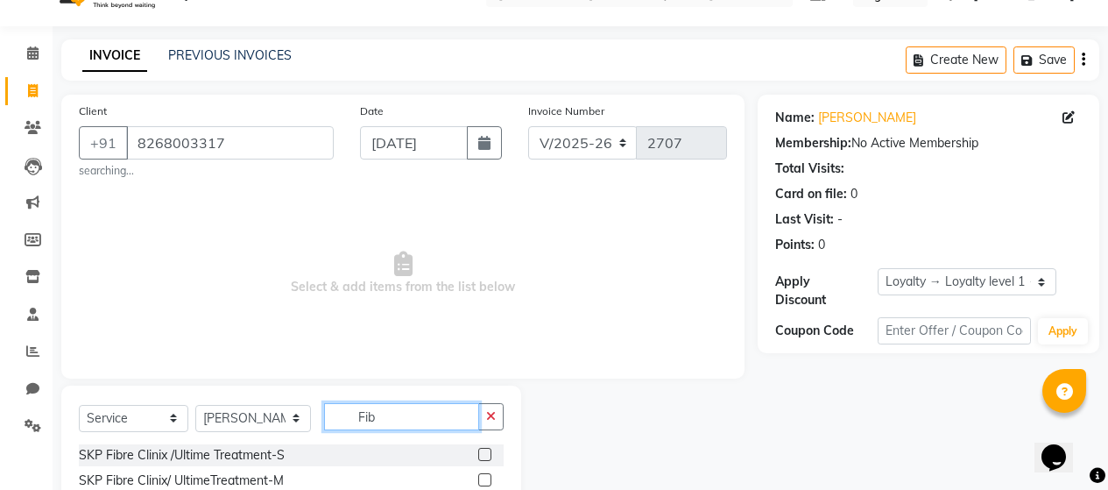
type input "Fib"
click at [478, 477] on label at bounding box center [484, 479] width 13 height 13
click at [478, 477] on input "checkbox" at bounding box center [483, 480] width 11 height 11
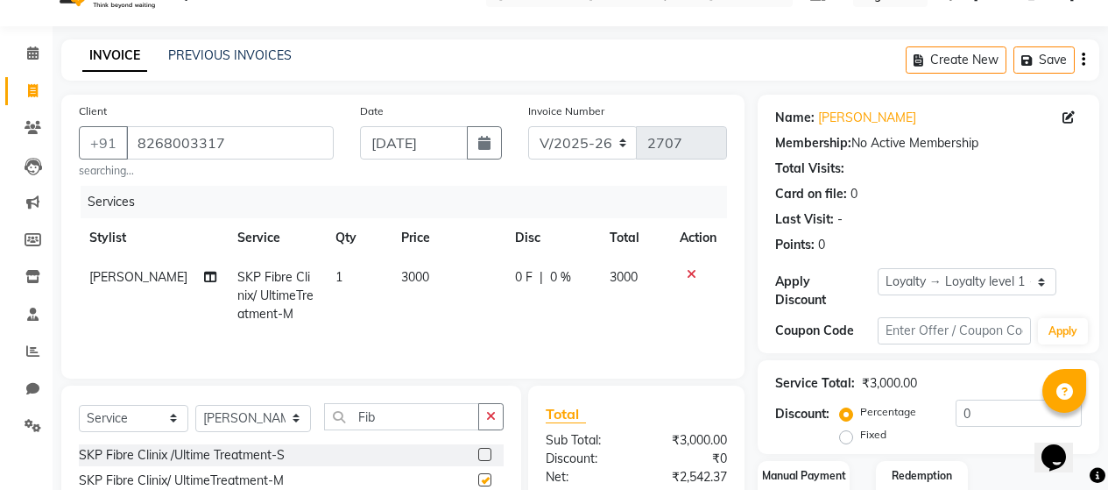
checkbox input "false"
click at [430, 267] on td "3000" at bounding box center [448, 296] width 114 height 76
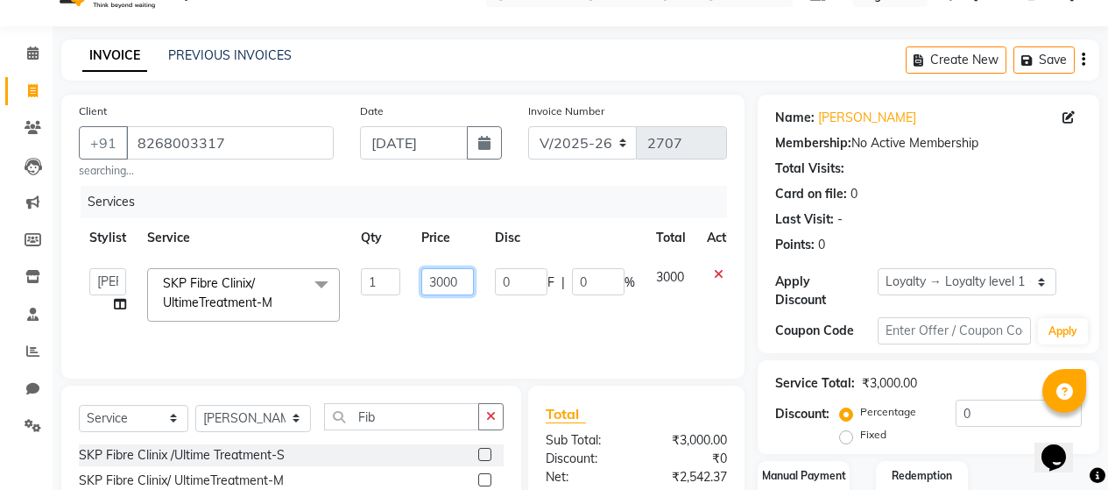
click at [444, 281] on input "3000" at bounding box center [447, 281] width 53 height 27
type input "3500"
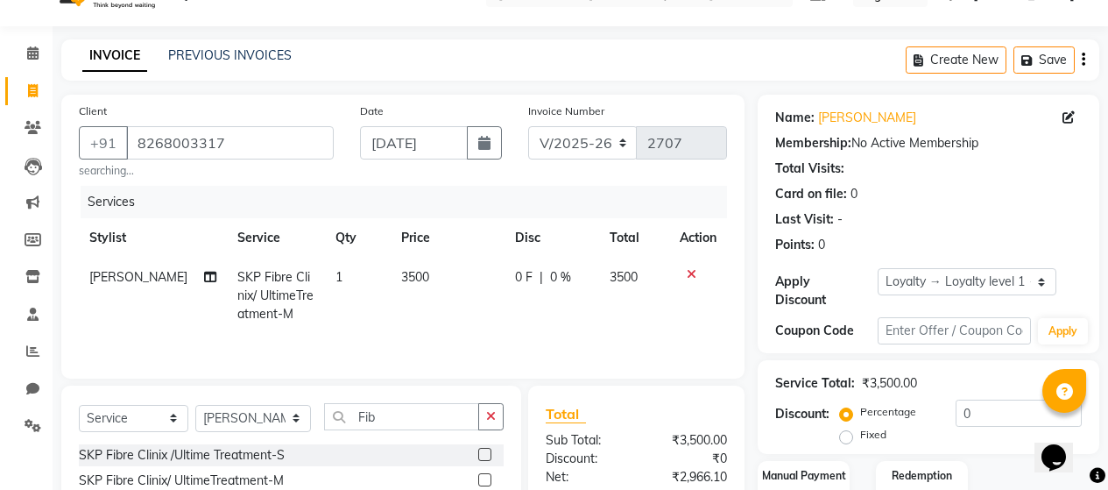
click at [545, 316] on td "0 F | 0 %" at bounding box center [552, 296] width 95 height 76
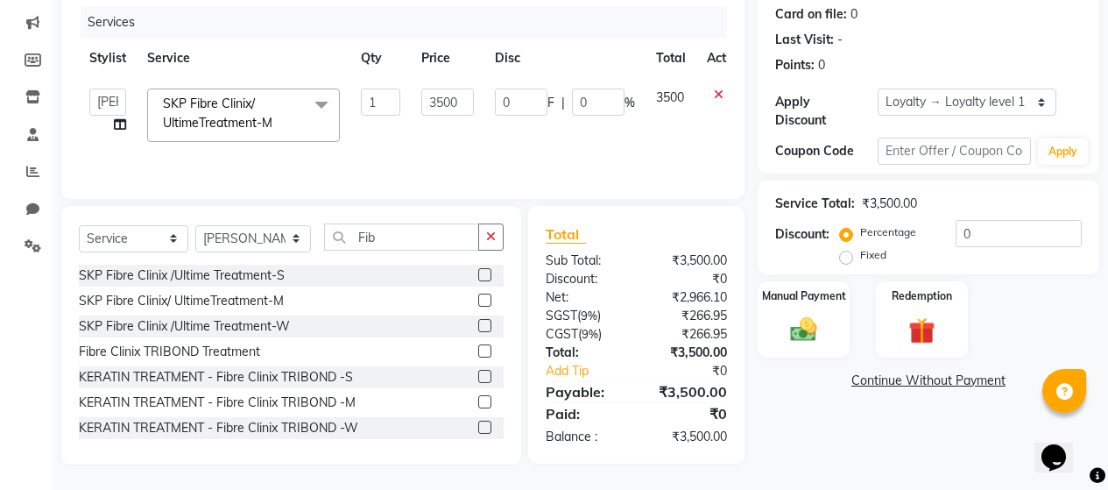
scroll to position [217, 0]
click at [809, 319] on img at bounding box center [803, 329] width 45 height 32
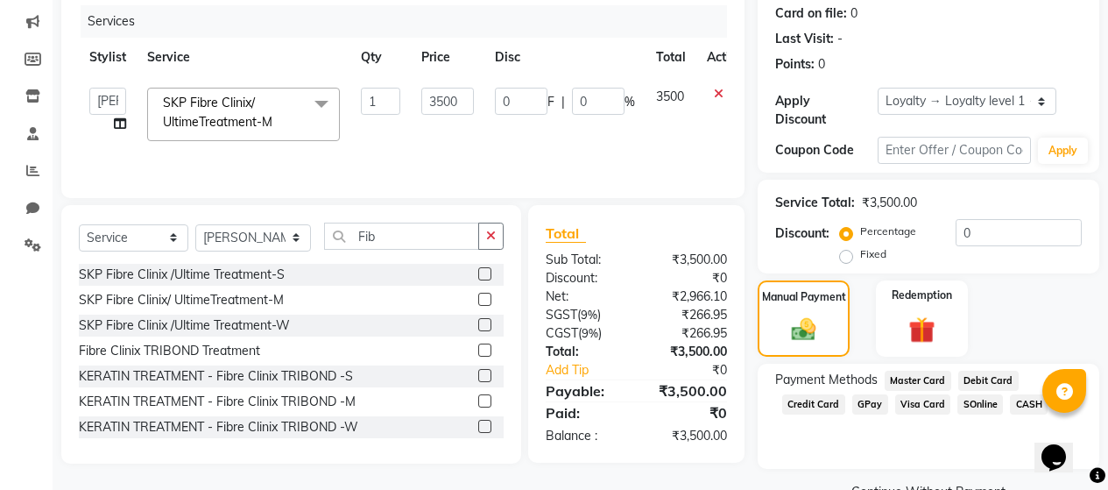
click at [863, 394] on span "GPay" at bounding box center [870, 404] width 36 height 20
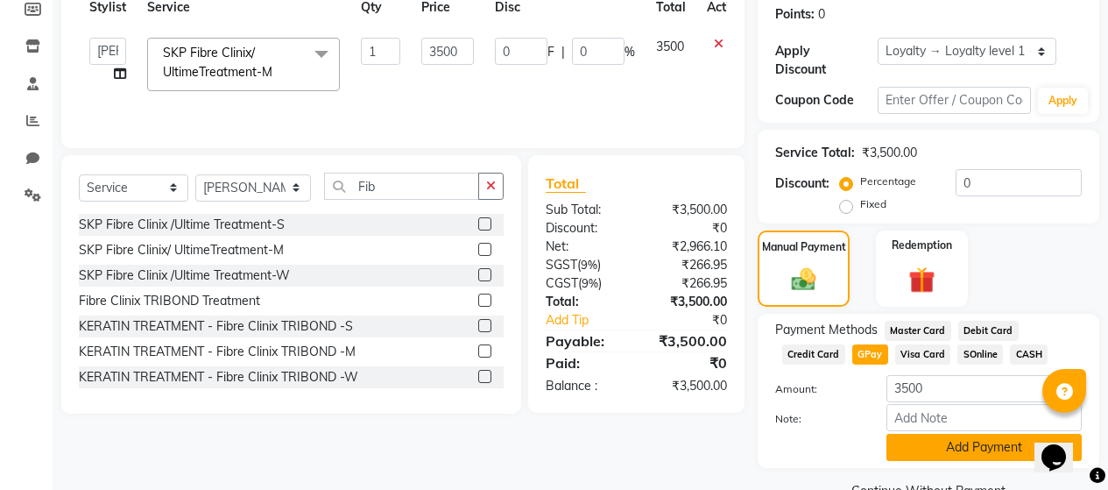
scroll to position [293, 0]
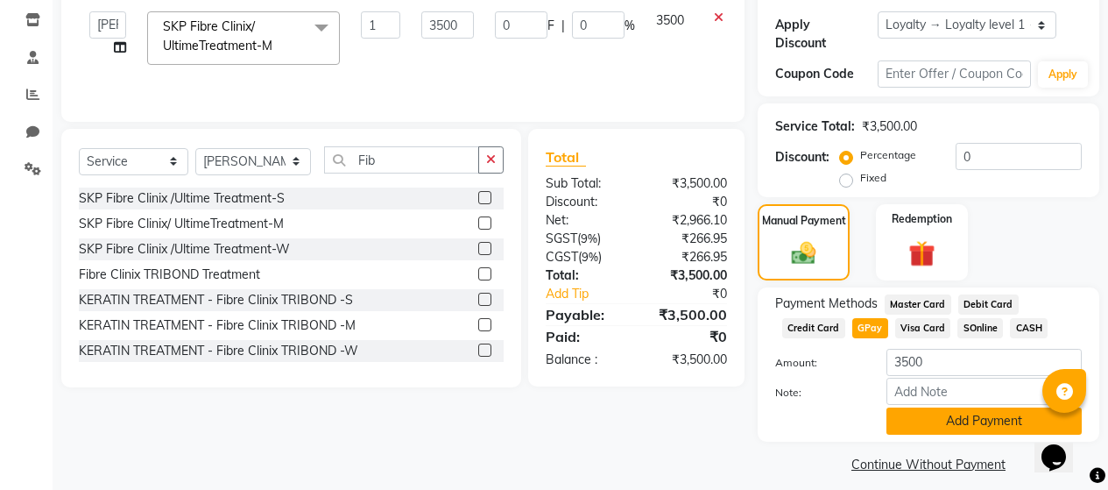
click at [959, 407] on button "Add Payment" at bounding box center [983, 420] width 195 height 27
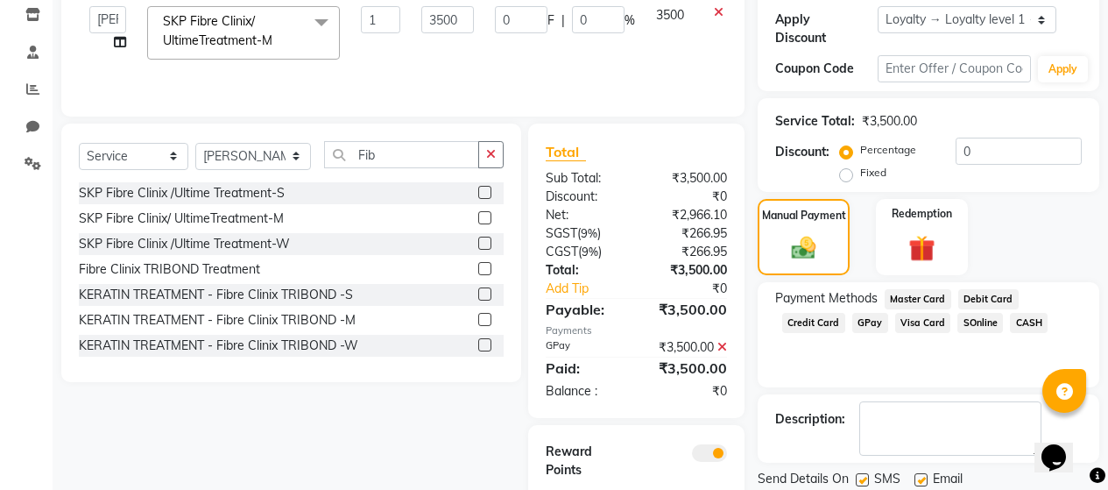
scroll to position [394, 0]
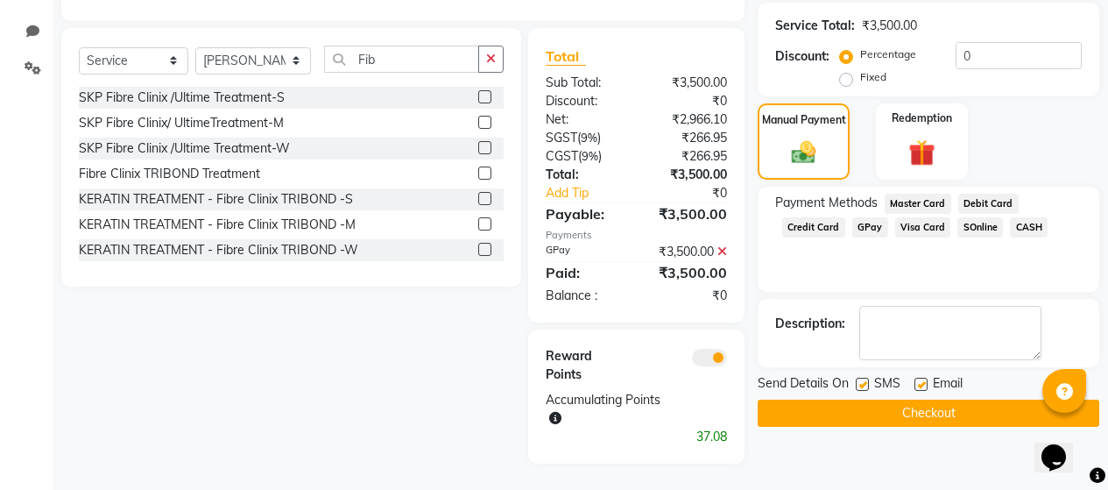
click at [867, 378] on label at bounding box center [862, 384] width 13 height 13
click at [867, 379] on input "checkbox" at bounding box center [861, 384] width 11 height 11
checkbox input "false"
click at [923, 378] on label at bounding box center [920, 384] width 13 height 13
click at [923, 379] on input "checkbox" at bounding box center [919, 384] width 11 height 11
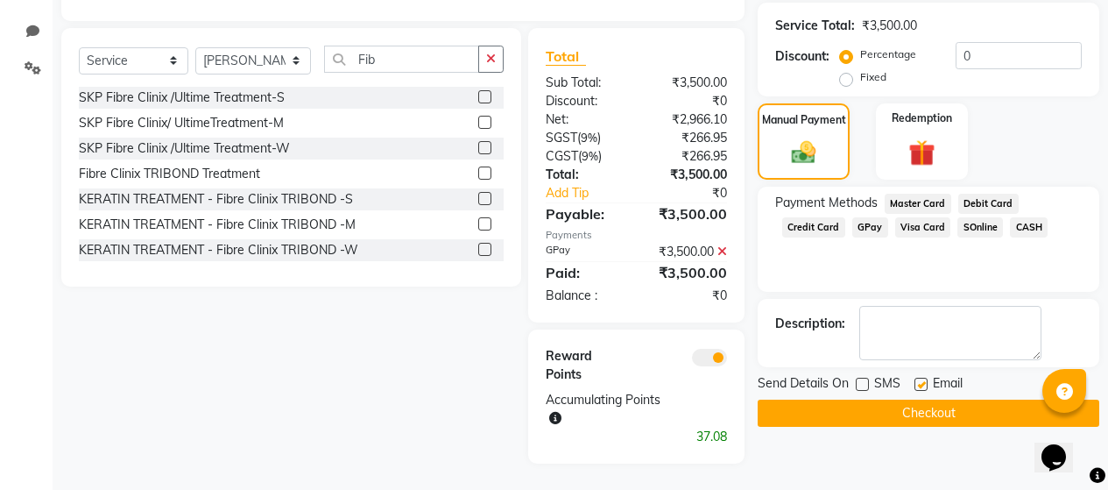
checkbox input "false"
click at [923, 399] on button "Checkout" at bounding box center [929, 412] width 342 height 27
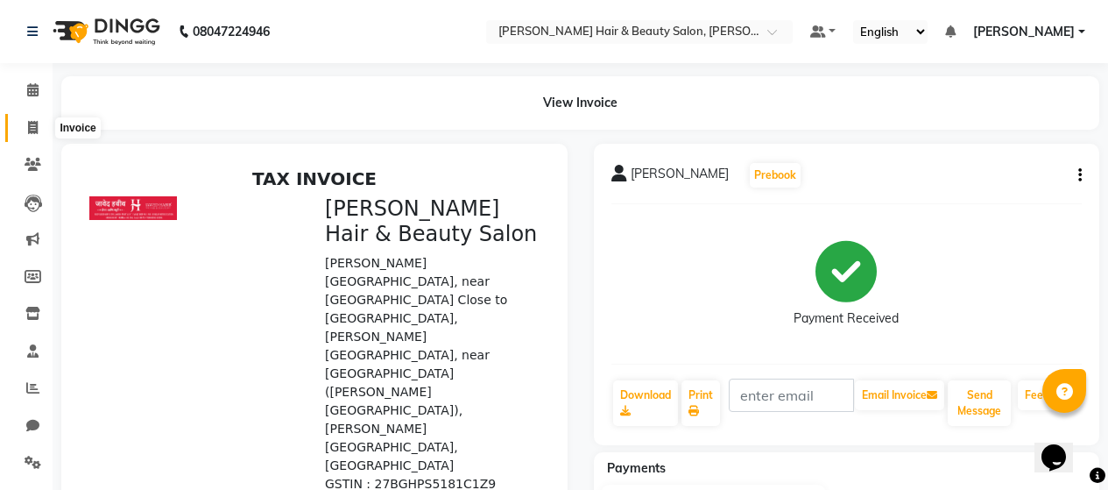
click at [38, 131] on icon at bounding box center [33, 127] width 10 height 13
select select "service"
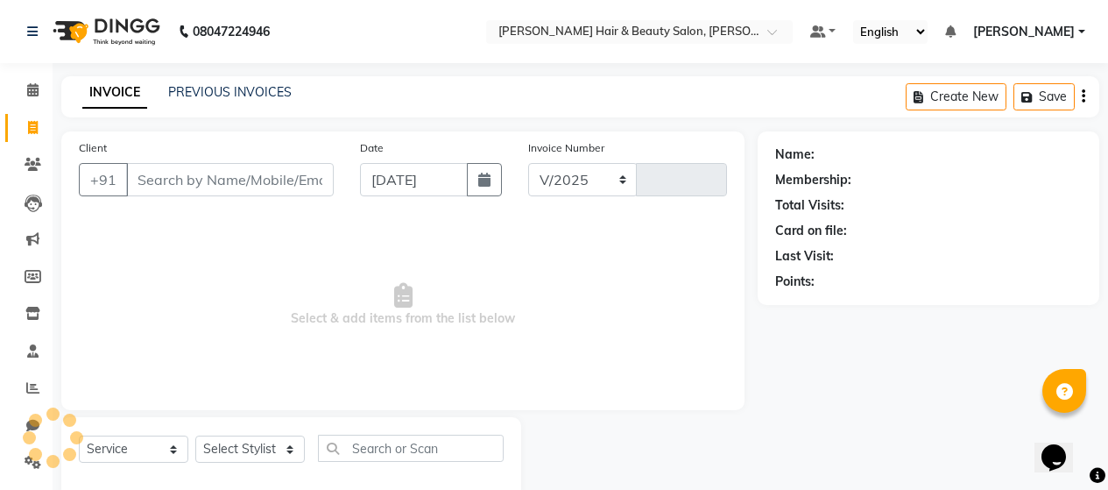
select select "7927"
type input "2708"
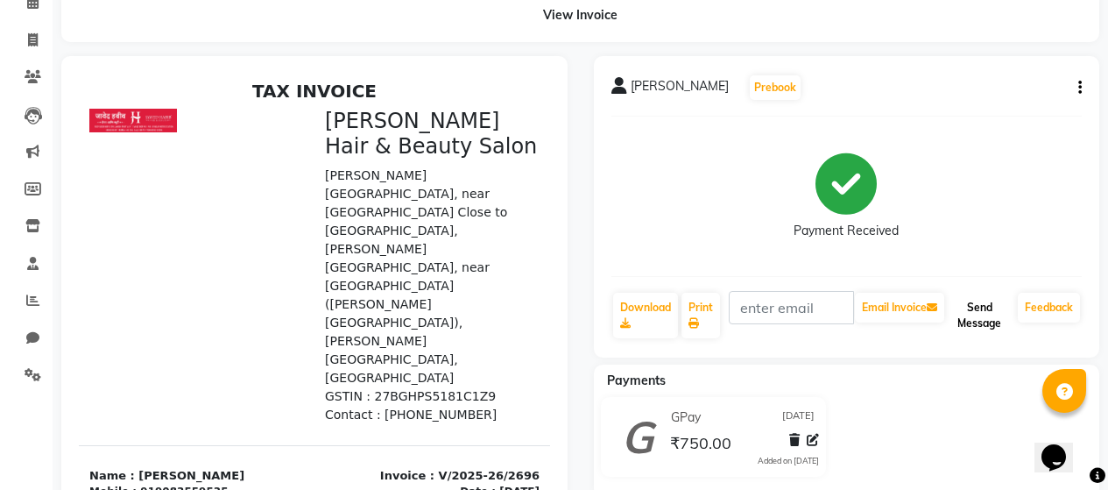
click at [971, 319] on button "Send Message" at bounding box center [979, 316] width 63 height 46
